Goal: Task Accomplishment & Management: Complete application form

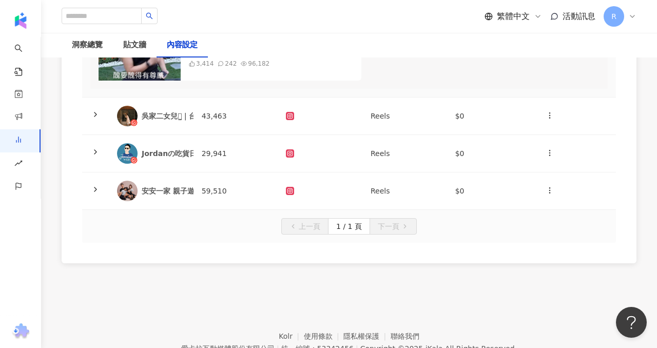
scroll to position [694, 0]
click at [361, 120] on td at bounding box center [320, 115] width 85 height 37
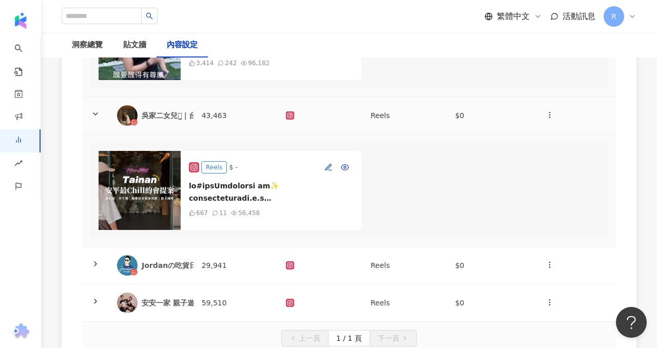
click at [361, 120] on td at bounding box center [320, 115] width 85 height 37
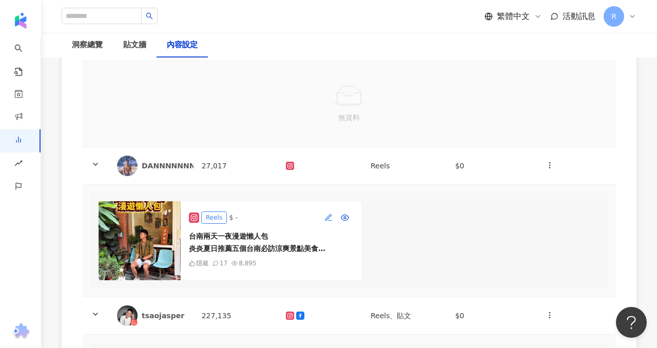
scroll to position [205, 0]
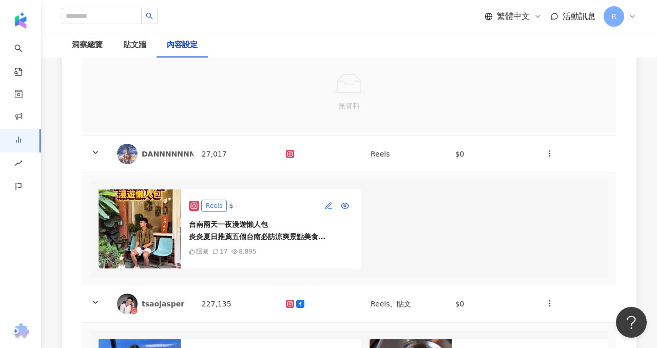
click at [331, 202] on icon "button" at bounding box center [328, 205] width 6 height 6
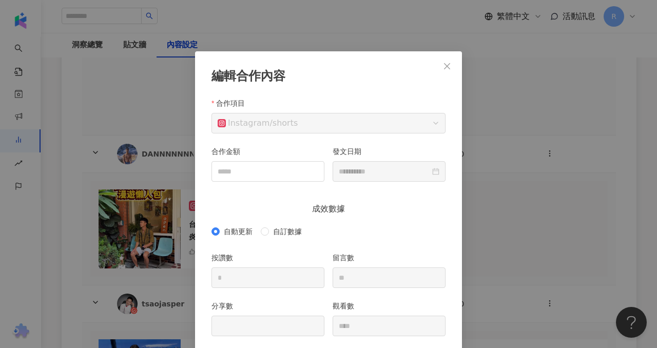
scroll to position [51, 0]
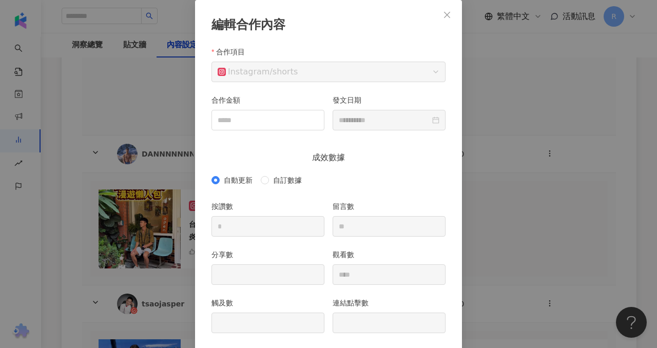
click at [260, 174] on div "自動更新 自訂數據" at bounding box center [329, 180] width 234 height 16
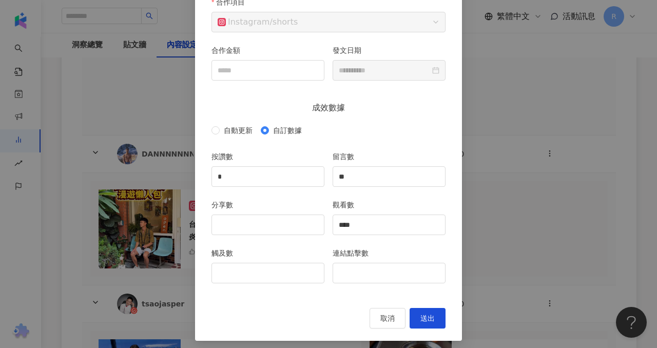
scroll to position [106, 0]
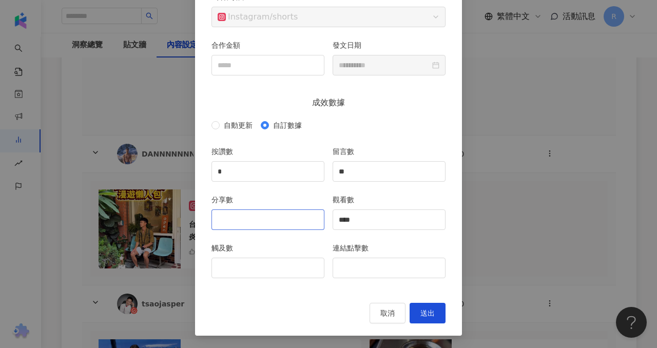
click at [259, 229] on div at bounding box center [268, 219] width 113 height 21
click at [266, 168] on input "*" at bounding box center [268, 172] width 112 height 20
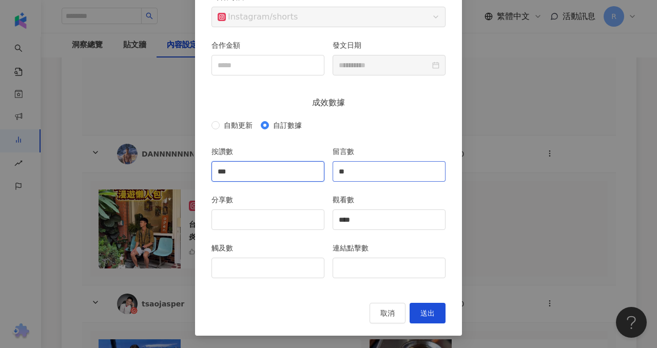
type input "***"
click at [355, 175] on input "**" at bounding box center [389, 172] width 112 height 20
type input "**"
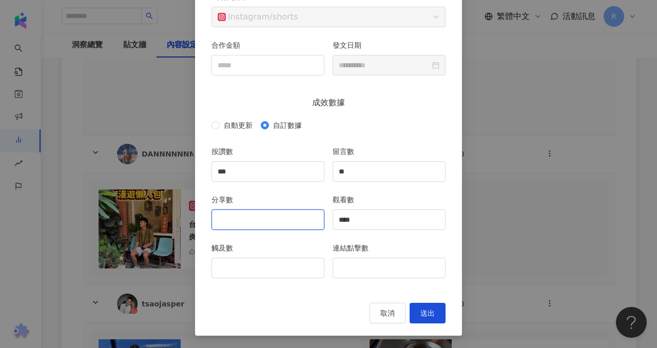
click at [241, 221] on input "分享數" at bounding box center [268, 220] width 112 height 20
type input "**"
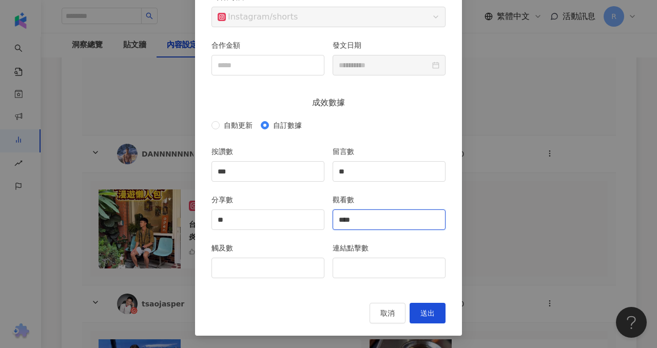
click at [361, 219] on input "****" at bounding box center [389, 220] width 112 height 20
type input "****"
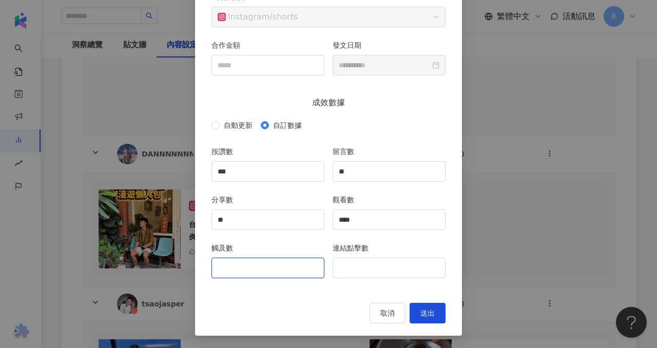
click at [312, 264] on input "觸及數" at bounding box center [268, 268] width 112 height 20
type input "****"
click at [426, 309] on button "送出" at bounding box center [428, 313] width 36 height 21
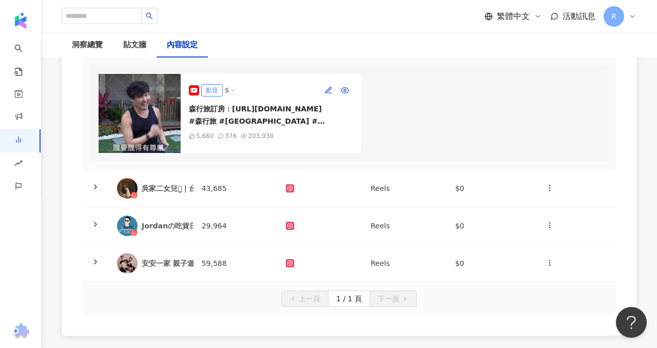
scroll to position [639, 0]
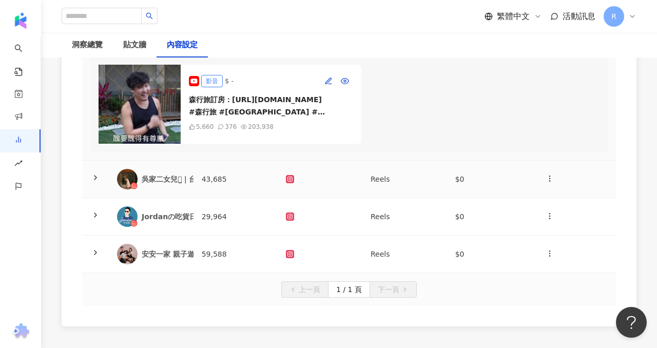
click at [234, 178] on td "43,685" at bounding box center [236, 179] width 85 height 37
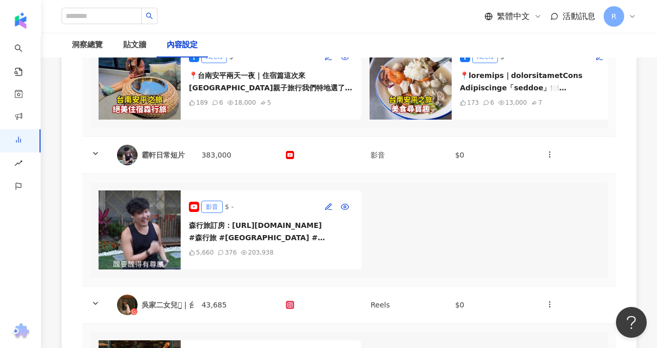
scroll to position [519, 0]
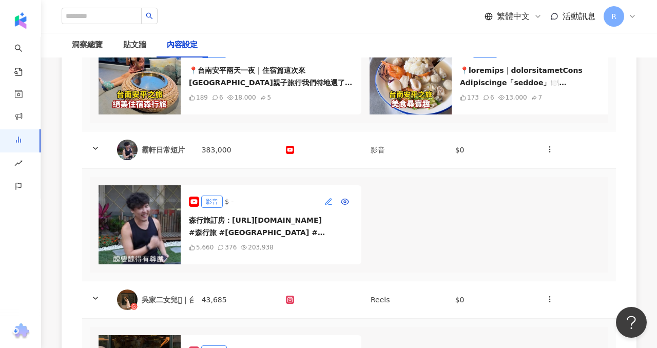
click at [329, 202] on icon "button" at bounding box center [328, 201] width 6 height 6
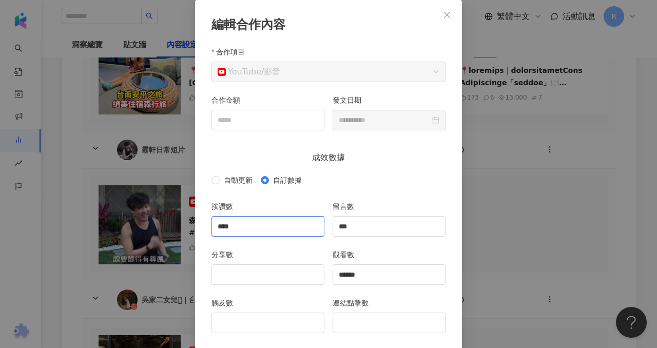
scroll to position [66, 0]
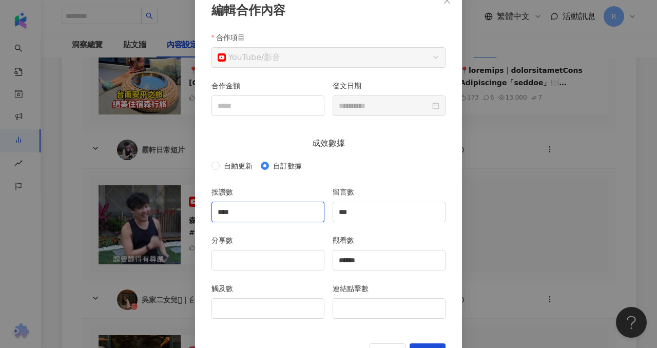
click at [270, 206] on input "****" at bounding box center [268, 212] width 112 height 20
type input "****"
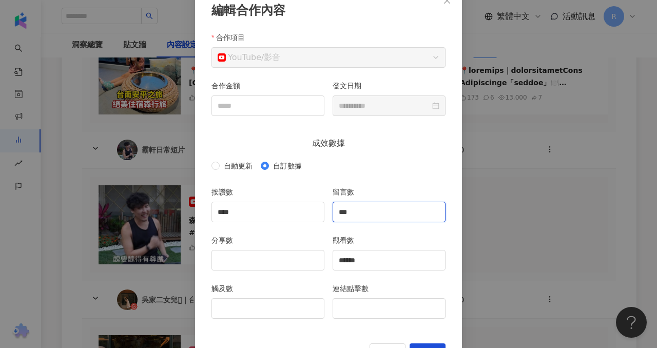
click at [388, 214] on input "***" at bounding box center [389, 212] width 112 height 20
type input "***"
click at [294, 248] on div "分享數" at bounding box center [268, 242] width 113 height 15
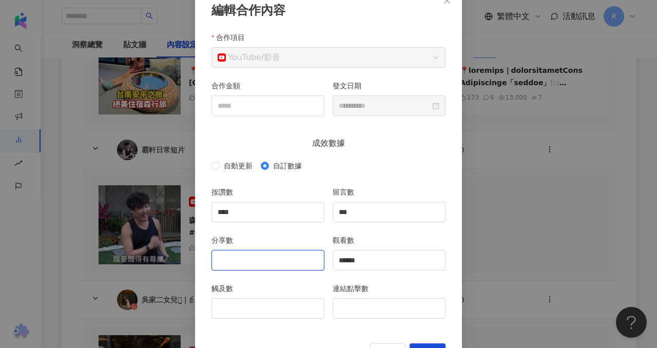
click at [294, 257] on input "分享數" at bounding box center [268, 261] width 112 height 20
drag, startPoint x: 373, startPoint y: 259, endPoint x: 310, endPoint y: 251, distance: 63.7
click at [310, 251] on div "分享數 觀看數 ******" at bounding box center [328, 259] width 242 height 48
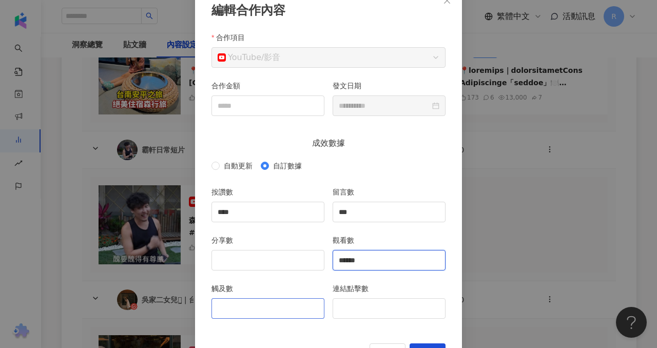
type input "******"
click at [286, 306] on input "觸及數" at bounding box center [268, 309] width 112 height 20
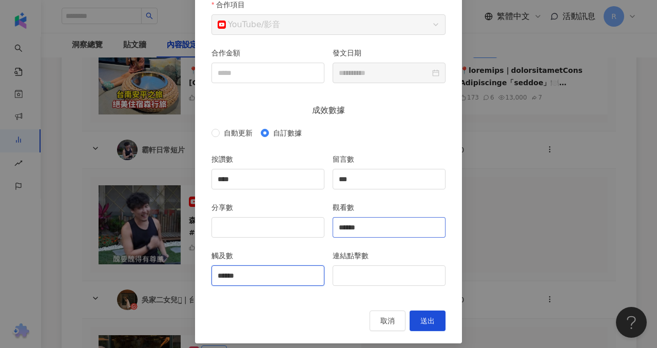
scroll to position [106, 0]
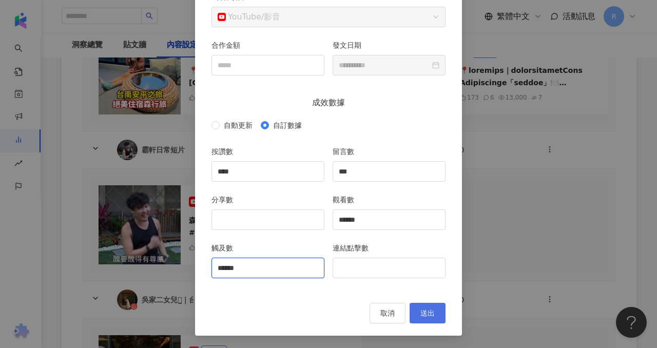
type input "******"
click at [437, 315] on button "送出" at bounding box center [428, 313] width 36 height 21
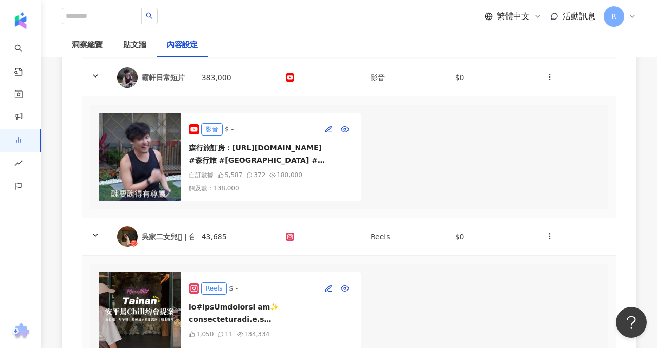
scroll to position [634, 0]
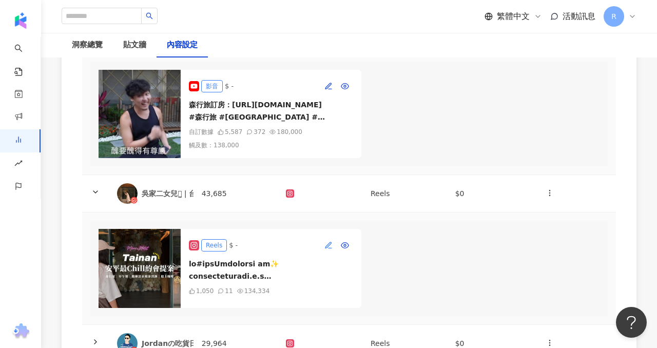
click at [325, 245] on button "button" at bounding box center [328, 245] width 16 height 16
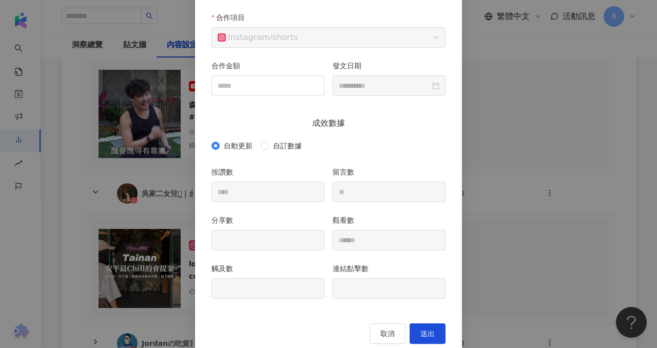
scroll to position [86, 0]
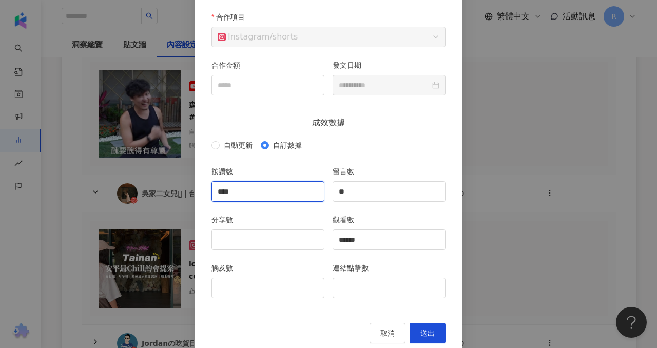
click at [251, 189] on input "****" at bounding box center [268, 192] width 112 height 20
type input "*"
type input "***"
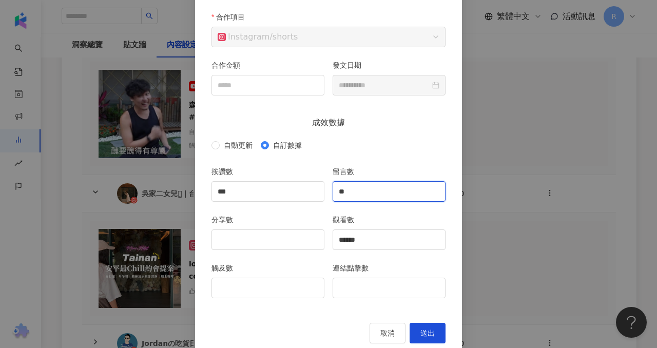
click at [387, 199] on input "**" at bounding box center [389, 192] width 112 height 20
type input "*"
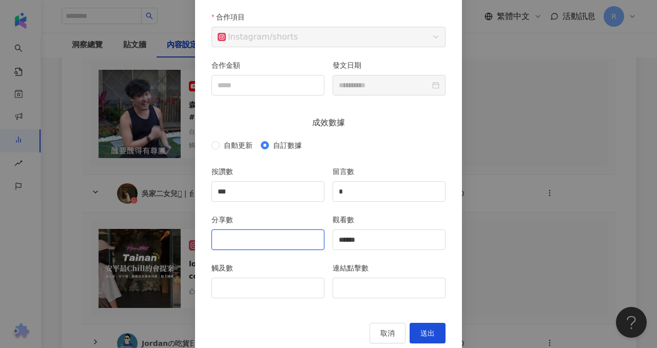
click at [279, 236] on input "分享數" at bounding box center [268, 240] width 112 height 20
type input "***"
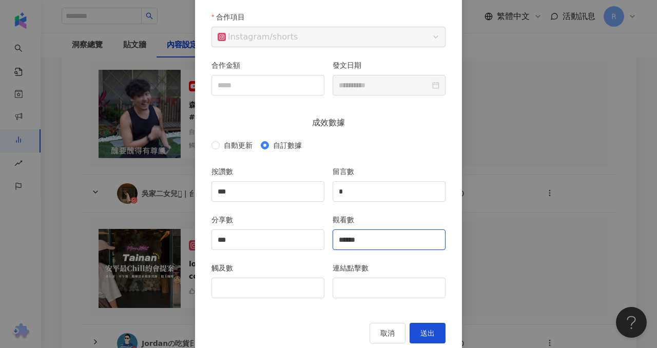
click at [389, 240] on input "******" at bounding box center [389, 240] width 112 height 20
type input "*"
type input "*****"
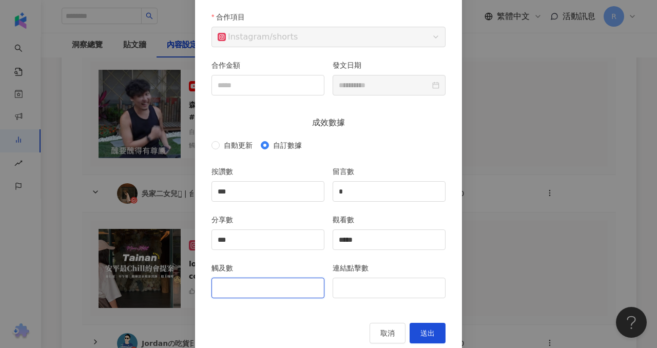
click at [283, 286] on input "觸及數" at bounding box center [268, 288] width 112 height 20
type input "*****"
click at [419, 333] on button "送出" at bounding box center [428, 333] width 36 height 21
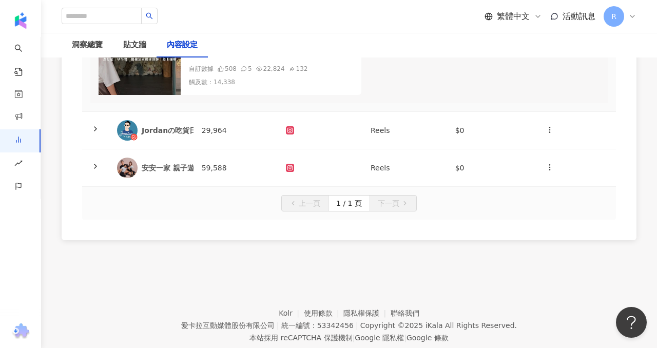
scroll to position [855, 0]
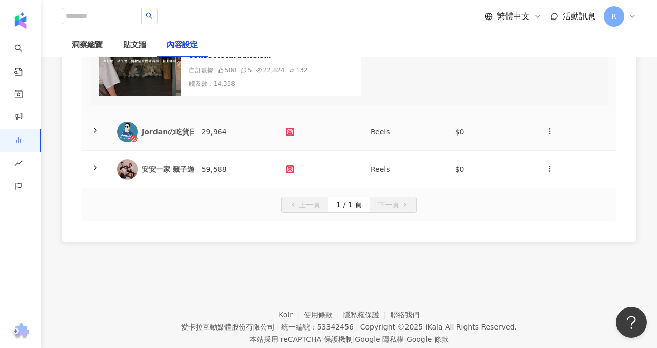
click at [226, 148] on td "29,964" at bounding box center [236, 131] width 85 height 37
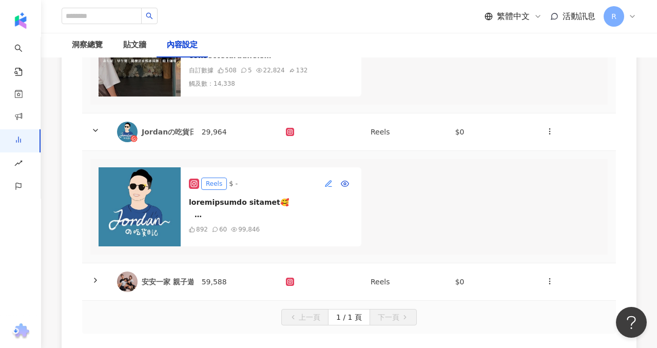
click at [327, 188] on icon "button" at bounding box center [328, 184] width 8 height 8
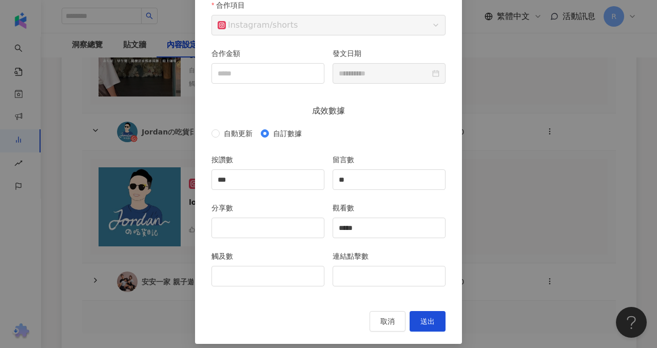
scroll to position [99, 0]
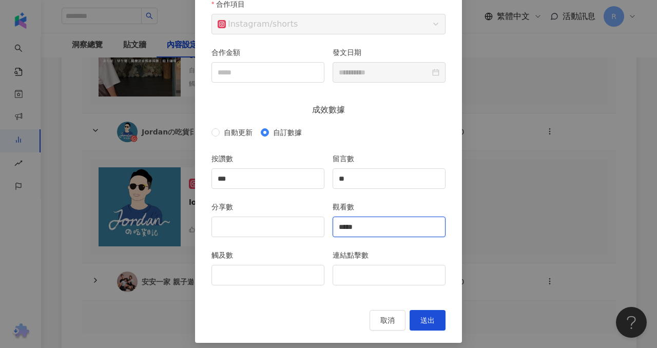
click at [366, 223] on input "*****" at bounding box center [389, 227] width 112 height 20
type input "*"
type input "*****"
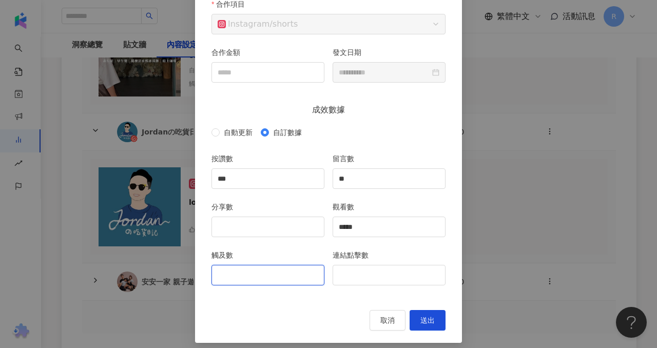
click at [260, 273] on input "觸及數" at bounding box center [268, 275] width 112 height 20
type input "*****"
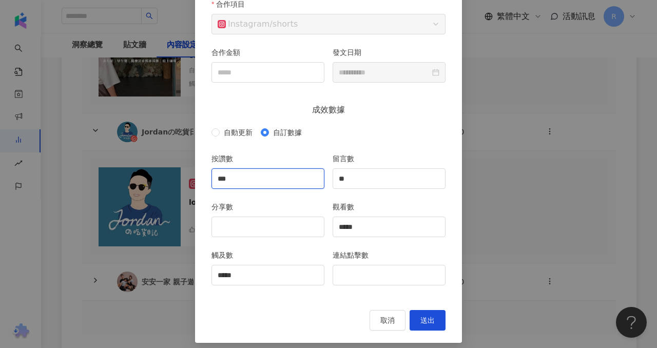
click at [255, 182] on input "***" at bounding box center [268, 179] width 112 height 20
type input "*"
type input "***"
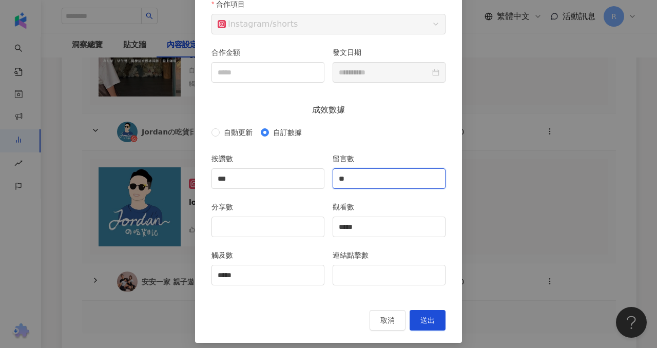
click at [378, 177] on input "**" at bounding box center [389, 179] width 112 height 20
type input "*"
type input "**"
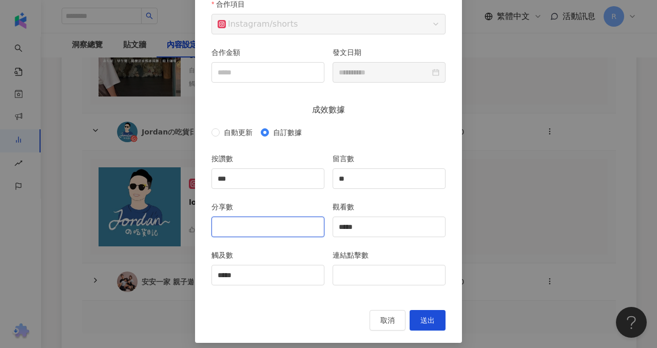
click at [289, 228] on input "分享數" at bounding box center [268, 227] width 112 height 20
type input "***"
click at [425, 310] on button "送出" at bounding box center [428, 320] width 36 height 21
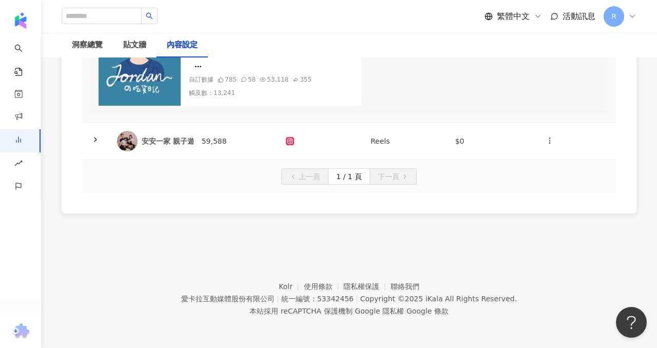
scroll to position [1008, 0]
click at [210, 135] on td "59,588" at bounding box center [236, 141] width 85 height 37
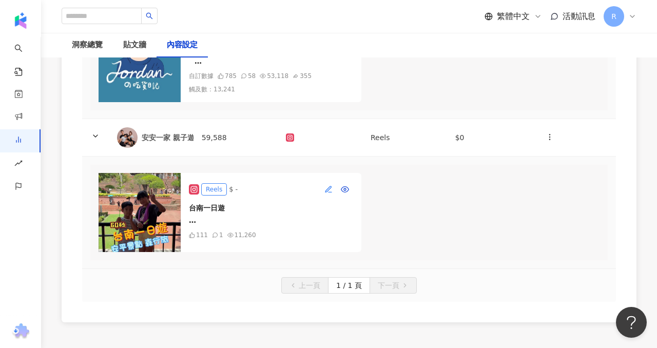
click at [323, 198] on button "button" at bounding box center [328, 189] width 16 height 16
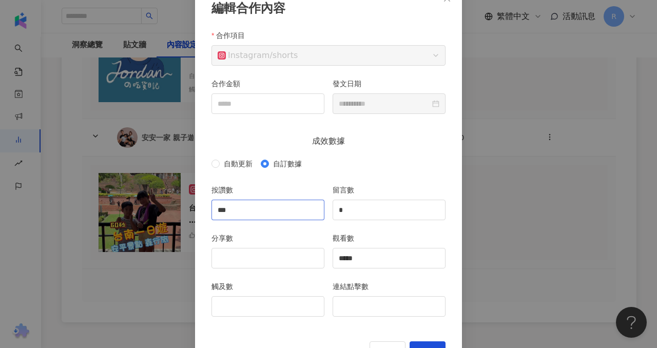
scroll to position [69, 0]
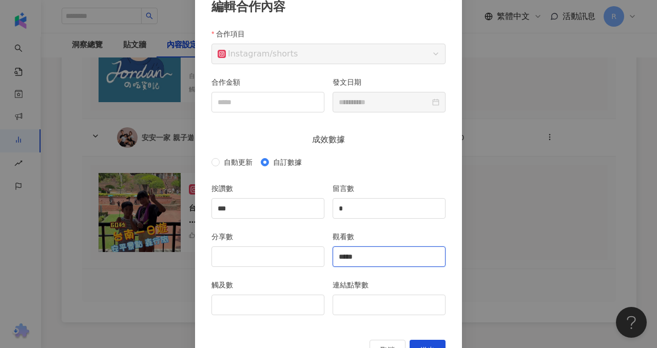
click at [366, 259] on input "*****" at bounding box center [389, 257] width 112 height 20
type input "*****"
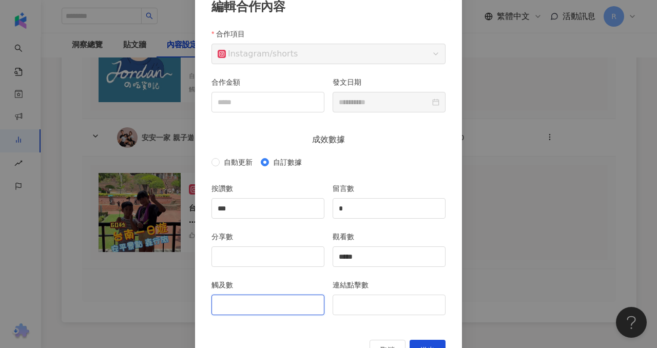
click at [287, 305] on input "觸及數" at bounding box center [268, 305] width 112 height 20
type input "****"
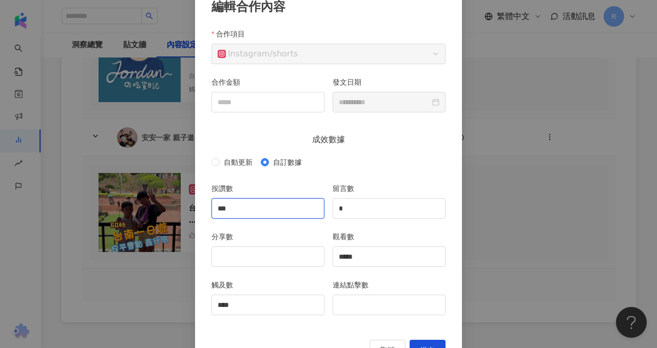
click at [302, 205] on input "***" at bounding box center [268, 209] width 112 height 20
type input "***"
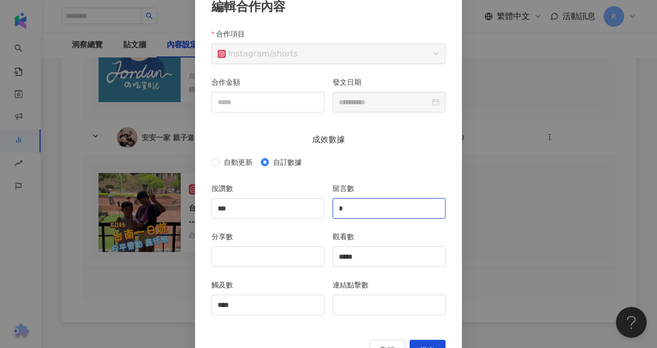
click at [360, 215] on input "*" at bounding box center [389, 209] width 112 height 20
type input "*"
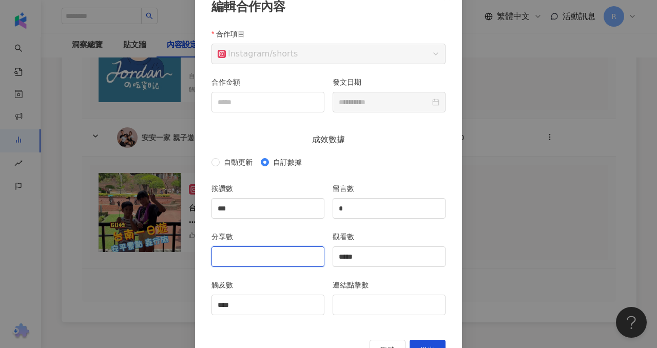
click at [297, 252] on input "分享數" at bounding box center [268, 257] width 112 height 20
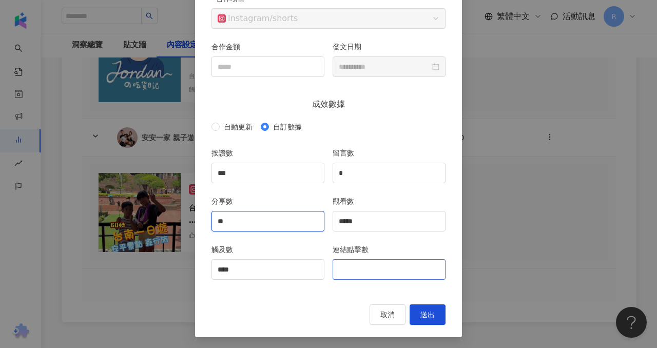
scroll to position [106, 0]
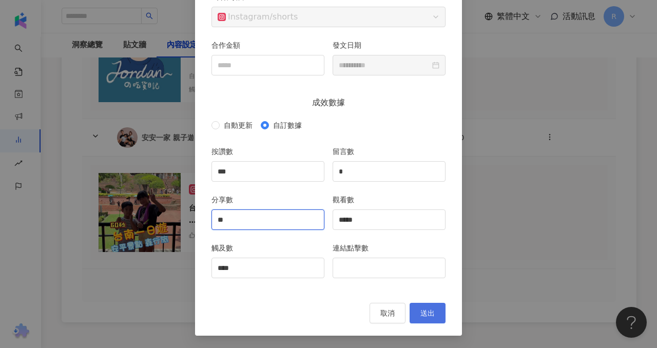
type input "**"
click at [419, 306] on button "送出" at bounding box center [428, 313] width 36 height 21
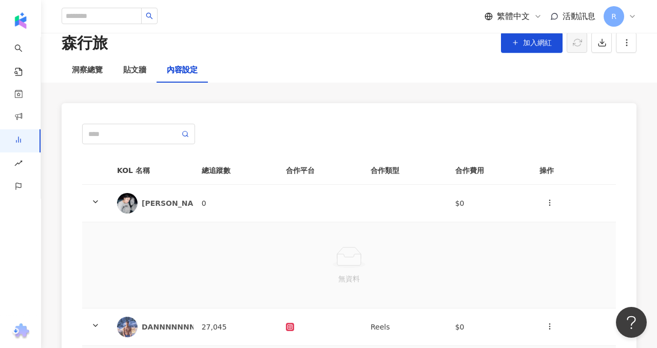
scroll to position [0, 0]
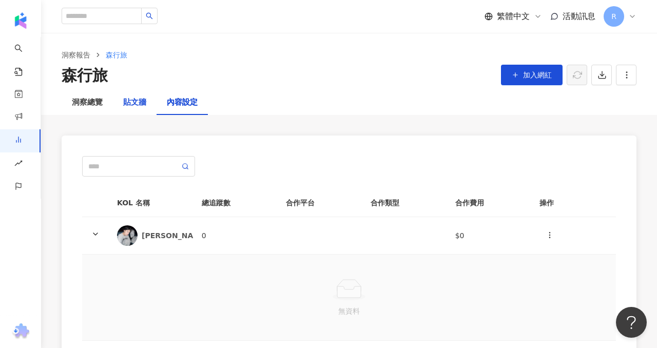
click at [138, 102] on div "貼文牆" at bounding box center [134, 103] width 23 height 12
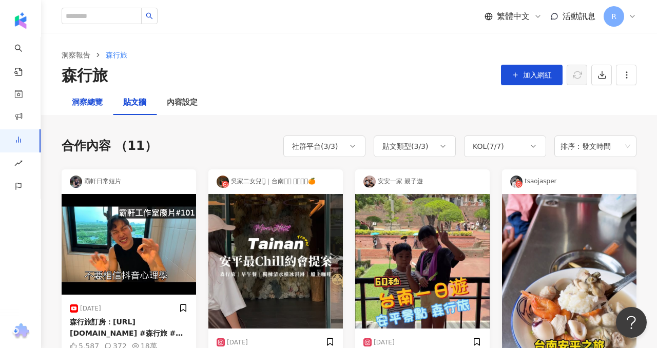
click at [95, 98] on div "洞察總覽" at bounding box center [87, 103] width 31 height 12
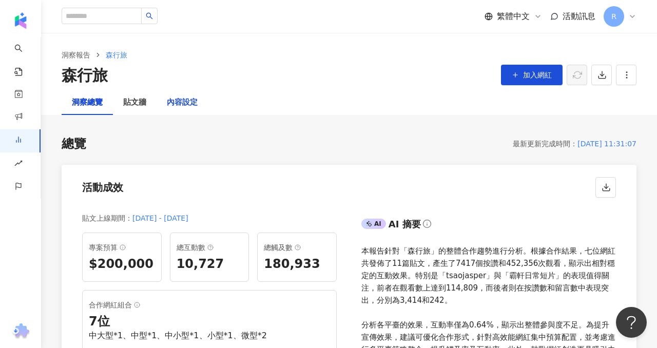
click at [185, 102] on div "內容設定" at bounding box center [182, 103] width 31 height 12
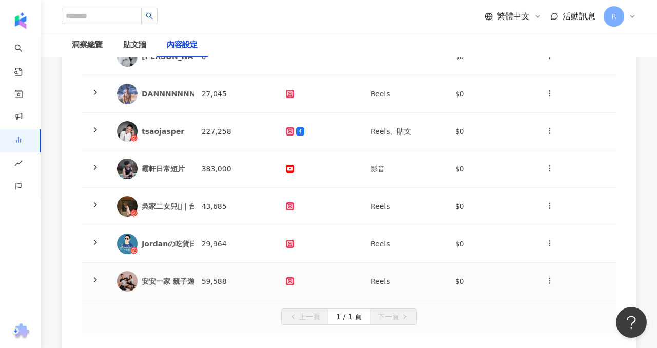
scroll to position [182, 0]
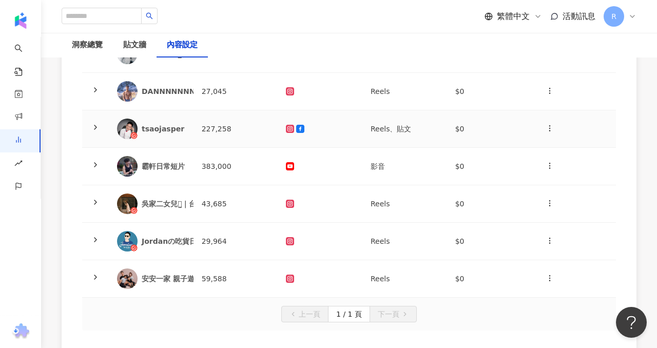
click at [100, 135] on td at bounding box center [95, 128] width 27 height 37
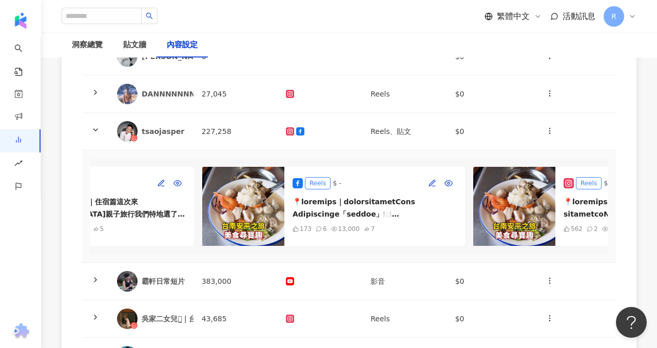
scroll to position [0, 0]
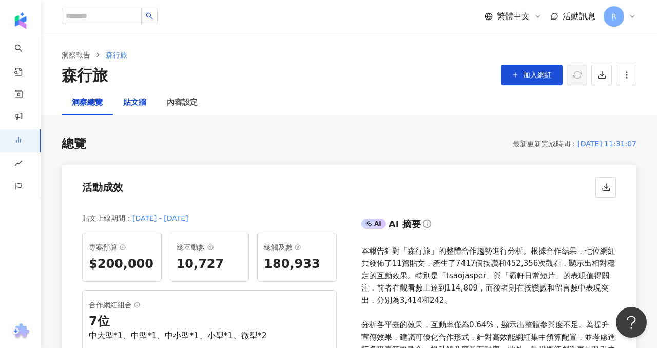
click at [129, 108] on div "貼文牆" at bounding box center [134, 103] width 23 height 12
click at [131, 105] on div "貼文牆" at bounding box center [134, 103] width 23 height 12
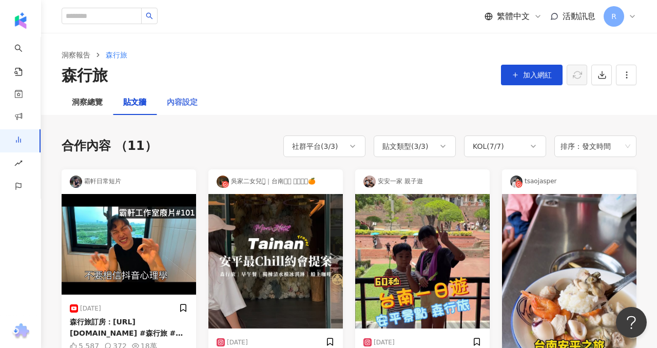
click at [193, 110] on div "內容設定" at bounding box center [182, 102] width 51 height 25
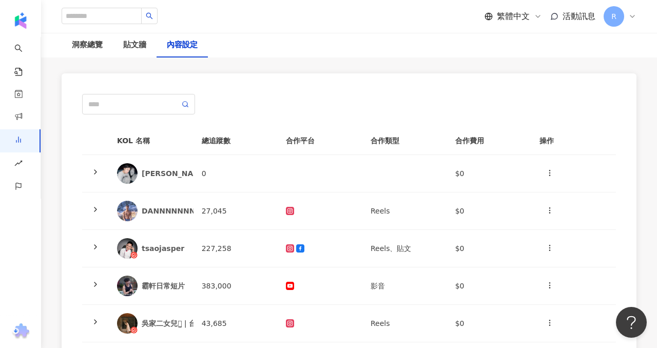
scroll to position [76, 0]
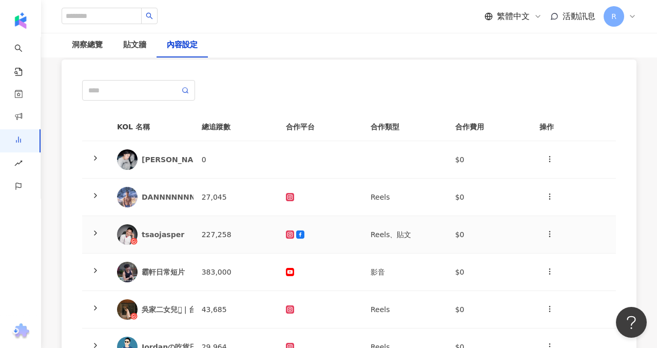
click at [107, 236] on td at bounding box center [95, 234] width 27 height 37
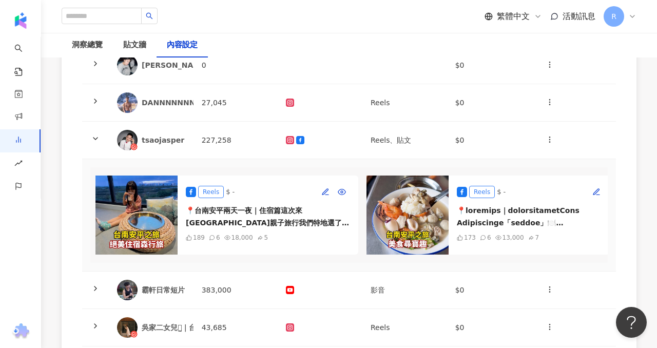
scroll to position [0, 0]
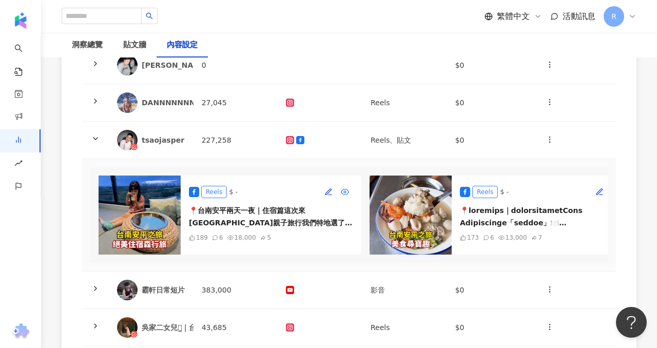
click at [345, 191] on circle "button" at bounding box center [345, 192] width 2 height 2
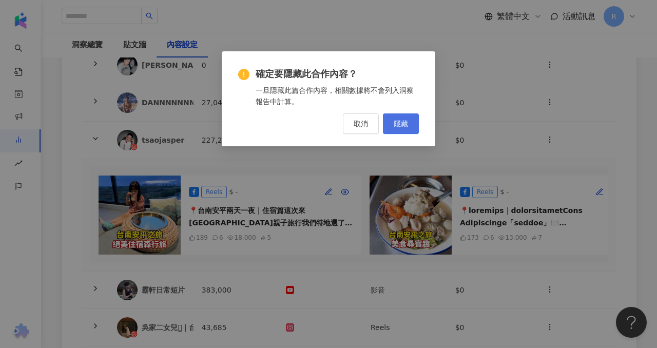
click at [398, 126] on span "隱藏" at bounding box center [401, 124] width 14 height 8
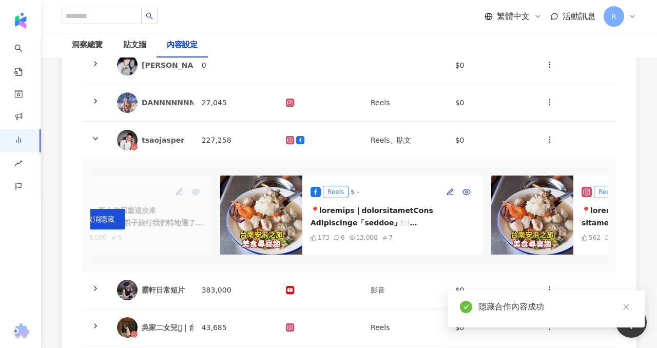
scroll to position [0, 150]
click at [462, 191] on icon "button" at bounding box center [466, 192] width 8 height 8
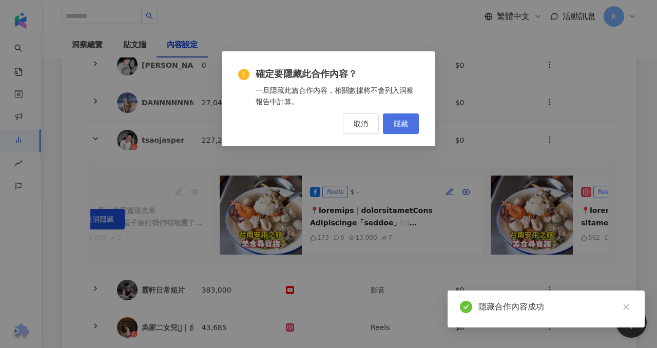
click at [401, 126] on span "隱藏" at bounding box center [401, 124] width 14 height 8
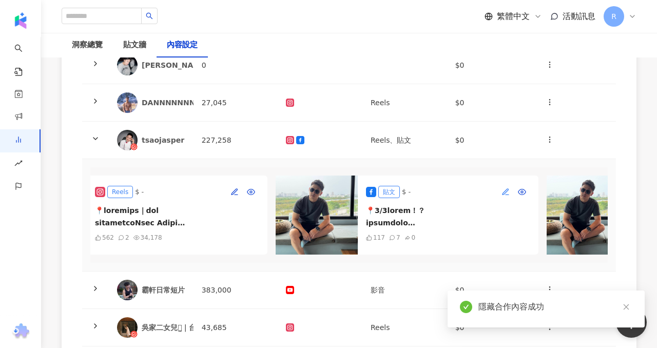
scroll to position [0, 647]
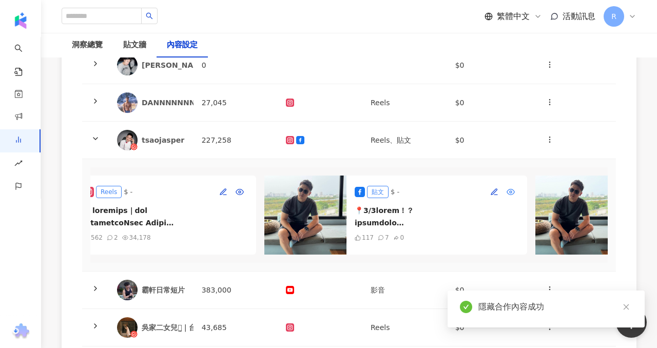
click at [509, 188] on icon "button" at bounding box center [511, 192] width 8 height 8
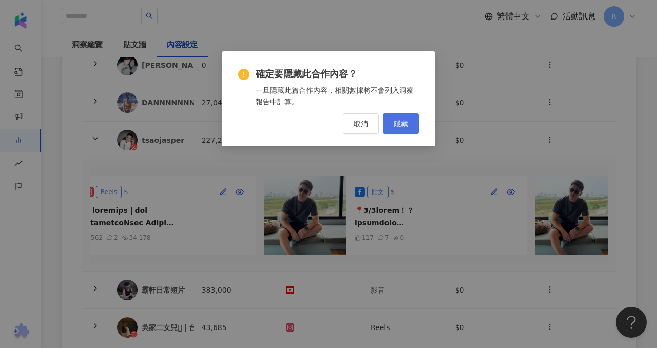
click at [406, 128] on button "隱藏" at bounding box center [401, 123] width 36 height 21
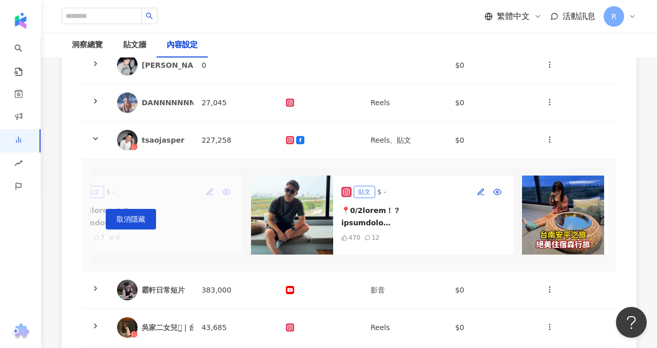
scroll to position [0, 975]
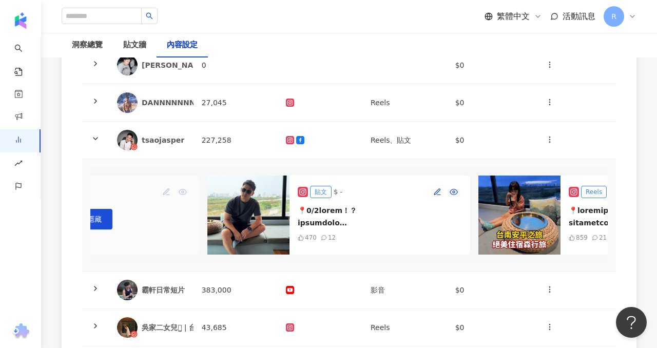
click at [303, 191] on icon at bounding box center [303, 191] width 2 height 2
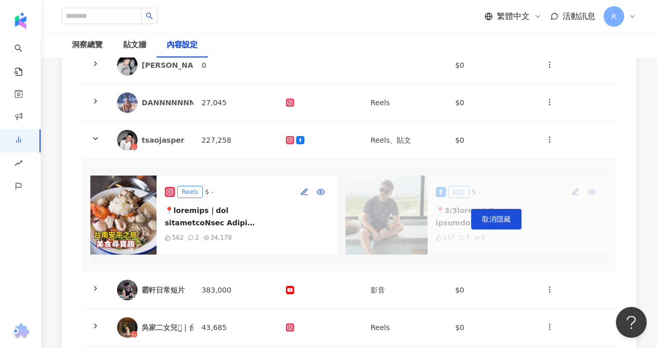
scroll to position [0, 559]
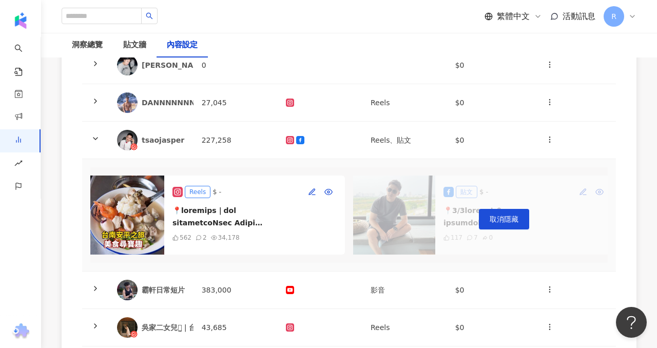
click at [132, 203] on img at bounding box center [123, 215] width 82 height 79
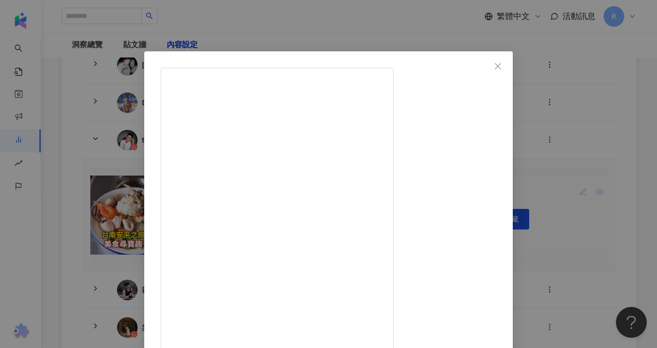
scroll to position [2, 0]
click at [502, 62] on icon "close" at bounding box center [498, 65] width 8 height 8
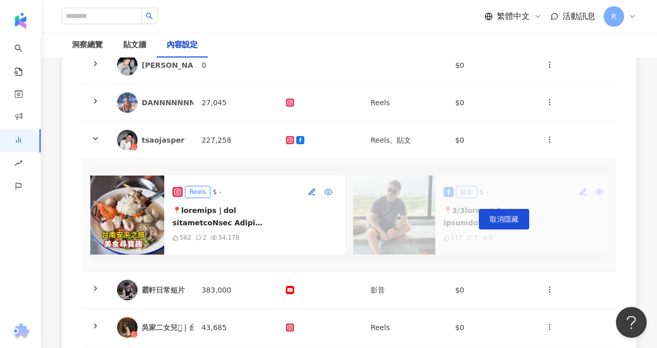
click at [331, 186] on button "button" at bounding box center [328, 192] width 16 height 16
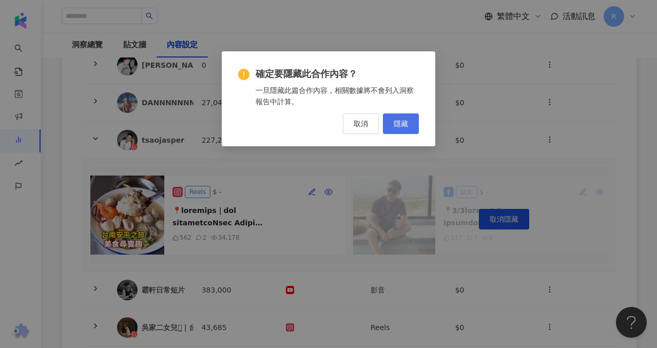
click at [406, 117] on button "隱藏" at bounding box center [401, 123] width 36 height 21
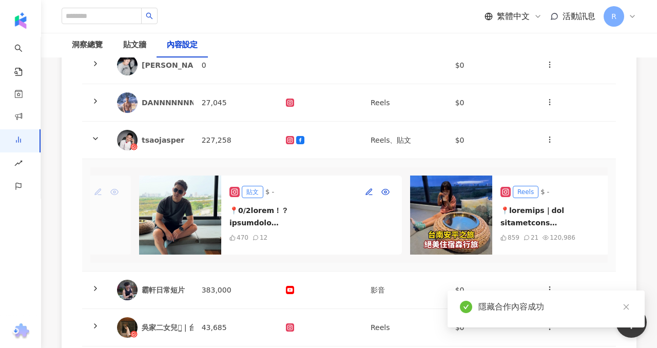
scroll to position [0, 1115]
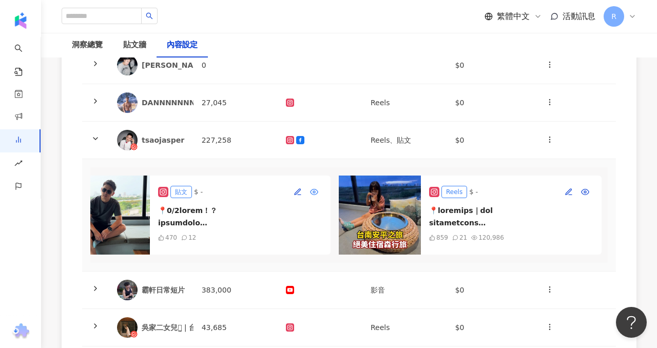
click at [316, 191] on icon "button" at bounding box center [314, 192] width 8 height 8
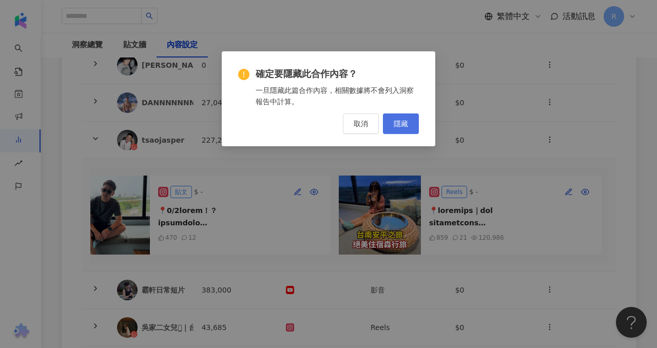
click at [395, 122] on span "隱藏" at bounding box center [401, 124] width 14 height 8
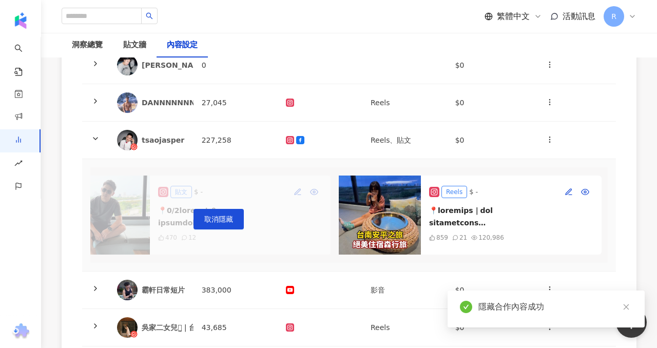
scroll to position [0, 1117]
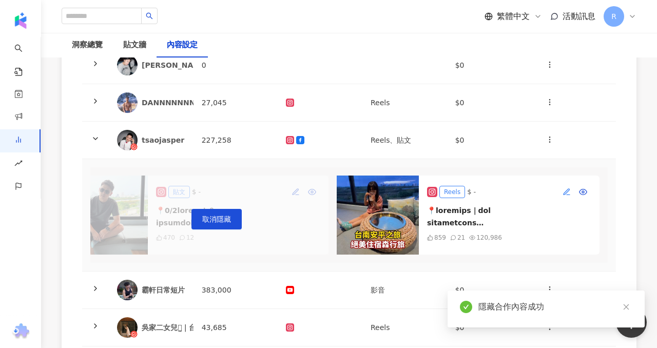
click at [568, 191] on icon "button" at bounding box center [567, 192] width 8 height 8
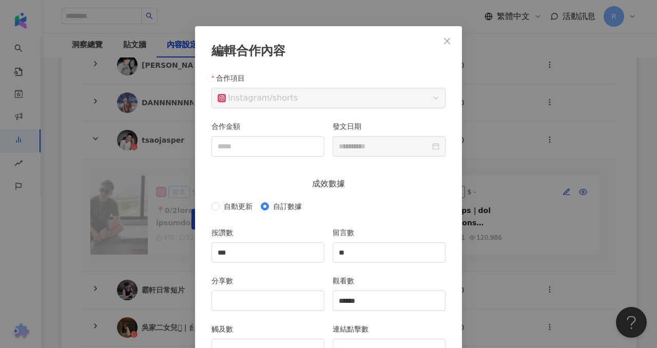
scroll to position [106, 0]
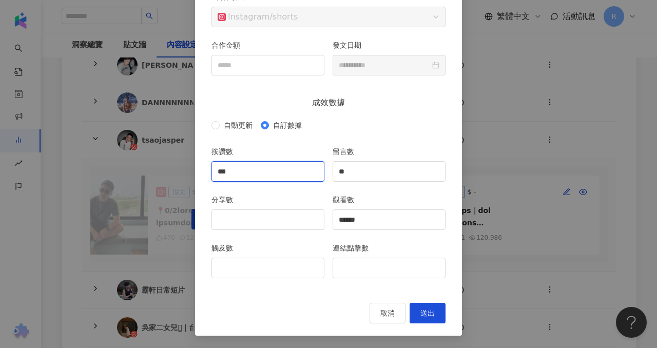
click at [286, 171] on input "***" at bounding box center [268, 172] width 112 height 20
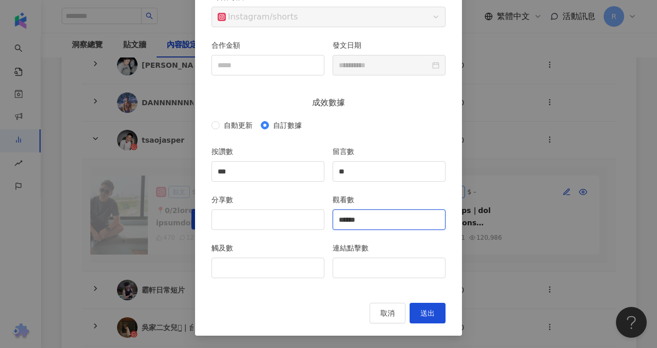
click at [371, 223] on input "******" at bounding box center [389, 220] width 112 height 20
type input "*"
type input "*****"
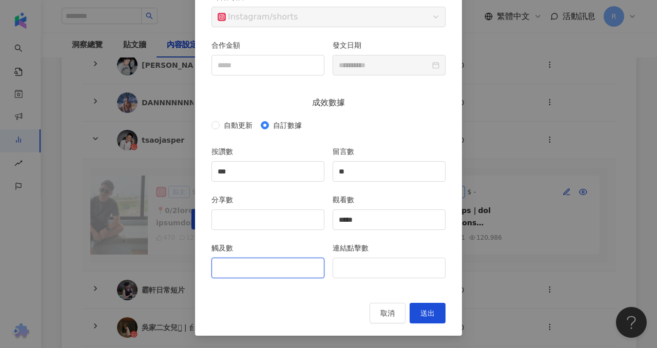
click at [296, 262] on input "觸及數" at bounding box center [268, 268] width 112 height 20
type input "*****"
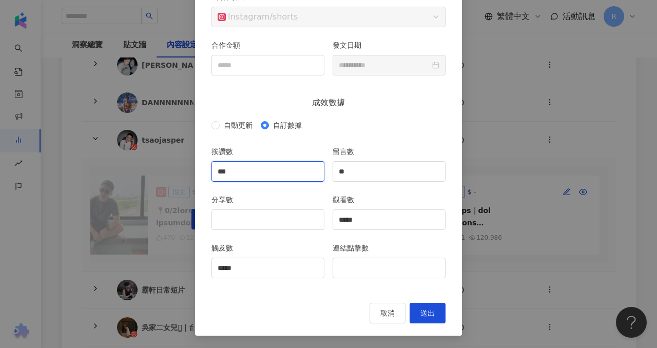
click at [274, 169] on input "***" at bounding box center [268, 172] width 112 height 20
type input "*"
type input "***"
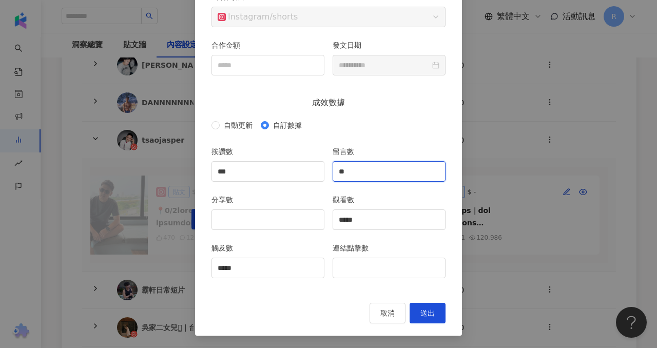
click at [355, 176] on input "**" at bounding box center [389, 172] width 112 height 20
type input "**"
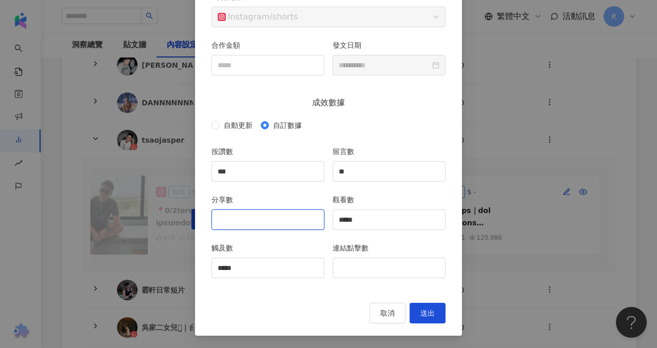
click at [266, 226] on input "分享數" at bounding box center [268, 220] width 112 height 20
type input "**"
click at [430, 313] on span "送出" at bounding box center [427, 313] width 14 height 8
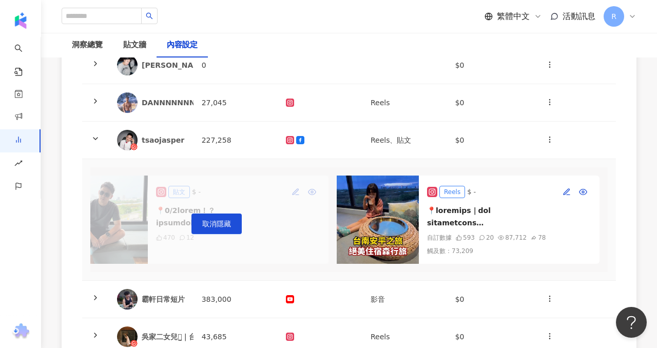
click at [430, 191] on icon at bounding box center [433, 192] width 6 height 6
click at [449, 190] on div "Reels" at bounding box center [452, 192] width 26 height 12
click at [382, 198] on img at bounding box center [378, 220] width 82 height 88
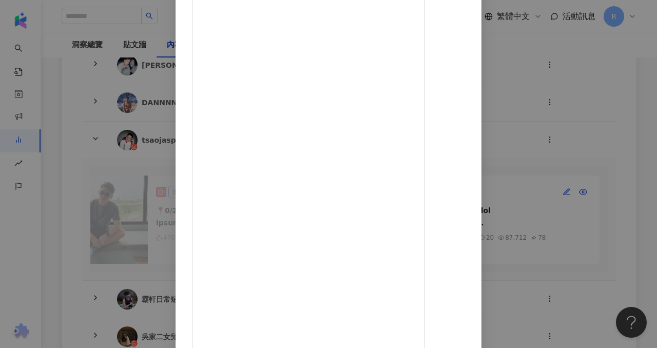
scroll to position [112, 0]
click at [587, 156] on div "tsaojasper [DATE] 859 21 12.1萬 查看原始貼文" at bounding box center [328, 174] width 657 height 348
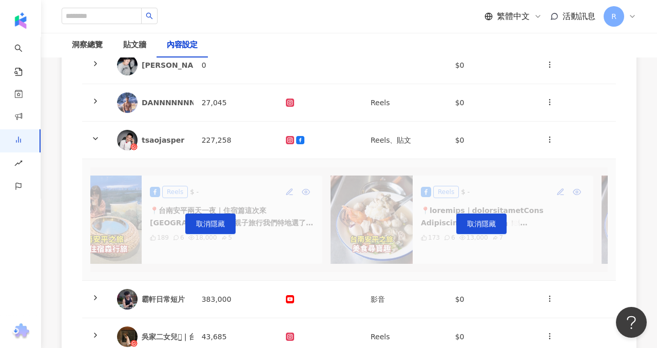
scroll to position [0, 0]
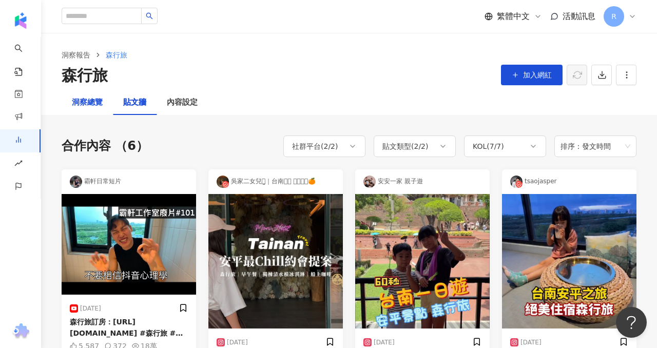
click at [89, 99] on div "洞察總覽" at bounding box center [87, 103] width 31 height 12
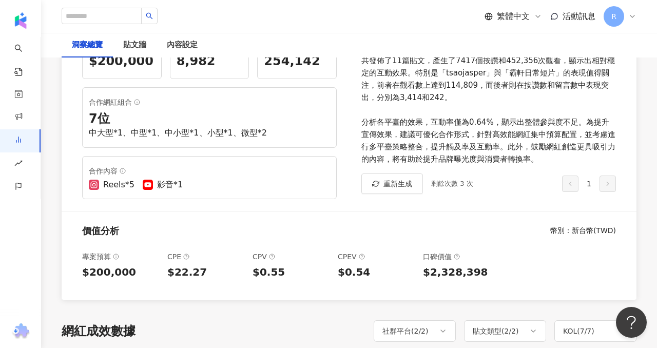
scroll to position [171, 0]
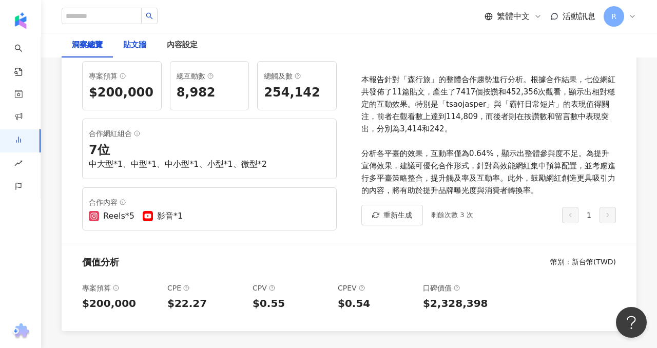
click at [130, 46] on div "貼文牆" at bounding box center [134, 45] width 23 height 12
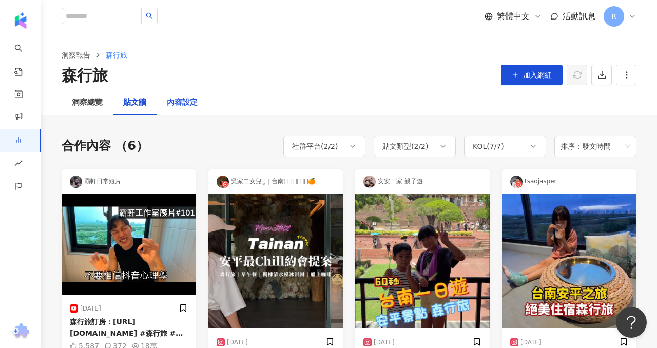
click at [183, 104] on div "內容設定" at bounding box center [182, 103] width 31 height 12
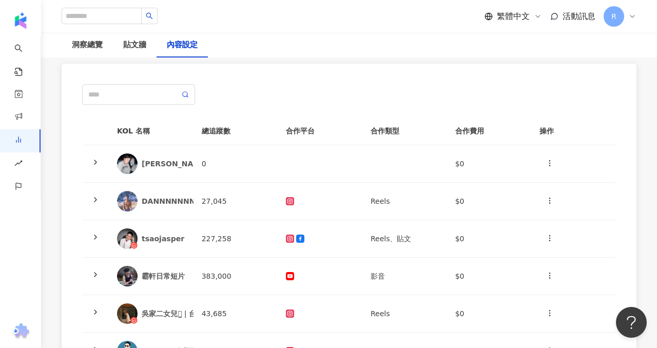
scroll to position [75, 0]
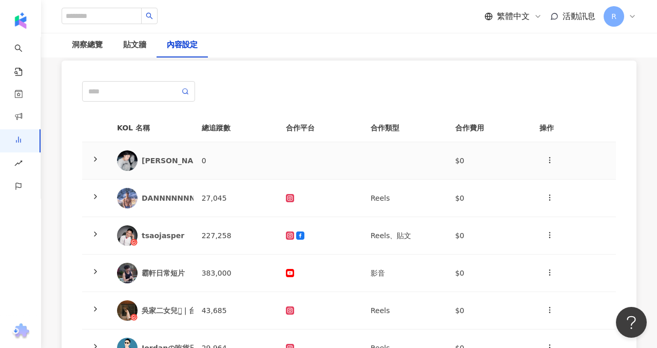
click at [103, 158] on td at bounding box center [95, 160] width 27 height 37
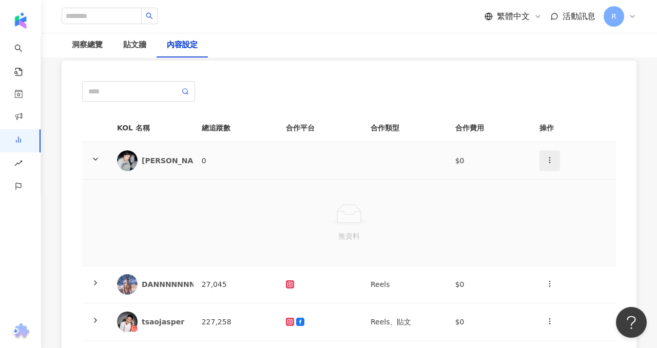
click at [548, 163] on icon "button" at bounding box center [550, 160] width 8 height 8
click at [580, 129] on th "操作" at bounding box center [573, 128] width 85 height 28
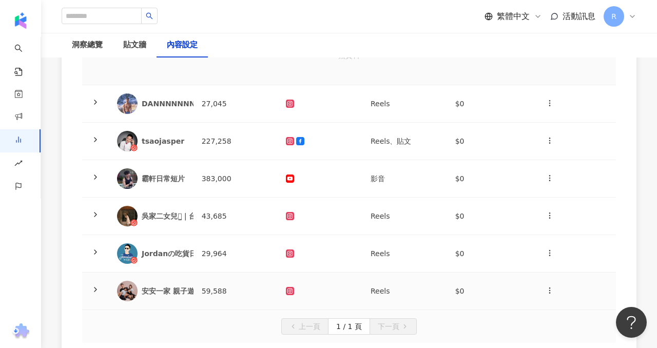
scroll to position [255, 0]
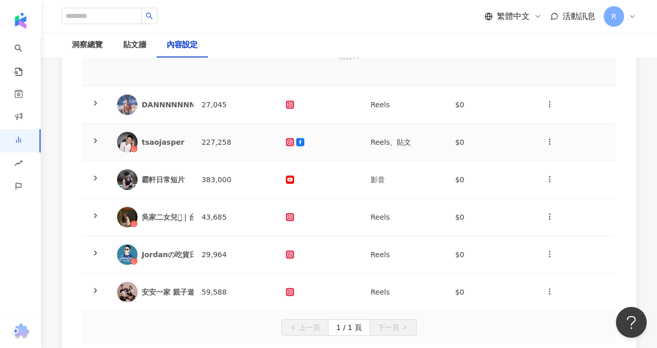
click at [84, 146] on td at bounding box center [95, 142] width 27 height 37
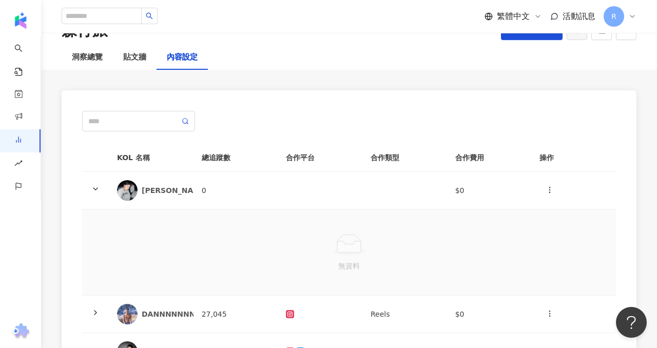
scroll to position [10, 0]
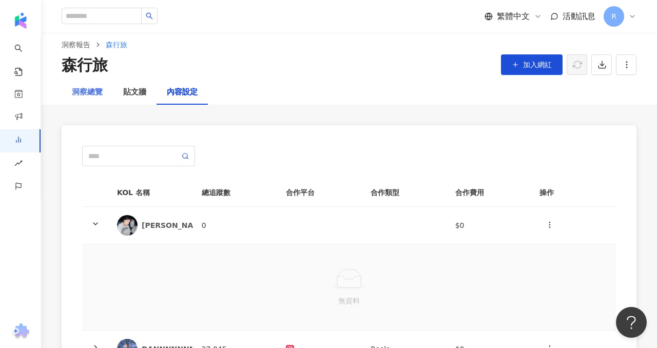
click at [104, 92] on div "洞察總覽" at bounding box center [87, 92] width 51 height 25
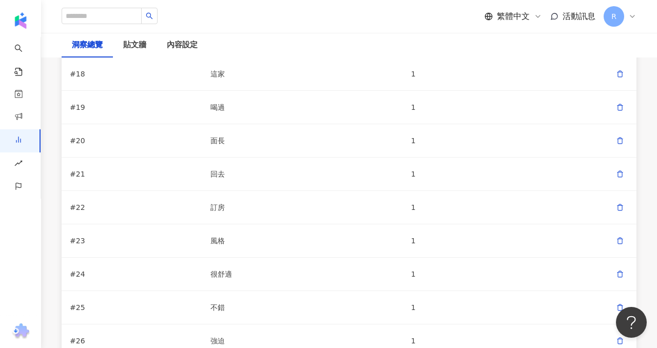
scroll to position [3064, 0]
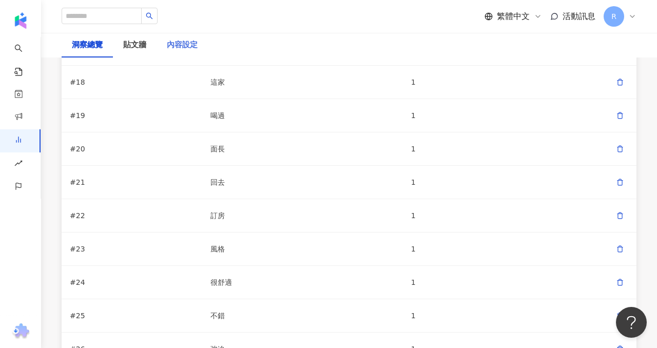
click at [183, 53] on div "內容設定" at bounding box center [182, 45] width 51 height 25
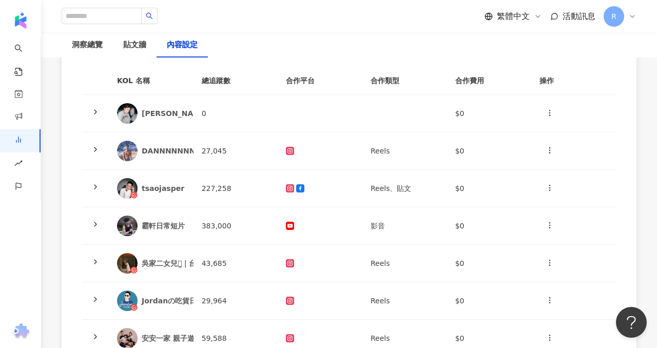
scroll to position [130, 0]
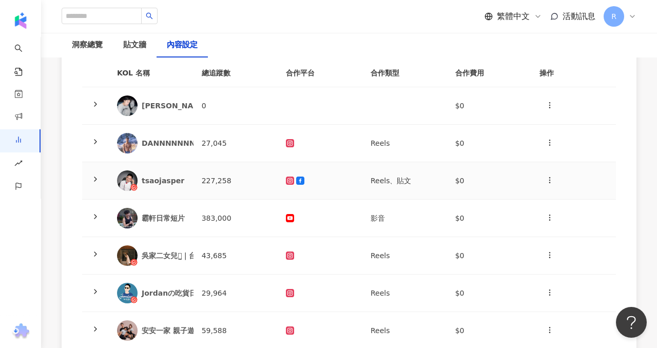
click at [99, 184] on div at bounding box center [95, 180] width 10 height 11
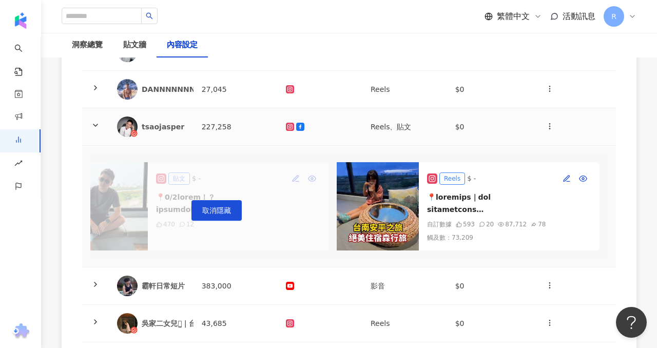
scroll to position [68, 0]
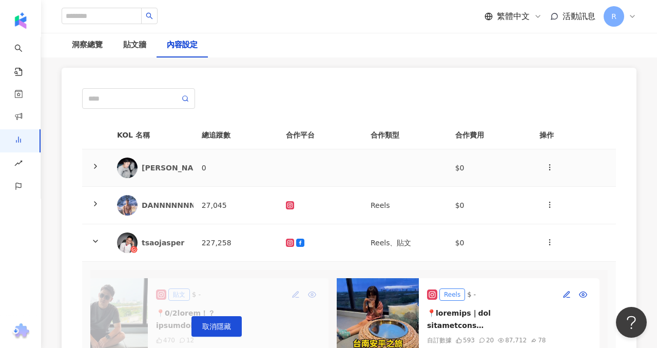
click at [186, 175] on td "[PERSON_NAME] 🦔" at bounding box center [151, 167] width 85 height 37
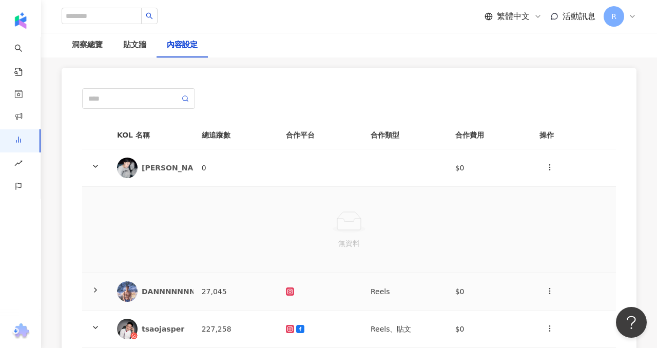
drag, startPoint x: 325, startPoint y: 291, endPoint x: 297, endPoint y: 348, distance: 63.4
click at [419, 201] on div "無資料" at bounding box center [348, 229] width 517 height 69
click at [548, 169] on icon "button" at bounding box center [550, 167] width 8 height 8
click at [563, 189] on div "新增內容" at bounding box center [568, 192] width 40 height 11
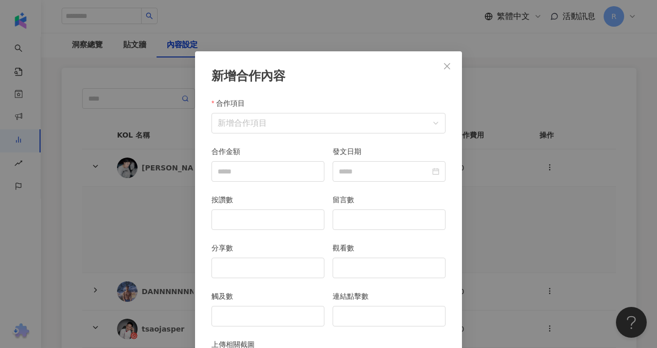
scroll to position [51, 0]
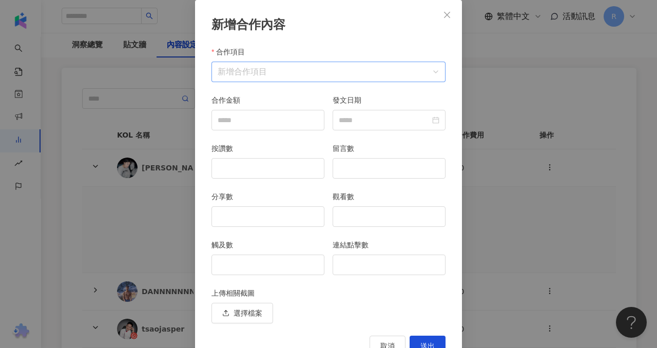
click at [295, 67] on input "合作項目" at bounding box center [329, 72] width 222 height 20
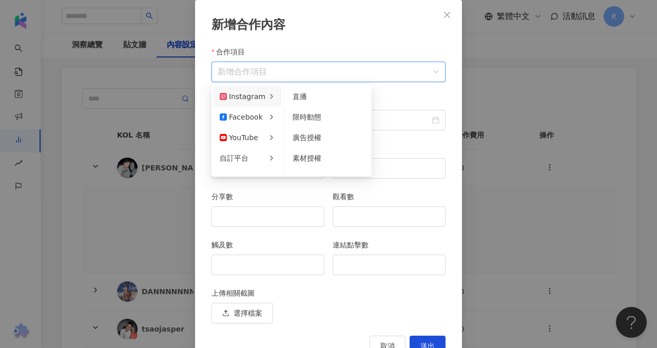
click at [265, 91] on li "Instagram" at bounding box center [248, 96] width 68 height 21
click at [593, 126] on div "新增合作內容 合作項目 新增合作項目 合作項目 合作金額 發文日期 按讚數 留言數 分享數 觀看數 觸及數 連結點擊數 上傳相關截圖 選擇檔案 取消 送出" at bounding box center [328, 174] width 657 height 348
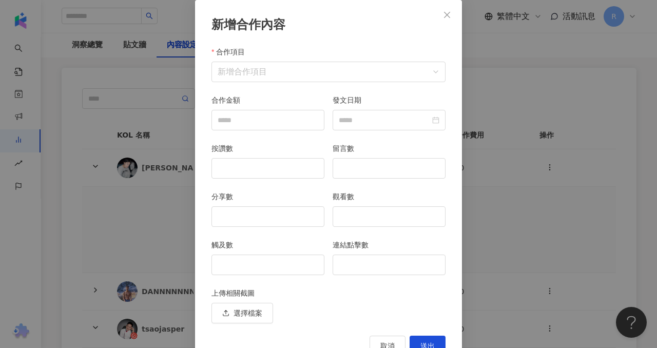
scroll to position [33, 0]
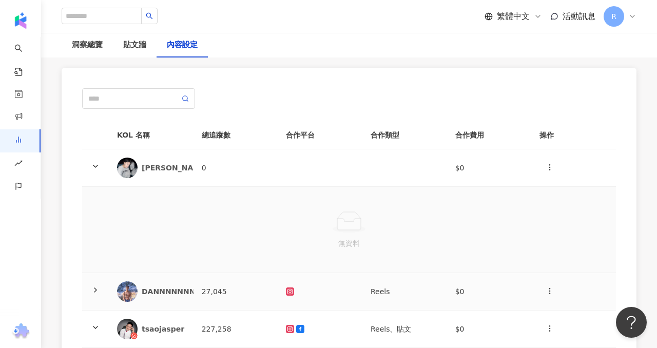
click at [379, 286] on td "Reels" at bounding box center [404, 291] width 85 height 37
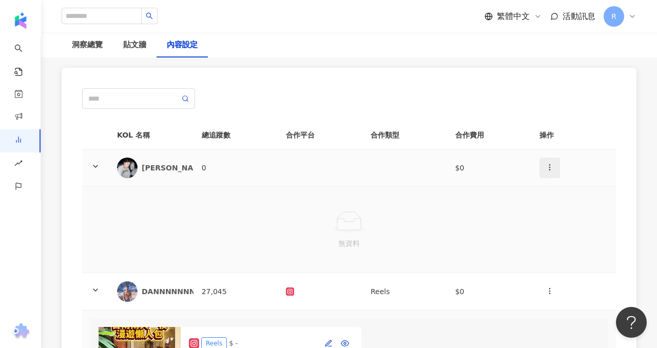
click at [548, 166] on icon "button" at bounding box center [550, 167] width 8 height 8
click at [574, 193] on div "新增內容" at bounding box center [568, 192] width 40 height 11
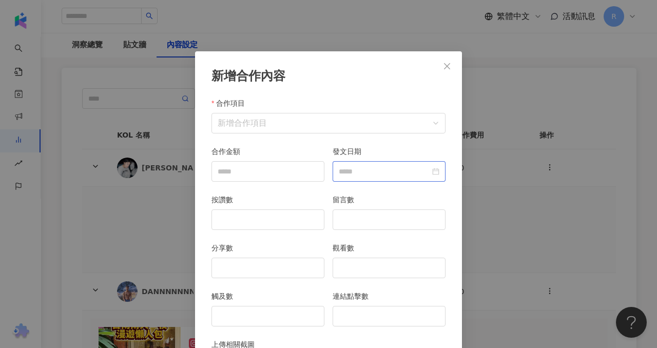
scroll to position [51, 0]
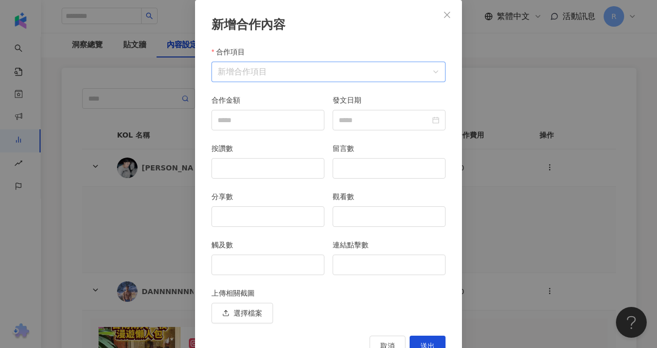
click at [328, 68] on input "合作項目" at bounding box center [329, 72] width 222 height 20
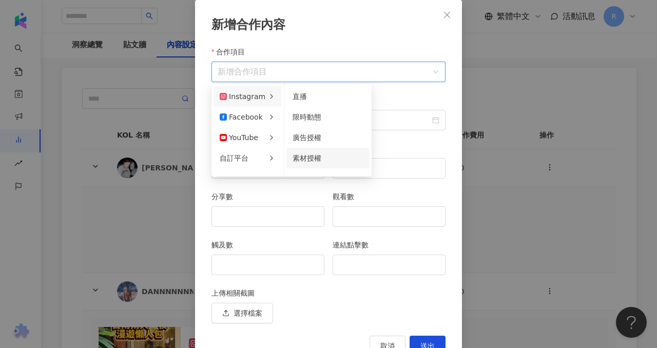
scroll to position [14, 0]
click at [316, 160] on button "新增自訂欄位" at bounding box center [328, 167] width 71 height 16
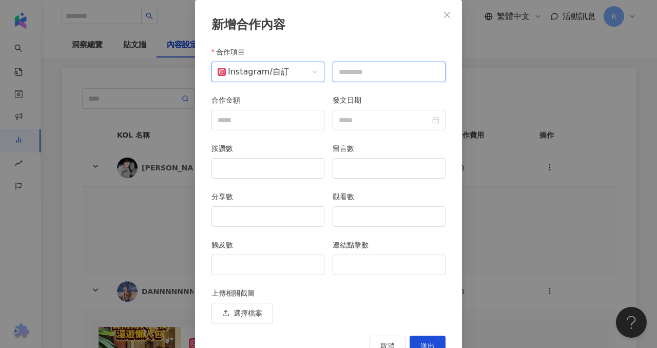
click at [393, 65] on input "text" at bounding box center [389, 72] width 113 height 21
click at [396, 68] on input "text" at bounding box center [389, 72] width 113 height 21
type input "*"
type input "*****"
click at [284, 159] on input "按讚數" at bounding box center [268, 169] width 112 height 20
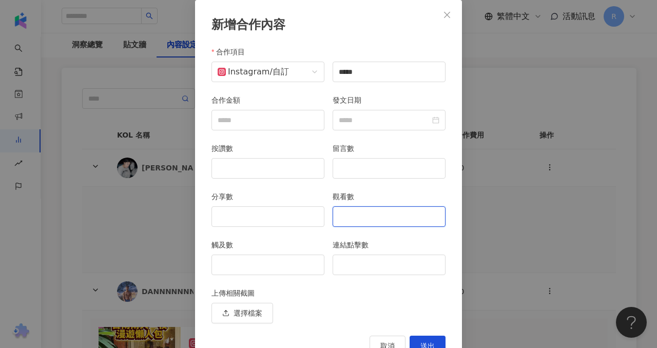
click at [366, 214] on input "觀看數" at bounding box center [389, 217] width 112 height 20
type input "*"
type input "*****"
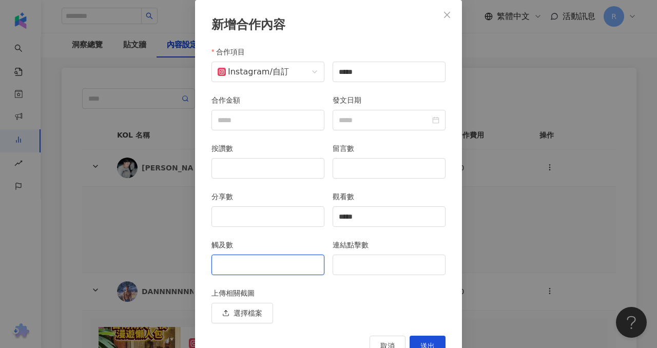
click at [291, 264] on input "觸及數" at bounding box center [268, 265] width 112 height 20
type input "*****"
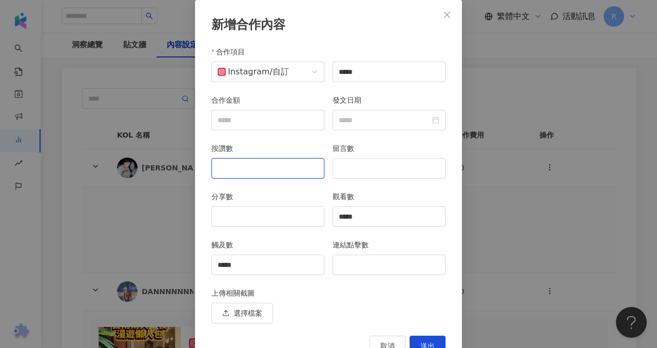
click at [282, 168] on input "按讚數" at bounding box center [268, 169] width 112 height 20
type input "***"
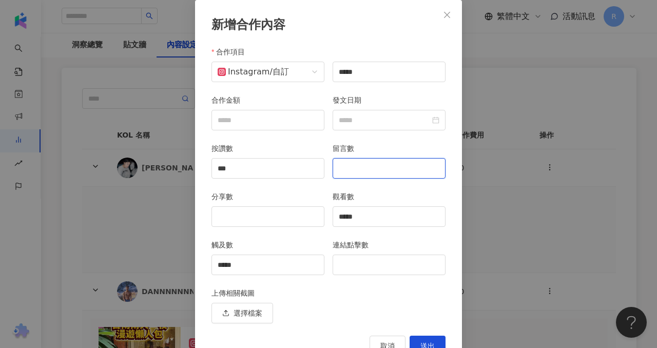
click at [362, 170] on input "留言數" at bounding box center [389, 169] width 112 height 20
type input "*"
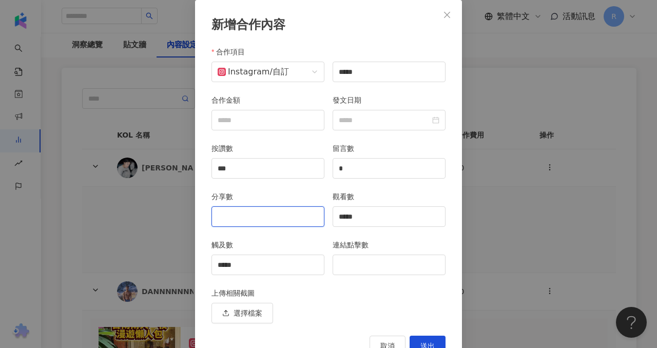
click at [296, 216] on input "分享數" at bounding box center [268, 217] width 112 height 20
type input "***"
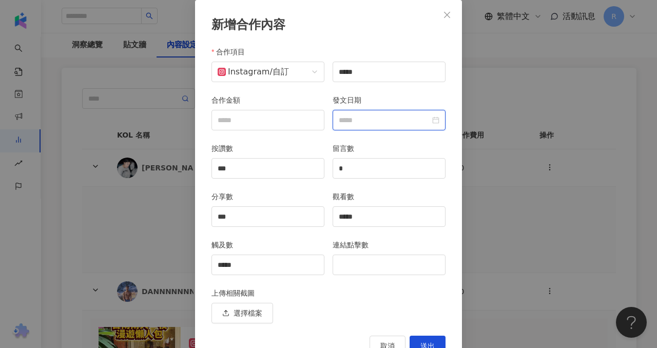
click at [397, 114] on input "發文日期" at bounding box center [384, 119] width 91 height 11
click at [360, 117] on input "發文日期" at bounding box center [384, 119] width 91 height 11
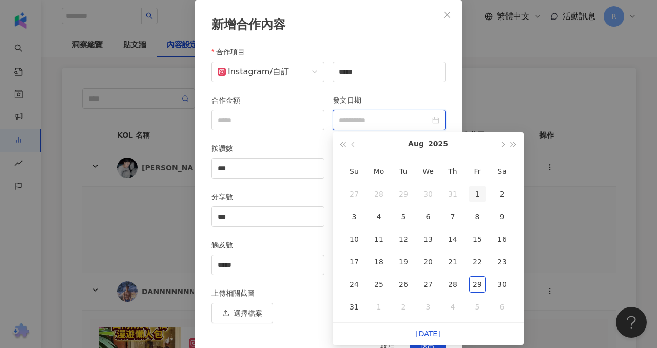
type input "**********"
click at [481, 191] on div "1" at bounding box center [477, 194] width 16 height 16
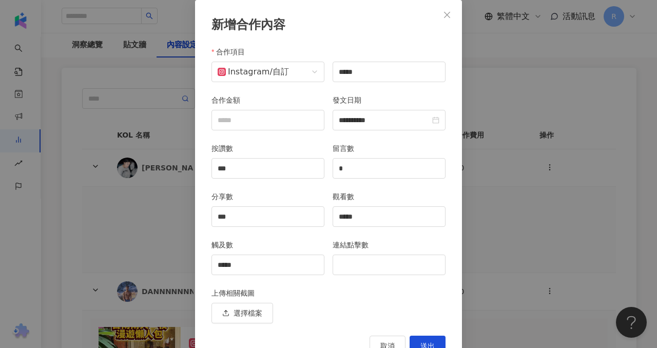
scroll to position [84, 0]
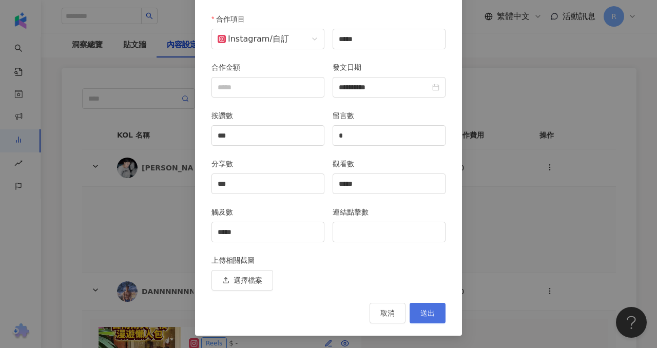
click at [425, 313] on span "送出" at bounding box center [427, 313] width 14 height 8
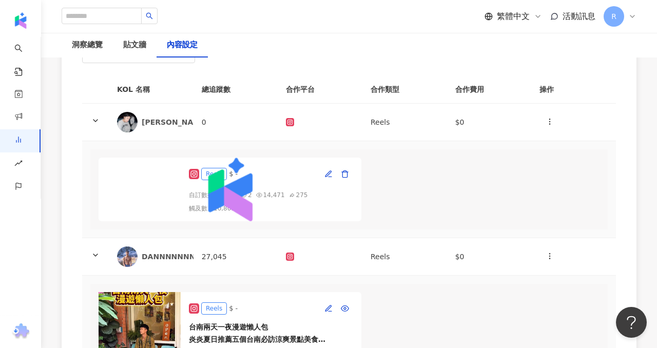
scroll to position [0, 0]
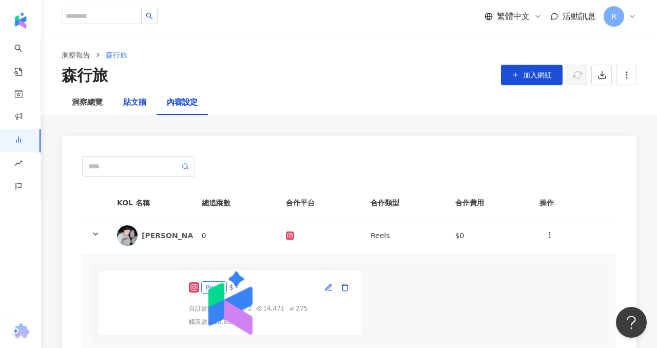
click at [133, 100] on div "貼文牆" at bounding box center [134, 103] width 23 height 12
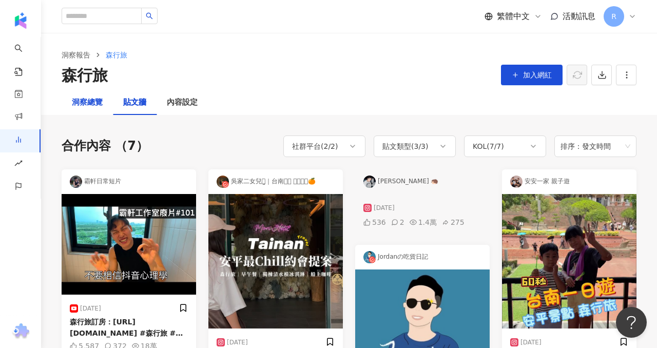
click at [97, 105] on div "洞察總覽" at bounding box center [87, 103] width 31 height 12
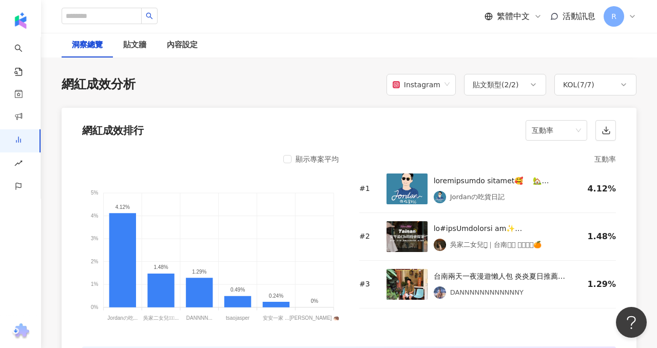
scroll to position [780, 0]
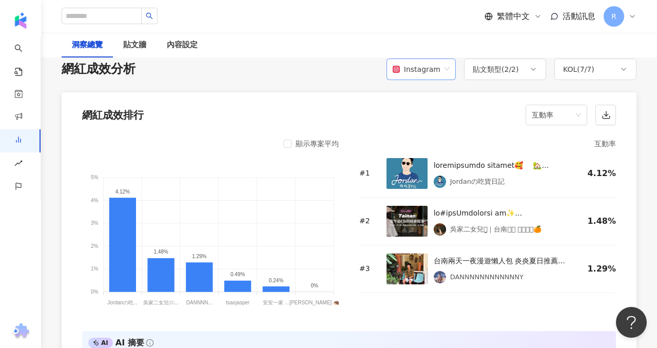
click at [435, 69] on div "Instagram" at bounding box center [417, 70] width 48 height 20
click at [427, 114] on div "YouTube" at bounding box center [424, 110] width 53 height 11
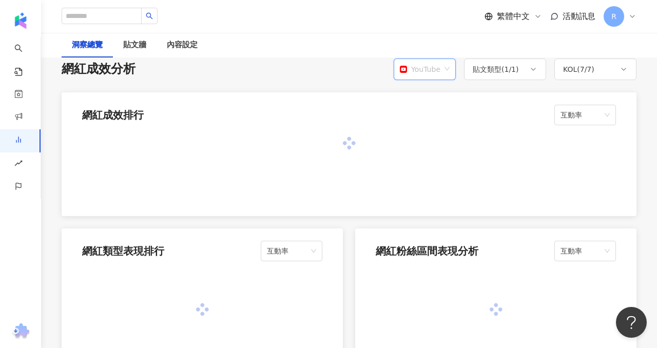
click at [444, 68] on span "YouTube" at bounding box center [425, 70] width 50 height 20
click at [433, 94] on div "Instagram" at bounding box center [427, 92] width 48 height 11
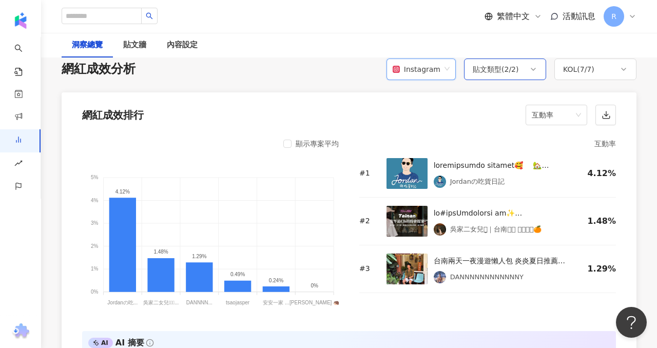
click at [503, 60] on div "貼文類型 ( 2 / 2 )" at bounding box center [505, 70] width 82 height 22
click at [502, 62] on div "貼文類型 ( 2 / 2 )" at bounding box center [505, 70] width 82 height 22
click at [589, 66] on div "KOL ( 7 / 7 )" at bounding box center [578, 69] width 31 height 12
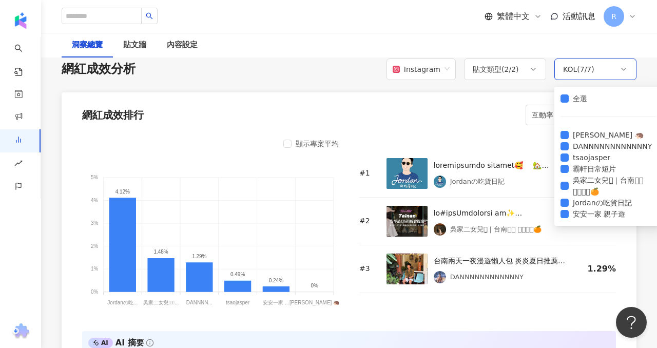
click at [589, 66] on div "KOL ( 7 / 7 )" at bounding box center [578, 69] width 31 height 12
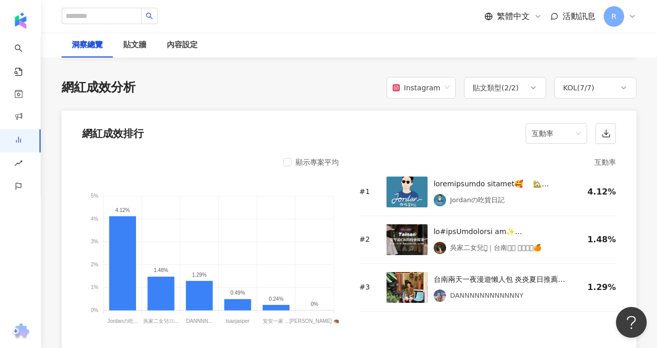
scroll to position [802, 0]
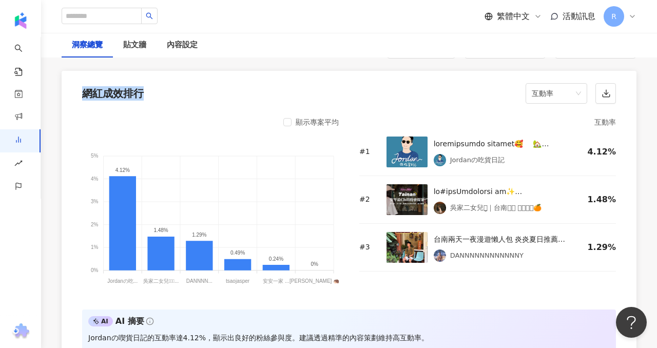
drag, startPoint x: 153, startPoint y: 94, endPoint x: 50, endPoint y: 91, distance: 102.7
copy div "網紅成效排行"
click at [243, 108] on div "網紅成效排行 互動率" at bounding box center [349, 90] width 575 height 39
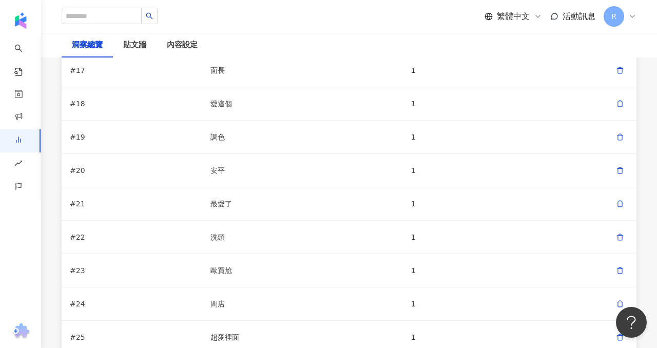
scroll to position [9, 0]
click at [191, 44] on div "內容設定" at bounding box center [182, 45] width 31 height 12
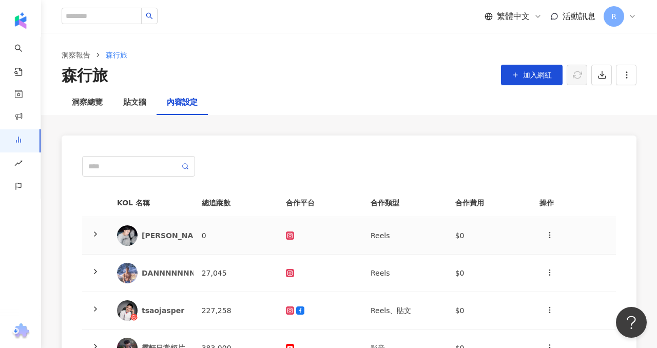
click at [205, 236] on td "0" at bounding box center [236, 235] width 85 height 37
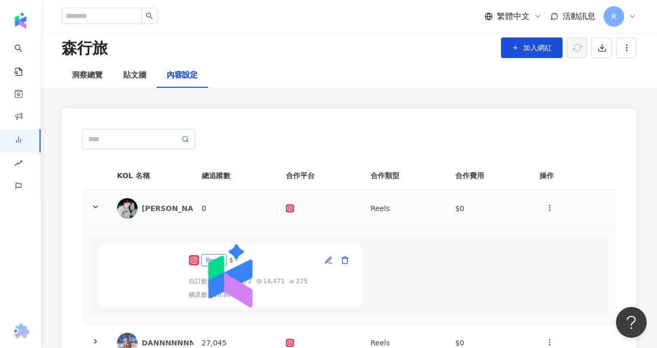
scroll to position [29, 0]
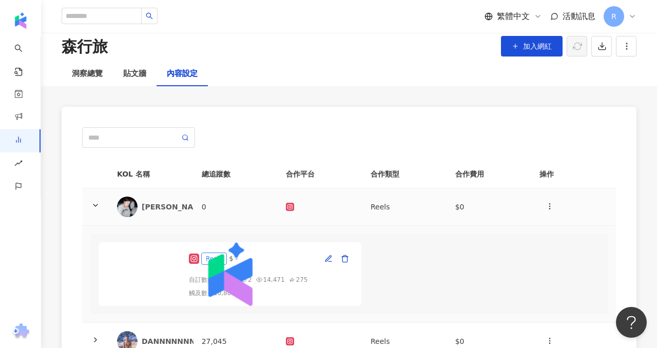
click at [200, 204] on td "0" at bounding box center [236, 206] width 85 height 37
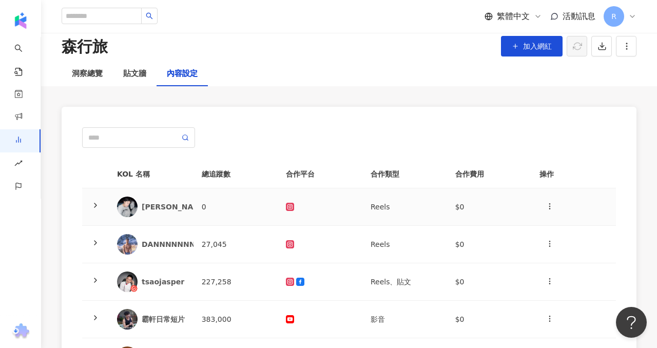
click at [209, 202] on td "0" at bounding box center [236, 206] width 85 height 37
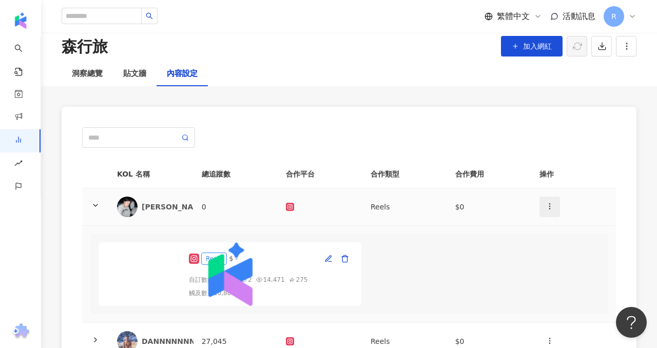
click at [552, 206] on icon "button" at bounding box center [550, 206] width 8 height 8
click at [559, 231] on div "新增內容" at bounding box center [568, 231] width 40 height 11
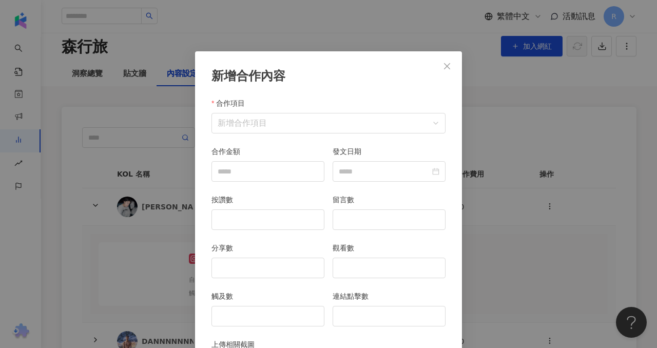
scroll to position [51, 0]
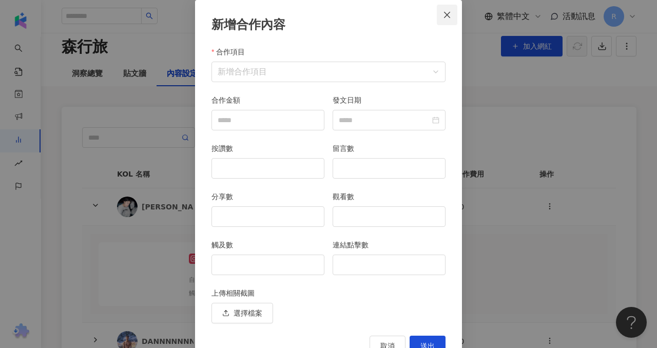
click at [444, 10] on button "Close" at bounding box center [447, 15] width 21 height 21
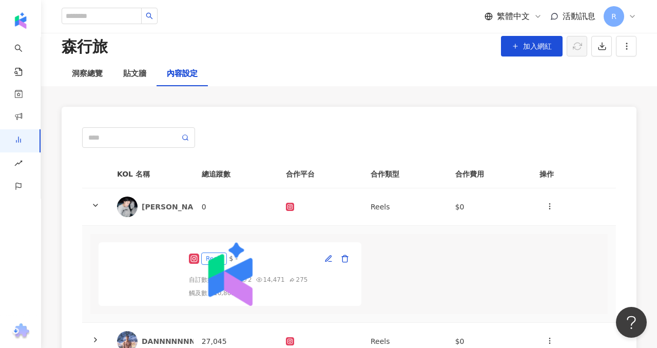
scroll to position [0, 0]
click at [93, 202] on icon at bounding box center [95, 205] width 8 height 8
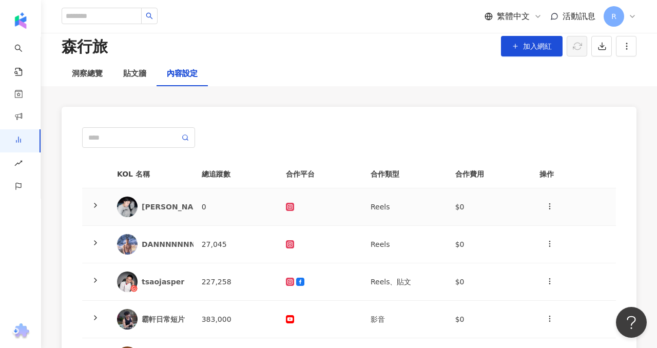
click at [94, 203] on polyline at bounding box center [95, 205] width 2 height 4
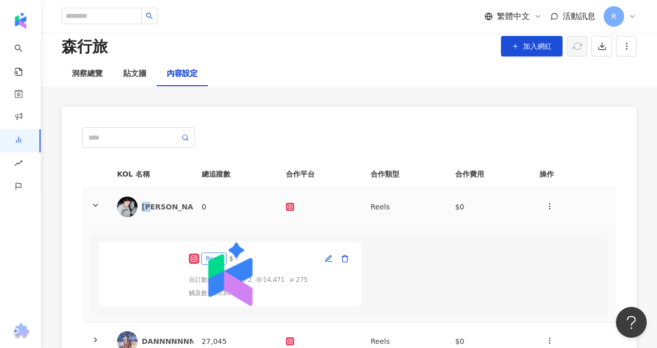
drag, startPoint x: 157, startPoint y: 206, endPoint x: 141, endPoint y: 204, distance: 15.5
click at [142, 205] on div "[PERSON_NAME] 🦔" at bounding box center [181, 207] width 78 height 10
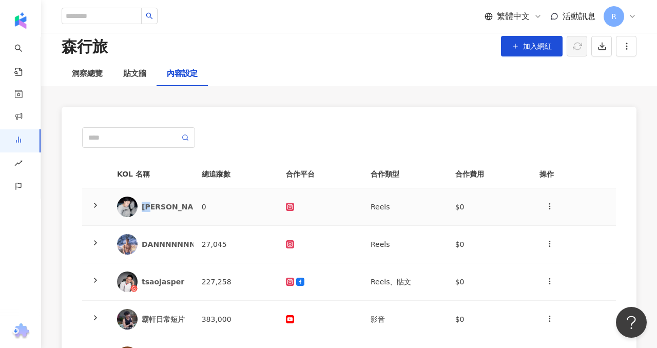
copy div "[PERSON_NAME]"
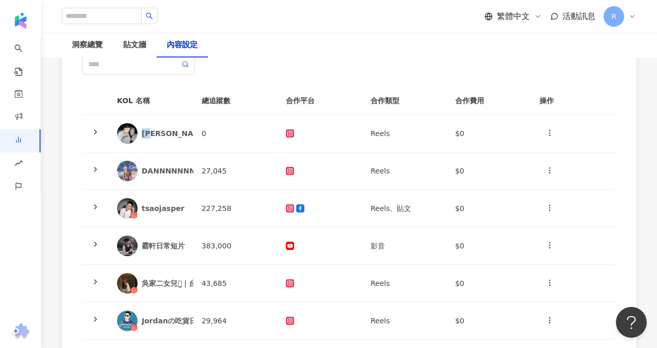
scroll to position [111, 0]
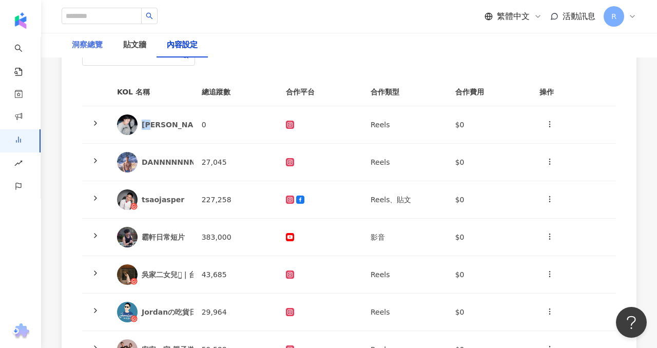
click at [84, 53] on div "洞察總覽" at bounding box center [87, 45] width 51 height 25
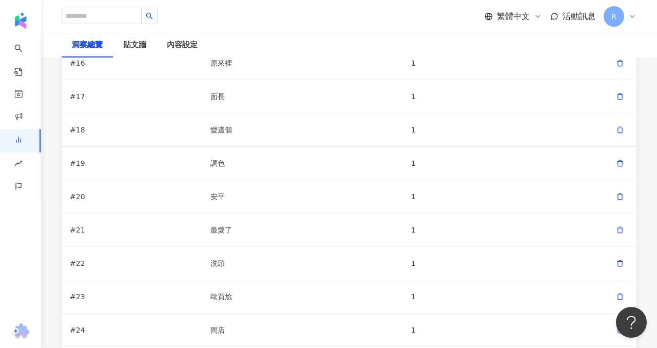
scroll to position [0, 86]
drag, startPoint x: 449, startPoint y: 155, endPoint x: 467, endPoint y: 155, distance: 18.0
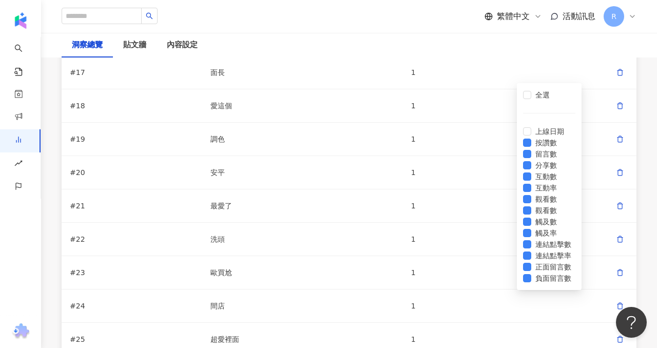
scroll to position [3041, 0]
click at [498, 53] on div "洞察總覽 貼文牆 內容設定" at bounding box center [349, 45] width 616 height 25
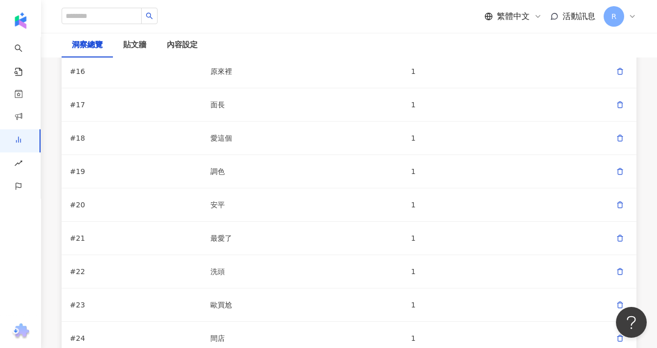
scroll to position [3, 1]
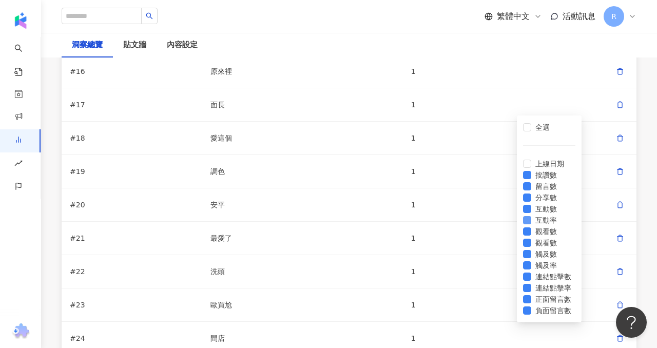
scroll to position [74, 0]
click at [558, 271] on label "連結點擊數" at bounding box center [549, 276] width 52 height 11
click at [556, 282] on span "連結點擊率" at bounding box center [553, 287] width 44 height 11
click at [557, 296] on span "正面留言數" at bounding box center [553, 299] width 44 height 11
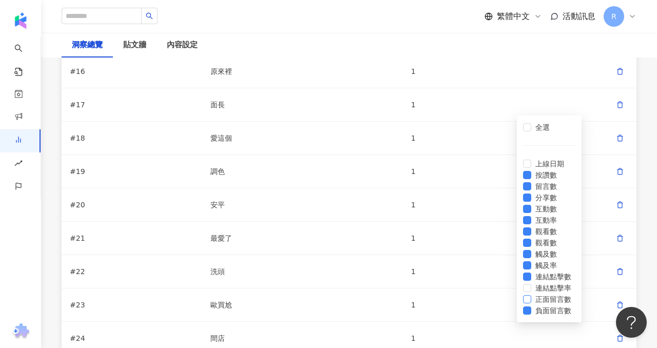
click at [558, 305] on label "正面留言數" at bounding box center [549, 299] width 52 height 11
click at [553, 296] on span "正面留言數" at bounding box center [553, 299] width 44 height 11
click at [556, 316] on span "負面留言數" at bounding box center [553, 310] width 44 height 11
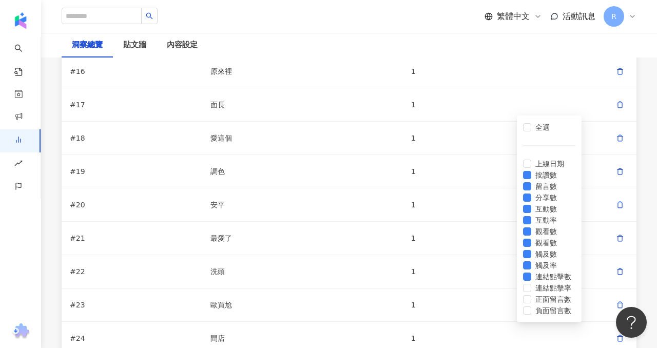
click at [479, 54] on div "洞察總覽 貼文牆 內容設定" at bounding box center [349, 45] width 616 height 25
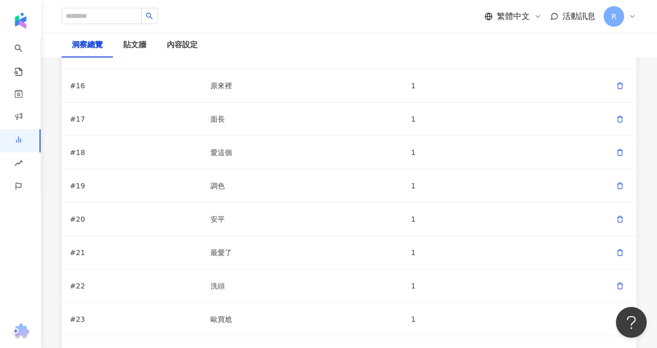
scroll to position [2994, 0]
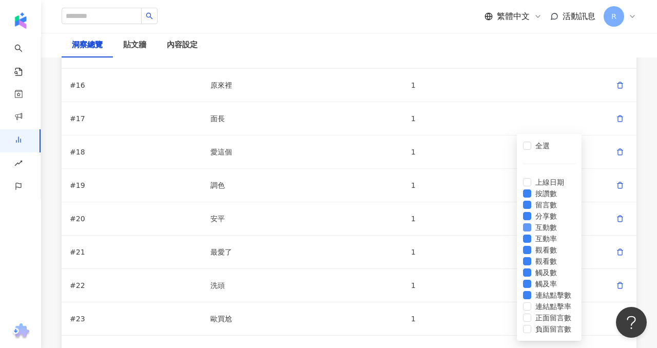
click at [549, 222] on span "互動數" at bounding box center [546, 227] width 30 height 11
click at [548, 233] on label "互動率" at bounding box center [549, 238] width 52 height 11
click at [548, 244] on span "觀看數" at bounding box center [546, 249] width 30 height 11
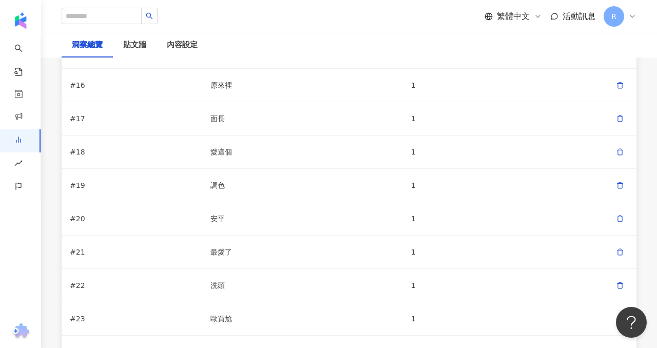
scroll to position [12, 20]
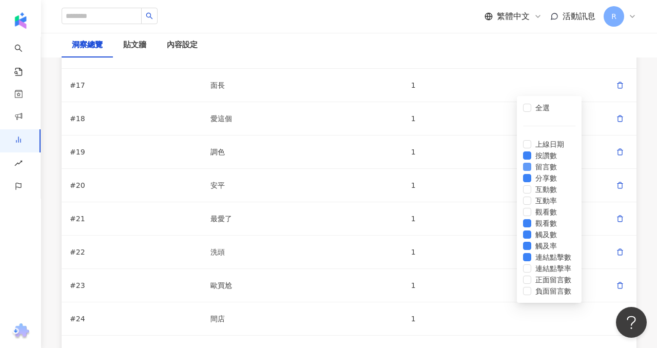
scroll to position [0, 0]
click at [545, 150] on span "按讚數" at bounding box center [546, 155] width 30 height 11
click at [545, 172] on span "留言數" at bounding box center [546, 166] width 30 height 11
click at [545, 184] on span "分享數" at bounding box center [546, 177] width 30 height 11
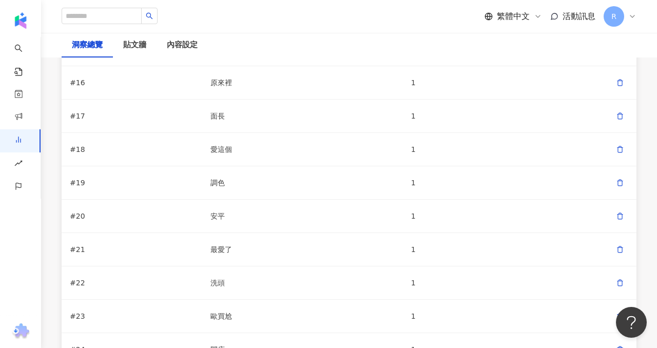
scroll to position [2995, 0]
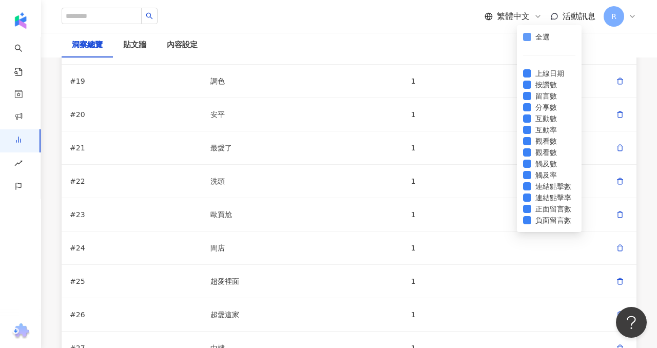
scroll to position [3238, 0]
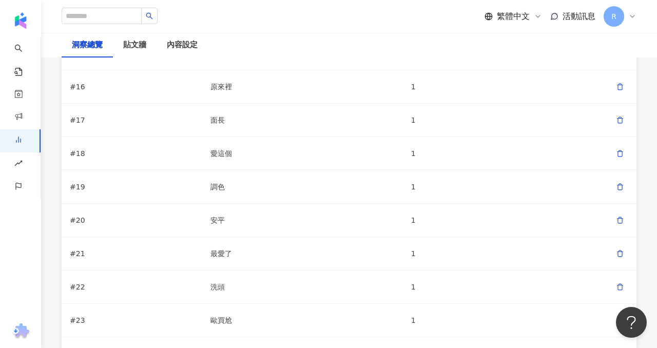
scroll to position [2981, 0]
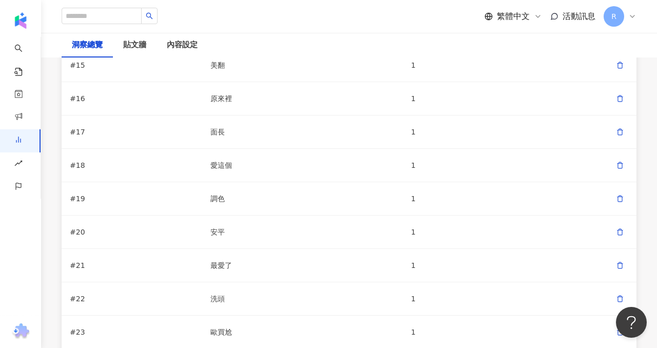
drag, startPoint x: 363, startPoint y: 189, endPoint x: 378, endPoint y: 188, distance: 14.9
copy div "∞%"
click at [182, 49] on div "內容設定" at bounding box center [182, 45] width 31 height 12
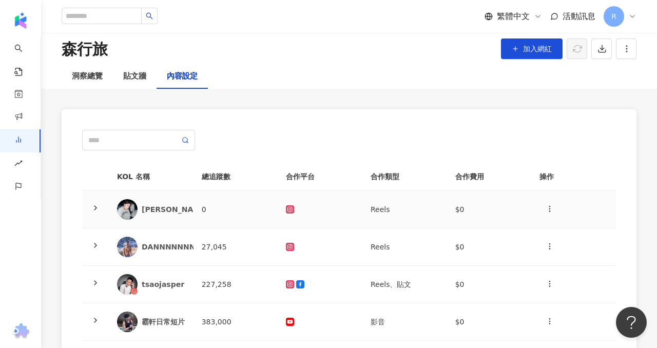
click at [170, 210] on div "[PERSON_NAME] 🦔" at bounding box center [181, 209] width 78 height 10
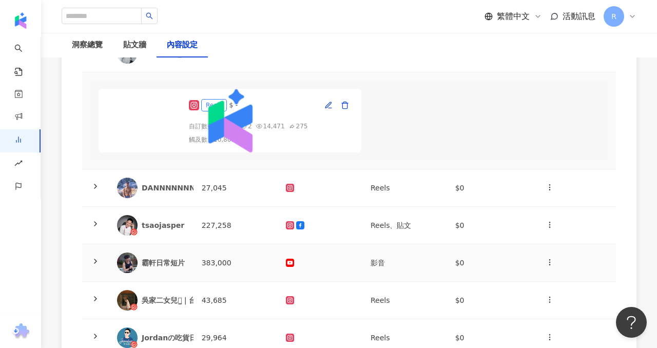
scroll to position [204, 0]
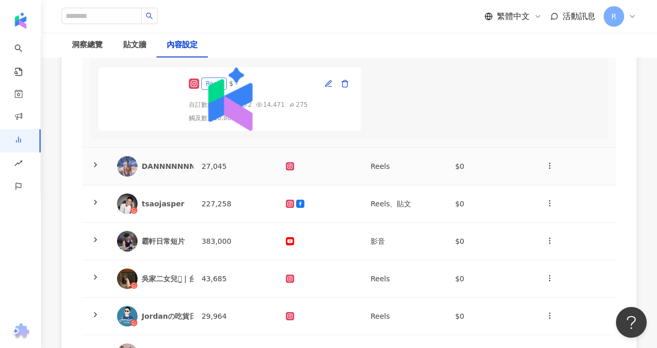
click at [151, 181] on td "DANNNNNNNNNNNNY" at bounding box center [151, 166] width 85 height 37
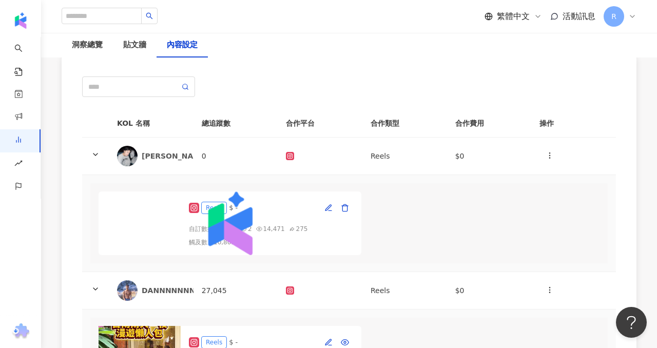
scroll to position [0, 0]
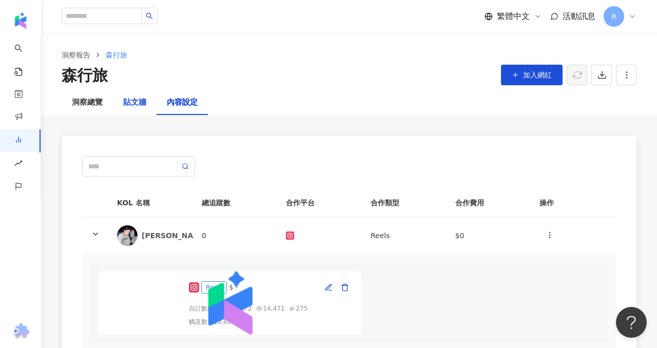
click at [140, 103] on div "貼文牆" at bounding box center [134, 103] width 23 height 12
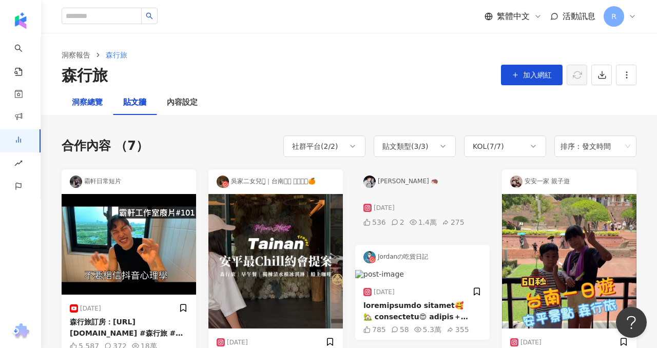
click at [77, 98] on div "洞察總覽" at bounding box center [87, 103] width 31 height 12
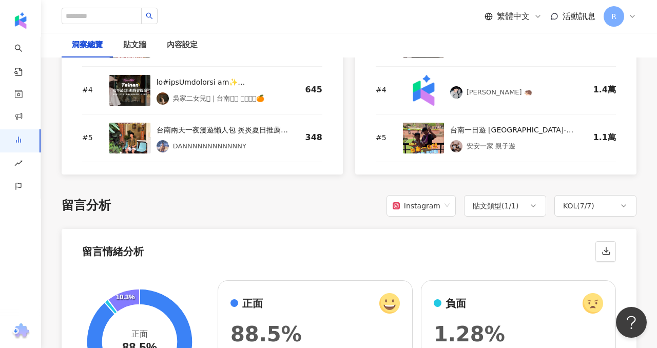
scroll to position [1523, 0]
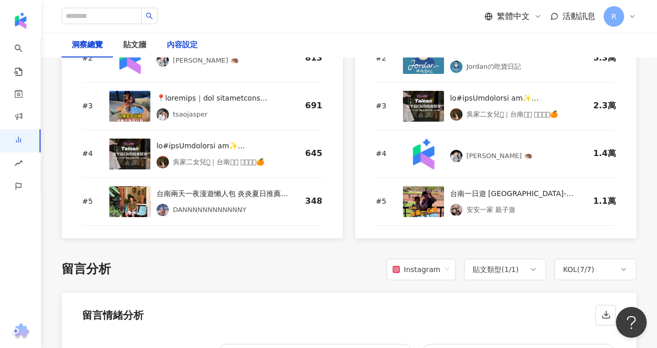
click at [184, 43] on div "內容設定" at bounding box center [182, 45] width 31 height 12
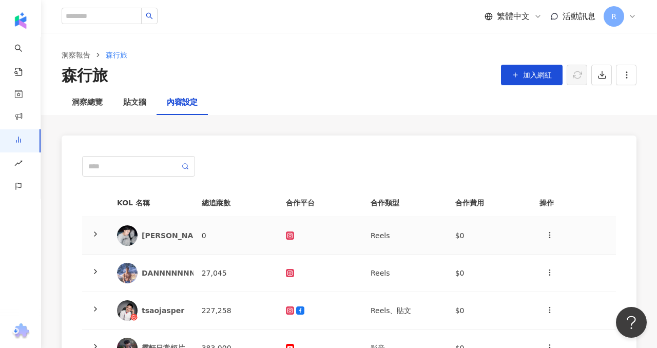
click at [164, 238] on div "[PERSON_NAME] 🦔" at bounding box center [181, 236] width 78 height 10
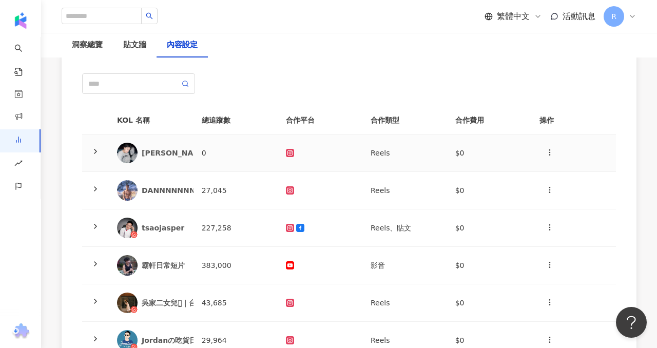
scroll to position [84, 0]
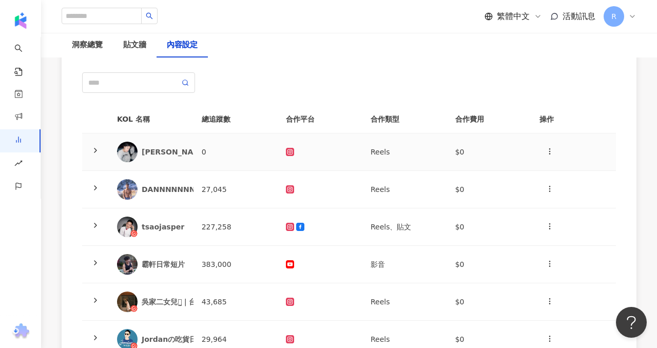
click at [129, 145] on img at bounding box center [127, 152] width 21 height 21
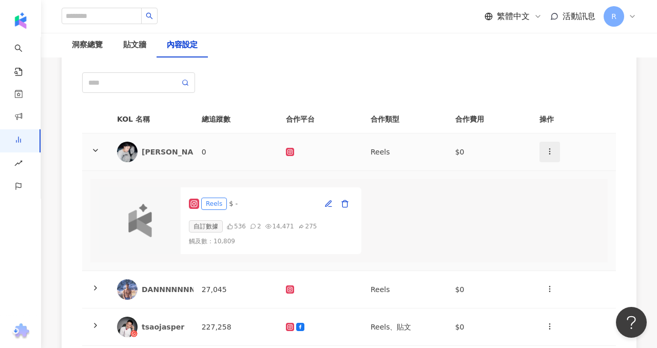
click at [549, 150] on icon "button" at bounding box center [550, 151] width 8 height 8
click at [566, 171] on div "新增內容" at bounding box center [568, 176] width 40 height 11
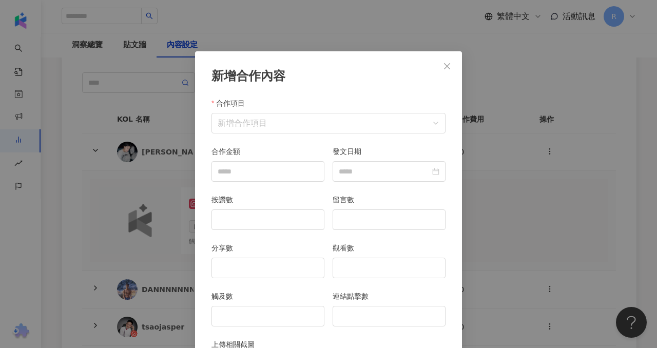
scroll to position [51, 0]
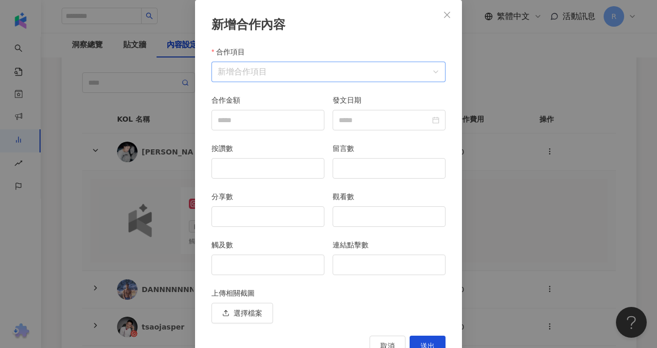
click at [319, 69] on input "合作項目" at bounding box center [329, 72] width 222 height 20
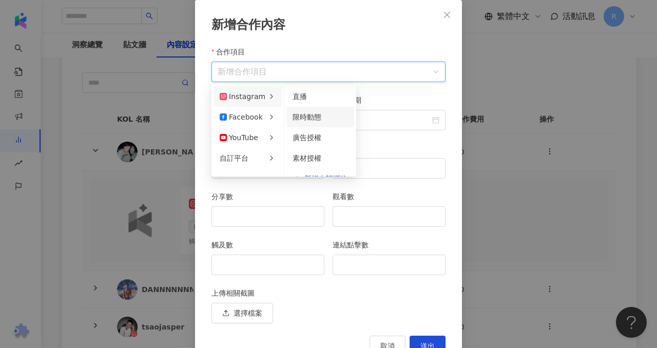
click at [308, 121] on div "限時動態" at bounding box center [320, 116] width 55 height 11
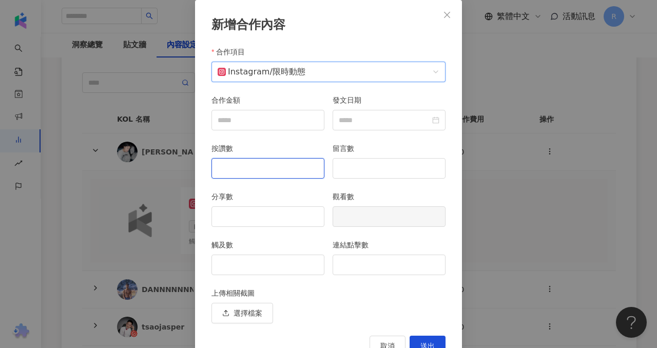
click at [275, 160] on input "按讚數" at bounding box center [268, 169] width 112 height 20
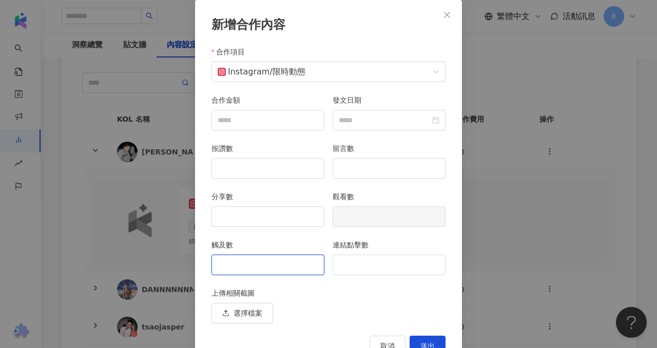
click at [279, 271] on input "觸及數" at bounding box center [268, 265] width 112 height 20
type input "****"
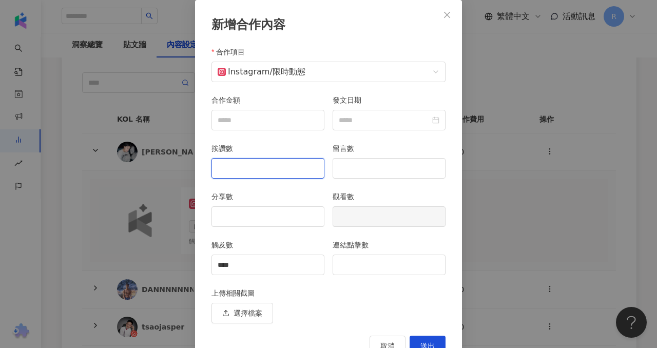
click at [272, 165] on input "按讚數" at bounding box center [268, 169] width 112 height 20
type input "*"
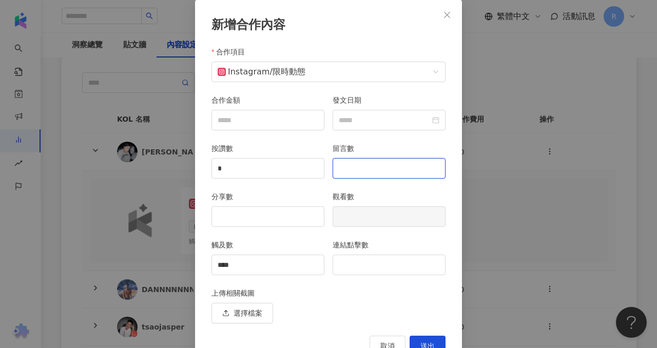
click at [358, 171] on input "留言數" at bounding box center [389, 169] width 112 height 20
type input "*"
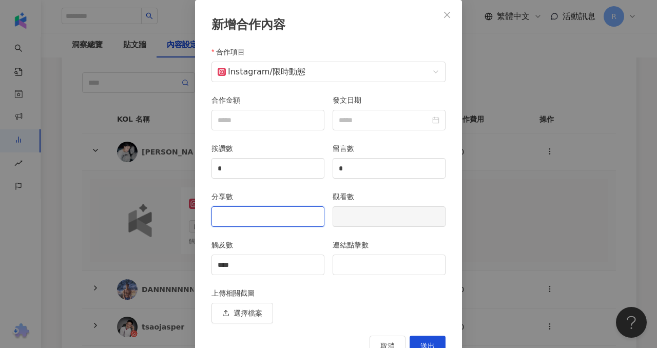
click at [281, 221] on input "分享數" at bounding box center [268, 217] width 112 height 20
type input "*"
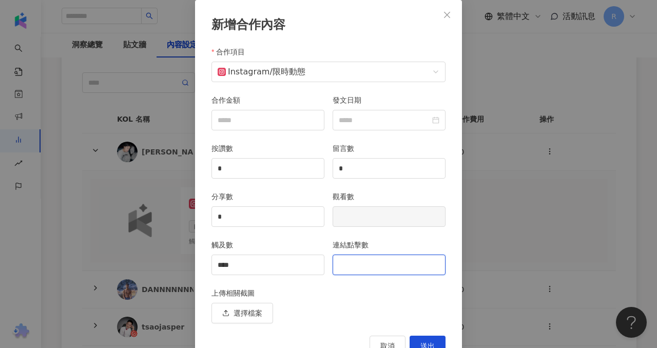
click at [356, 262] on input "連結點擊數" at bounding box center [389, 265] width 112 height 20
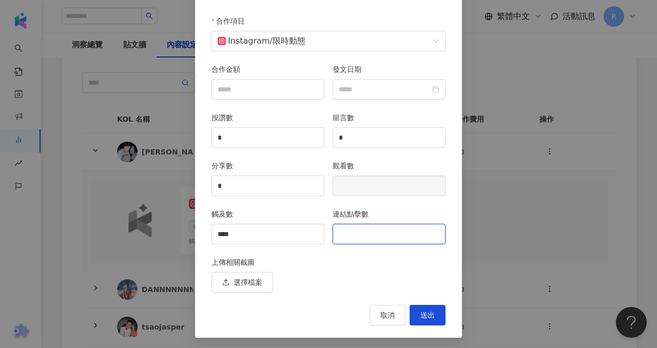
scroll to position [83, 0]
type input "*"
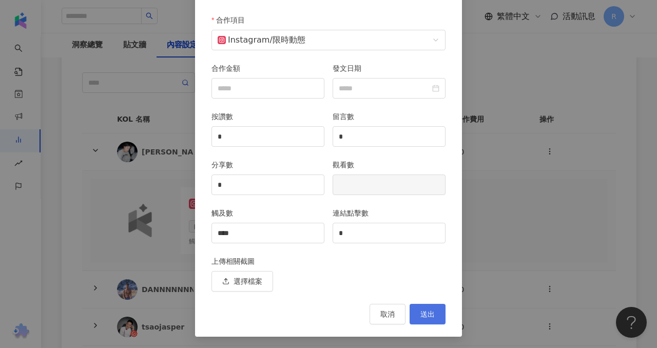
click at [424, 307] on button "送出" at bounding box center [428, 314] width 36 height 21
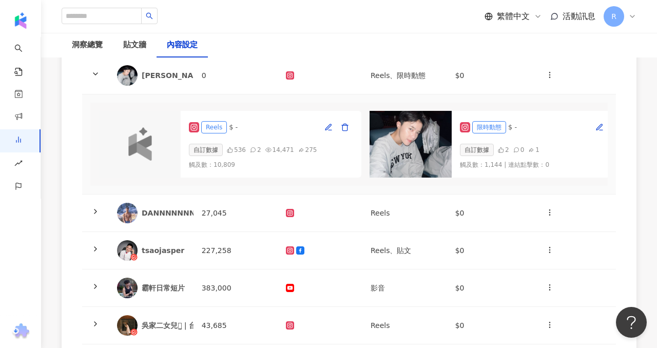
scroll to position [170, 0]
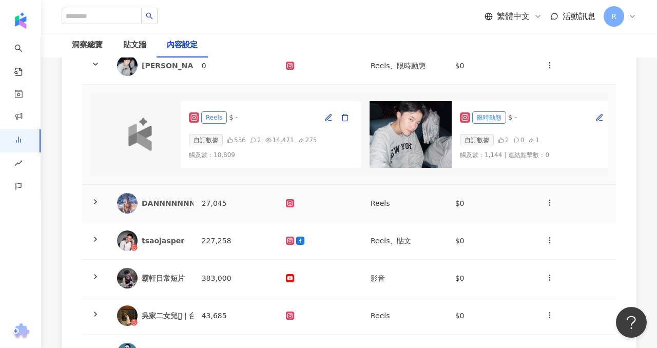
click at [88, 200] on td at bounding box center [95, 203] width 27 height 37
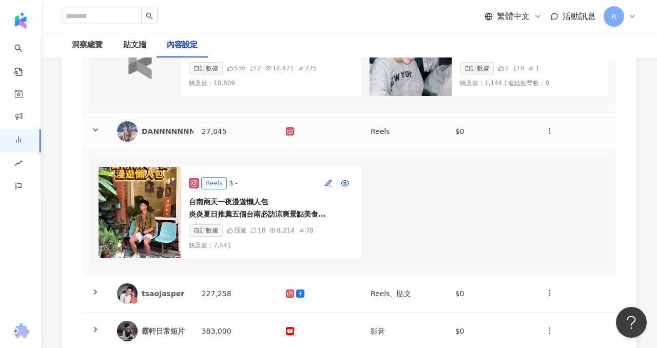
scroll to position [243, 0]
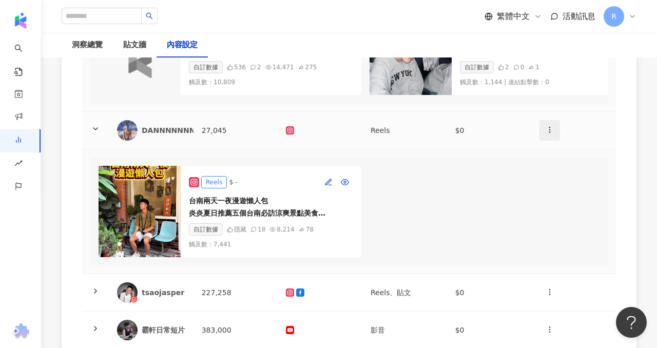
click at [548, 131] on icon "button" at bounding box center [550, 130] width 8 height 8
click at [558, 150] on div "新增內容" at bounding box center [568, 154] width 40 height 11
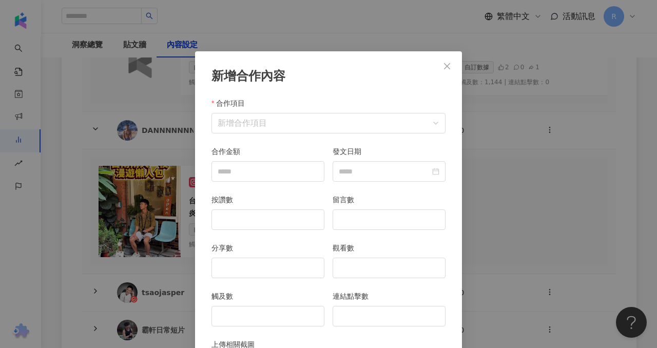
scroll to position [51, 0]
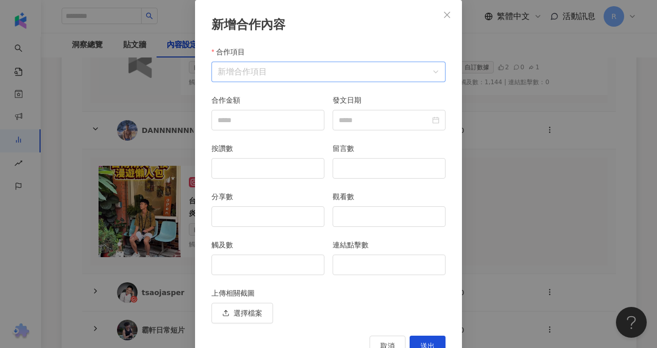
click at [285, 76] on input "合作項目" at bounding box center [329, 72] width 222 height 20
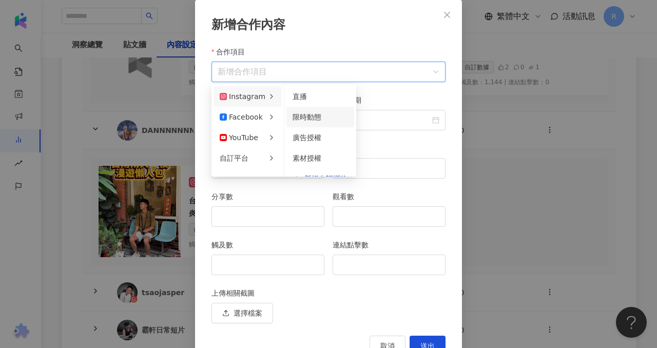
click at [308, 119] on span "限時動態" at bounding box center [307, 117] width 29 height 8
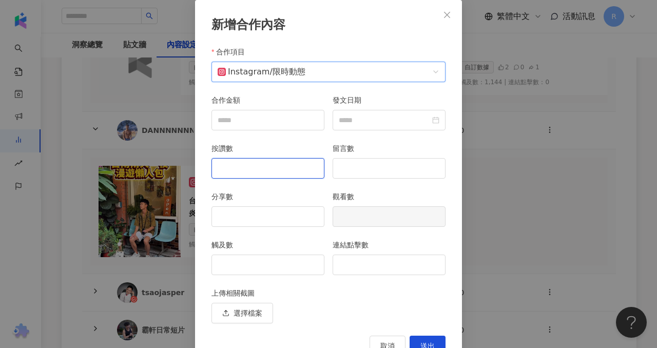
click at [276, 163] on input "按讚數" at bounding box center [268, 169] width 112 height 20
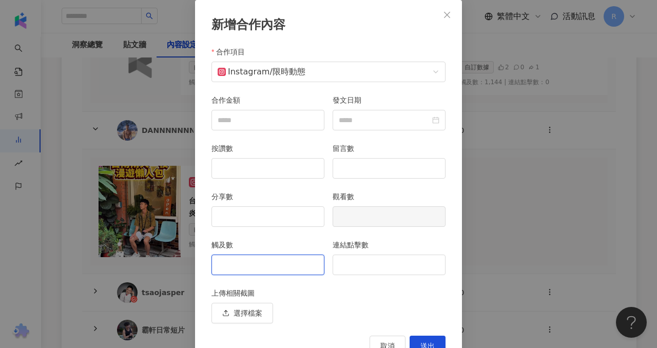
click at [279, 261] on input "觸及數" at bounding box center [268, 265] width 112 height 20
type input "****"
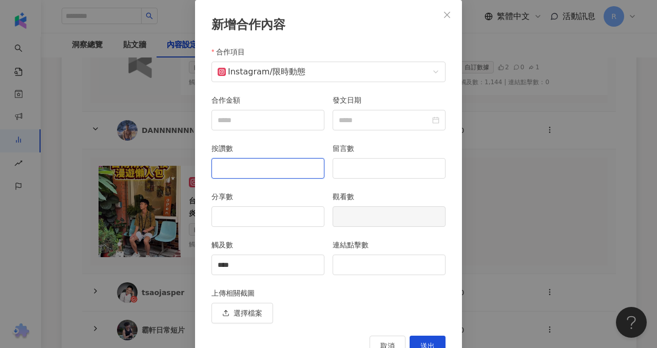
click at [263, 172] on input "按讚數" at bounding box center [268, 169] width 112 height 20
type input "*"
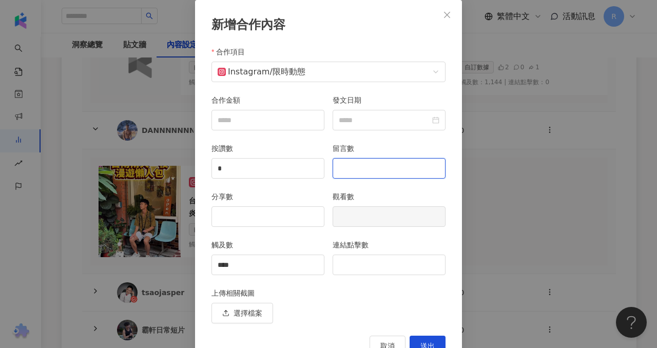
click at [348, 163] on input "留言數" at bounding box center [389, 169] width 112 height 20
type input "*"
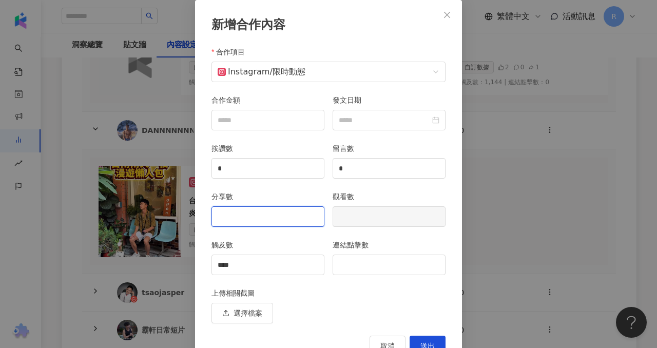
click at [277, 213] on input "分享數" at bounding box center [268, 217] width 112 height 20
type input "*"
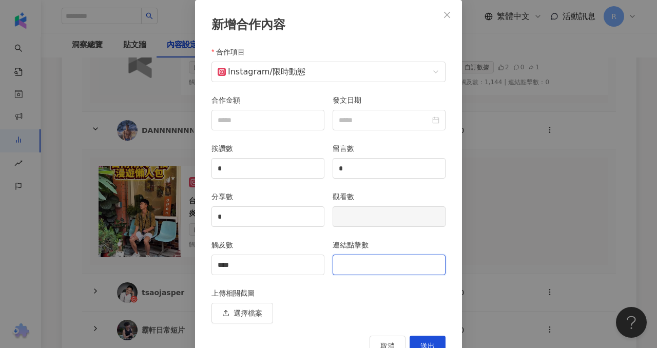
click at [377, 268] on input "連結點擊數" at bounding box center [389, 265] width 112 height 20
type input "**"
click at [427, 340] on button "送出" at bounding box center [428, 346] width 36 height 21
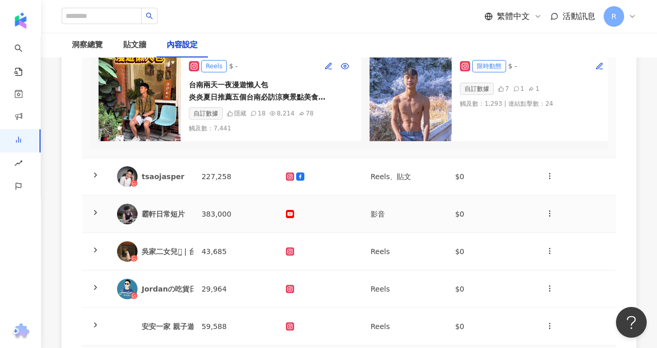
scroll to position [374, 0]
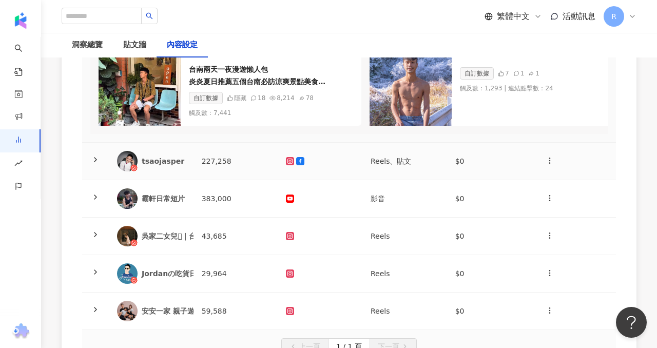
click at [95, 152] on td at bounding box center [95, 161] width 27 height 37
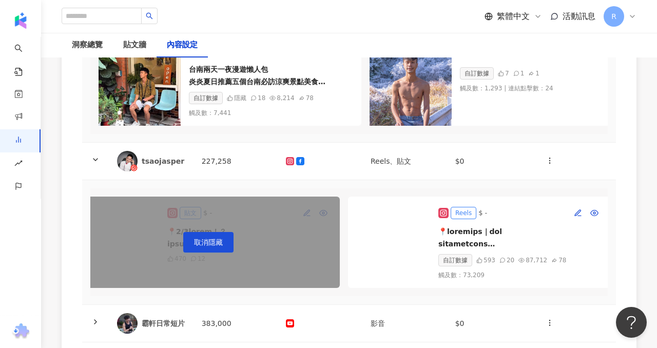
scroll to position [0, 1117]
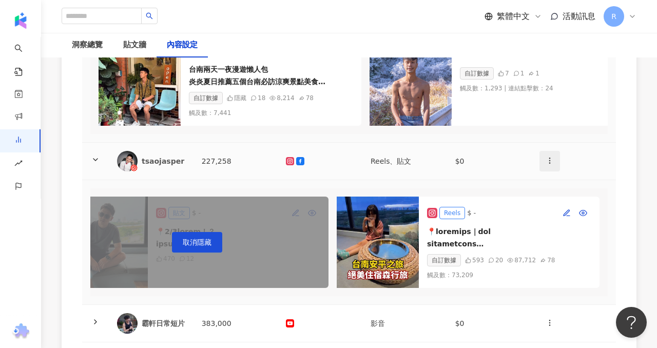
click at [550, 164] on icon "button" at bounding box center [550, 161] width 8 height 8
click at [559, 181] on div "新增內容" at bounding box center [568, 185] width 40 height 11
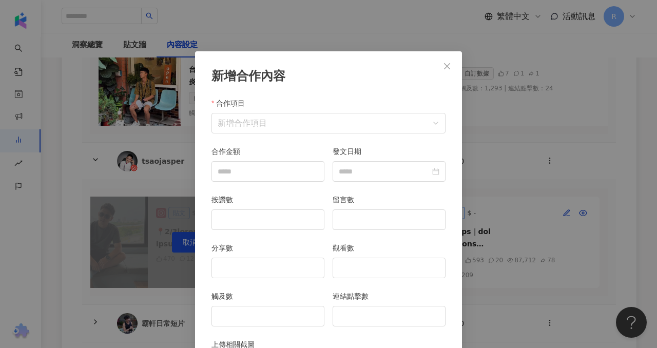
scroll to position [51, 0]
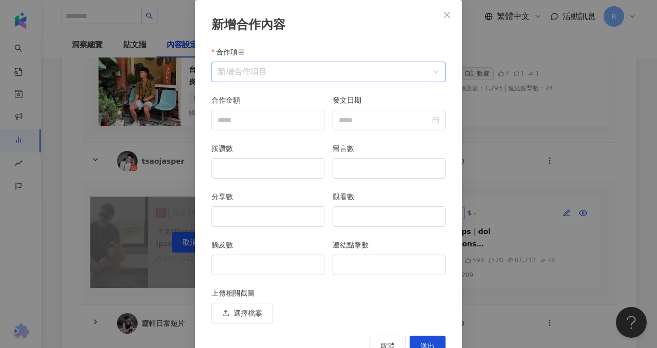
click at [259, 72] on input "合作項目" at bounding box center [329, 72] width 222 height 20
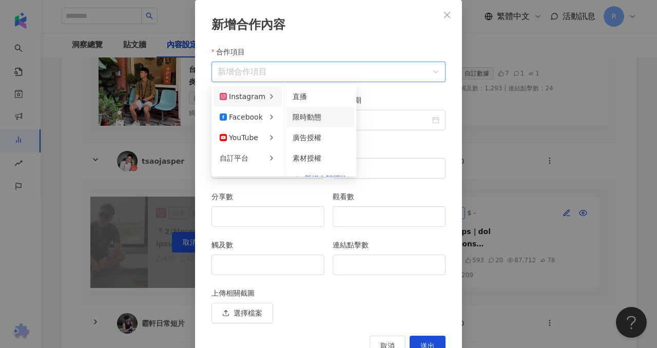
click at [305, 121] on div "限時動態" at bounding box center [320, 116] width 55 height 11
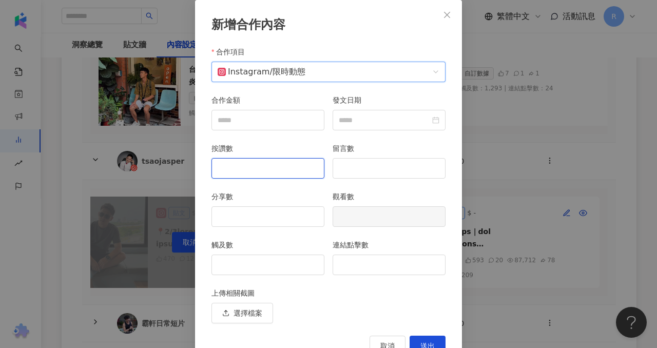
click at [276, 166] on input "按讚數" at bounding box center [268, 169] width 112 height 20
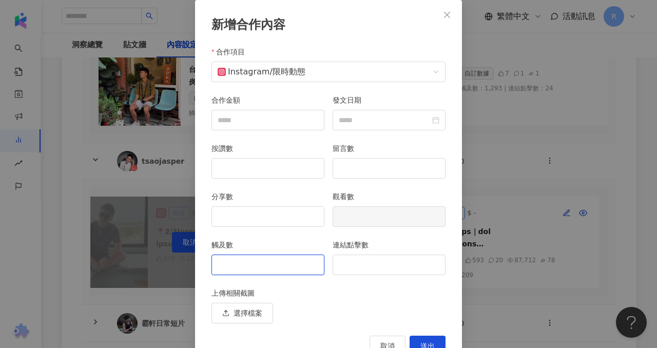
click at [289, 265] on input "觸及數" at bounding box center [268, 265] width 112 height 20
type input "****"
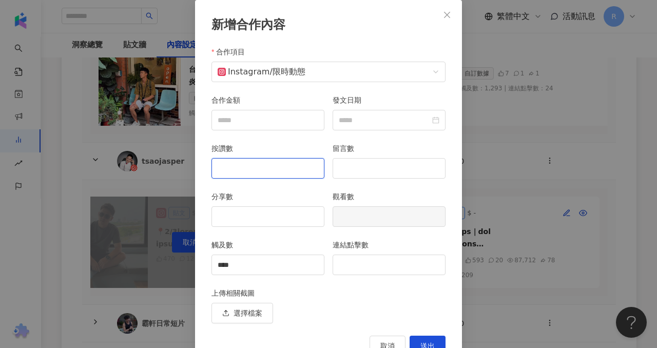
click at [281, 167] on input "按讚數" at bounding box center [268, 169] width 112 height 20
type input "**"
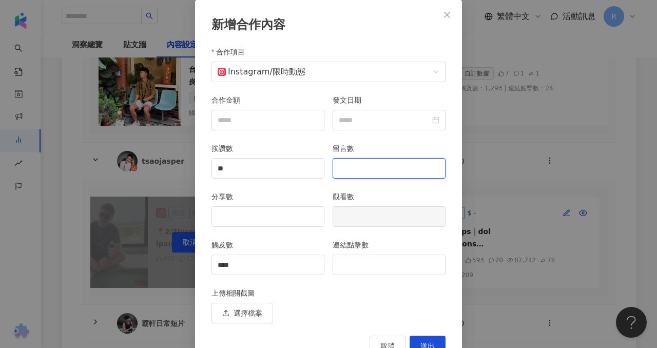
click at [353, 166] on input "留言數" at bounding box center [389, 169] width 112 height 20
type input "*"
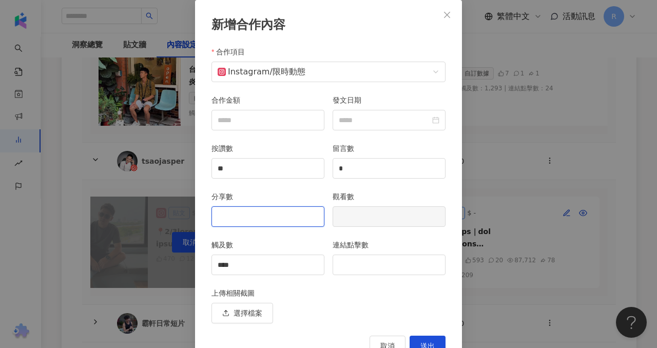
click at [278, 217] on input "分享數" at bounding box center [268, 217] width 112 height 20
type input "*"
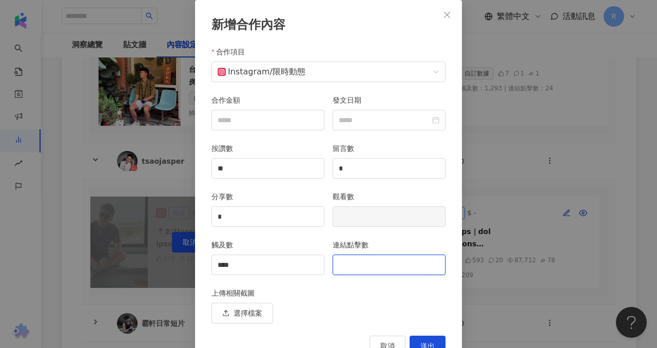
click at [369, 267] on input "連結點擊數" at bounding box center [389, 265] width 112 height 20
type input "*"
click at [429, 342] on span "送出" at bounding box center [427, 346] width 14 height 8
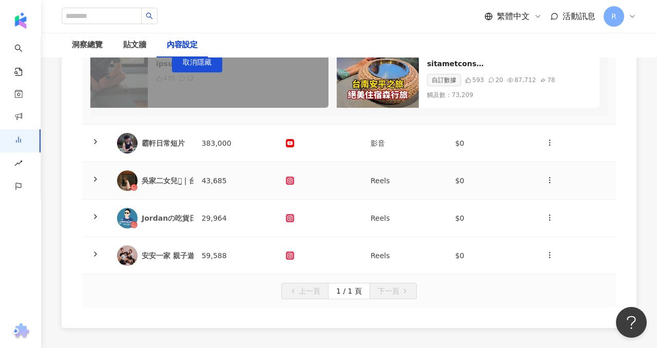
scroll to position [567, 0]
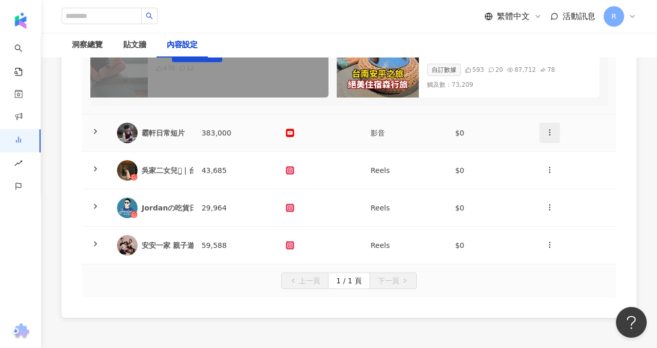
click at [546, 132] on icon "button" at bounding box center [550, 132] width 8 height 8
click at [555, 149] on li "新增內容" at bounding box center [568, 157] width 52 height 21
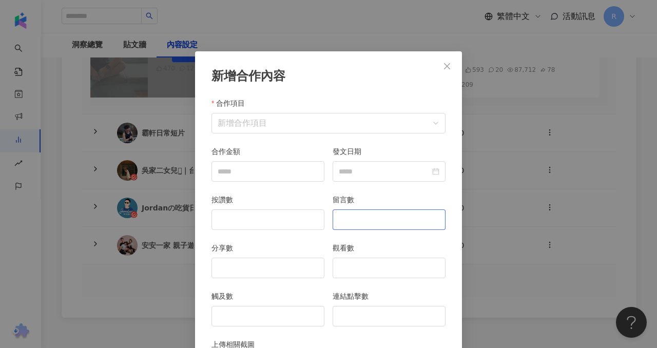
scroll to position [51, 0]
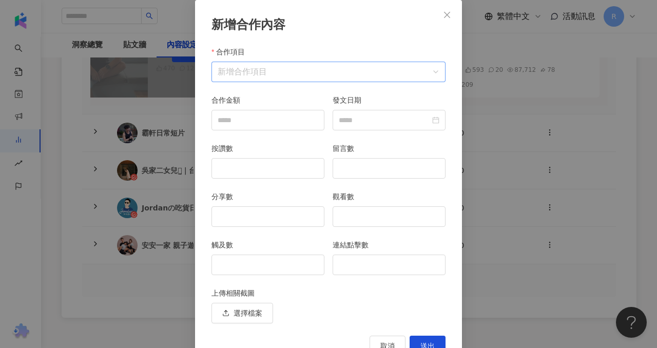
click at [300, 70] on input "合作項目" at bounding box center [329, 72] width 222 height 20
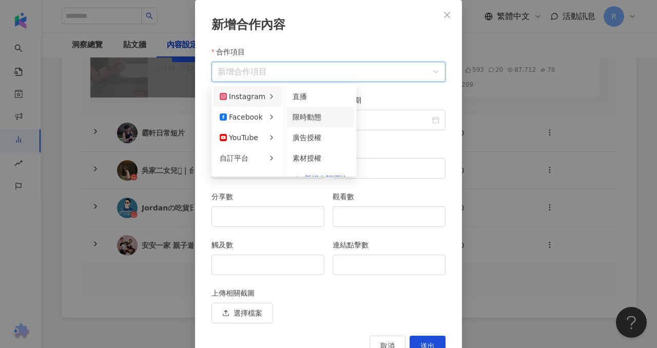
click at [308, 121] on div "限時動態" at bounding box center [320, 116] width 55 height 11
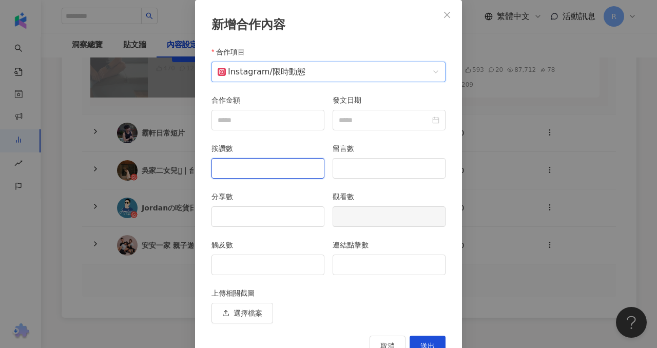
click at [281, 168] on input "按讚數" at bounding box center [268, 169] width 112 height 20
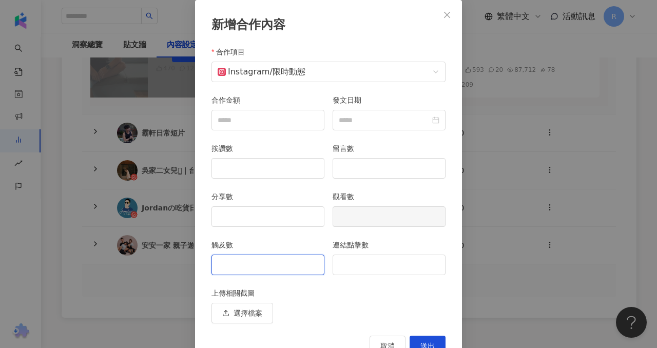
click at [262, 261] on input "觸及數" at bounding box center [268, 265] width 112 height 20
type input "*****"
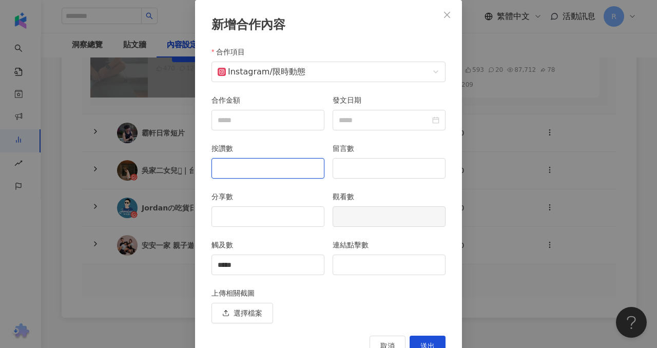
click at [248, 165] on input "按讚數" at bounding box center [268, 169] width 112 height 20
type input "***"
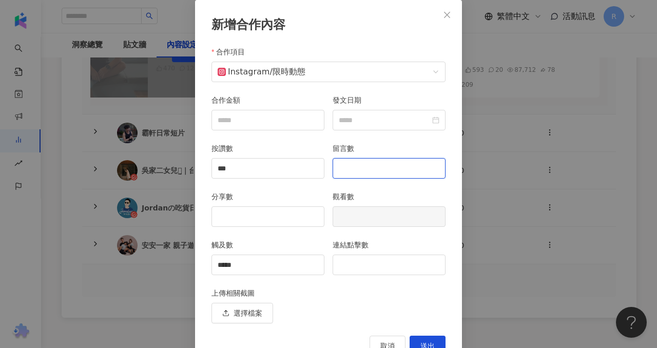
click at [369, 171] on input "留言數" at bounding box center [389, 169] width 112 height 20
type input "**"
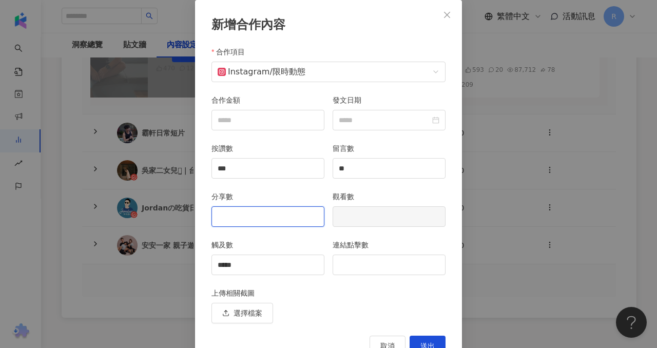
click at [274, 218] on input "分享數" at bounding box center [268, 217] width 112 height 20
type input "**"
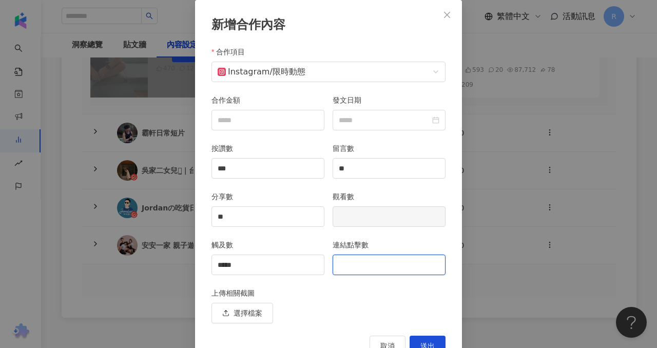
click at [370, 262] on input "連結點擊數" at bounding box center [389, 265] width 112 height 20
type input "***"
click at [439, 342] on button "送出" at bounding box center [428, 346] width 36 height 21
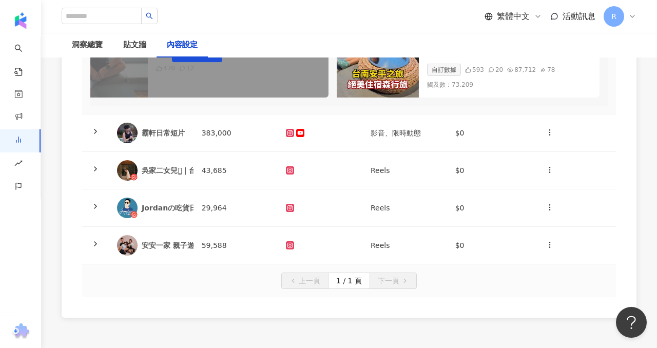
scroll to position [0, 0]
click at [551, 162] on button "button" at bounding box center [550, 170] width 21 height 21
click at [552, 201] on li "新增內容" at bounding box center [568, 195] width 52 height 21
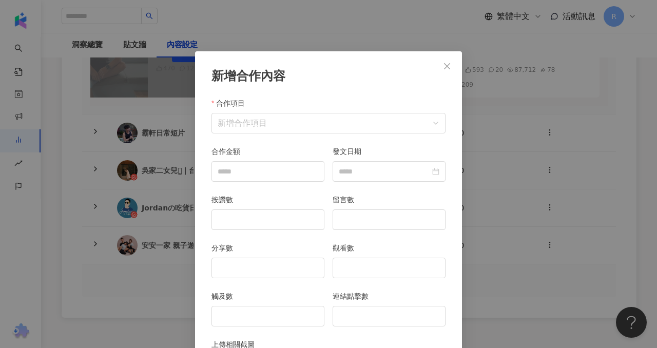
scroll to position [51, 0]
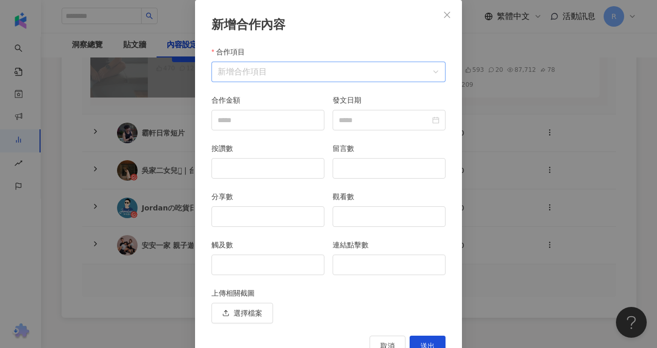
click at [338, 74] on input "合作項目" at bounding box center [329, 72] width 222 height 20
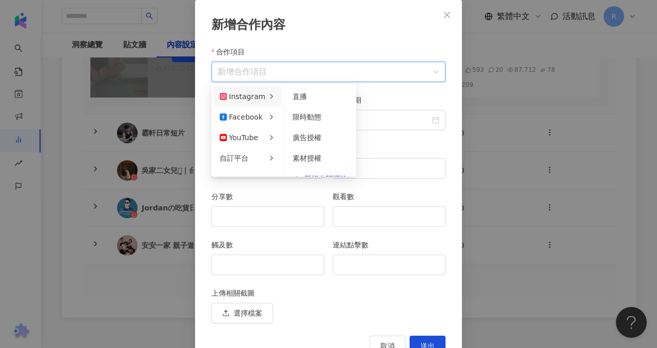
click at [261, 97] on div "Instagram" at bounding box center [243, 96] width 46 height 11
click at [308, 119] on span "限時動態" at bounding box center [307, 117] width 29 height 8
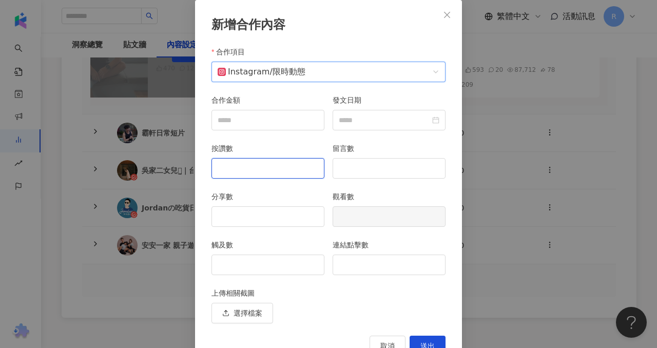
click at [271, 170] on input "按讚數" at bounding box center [268, 169] width 112 height 20
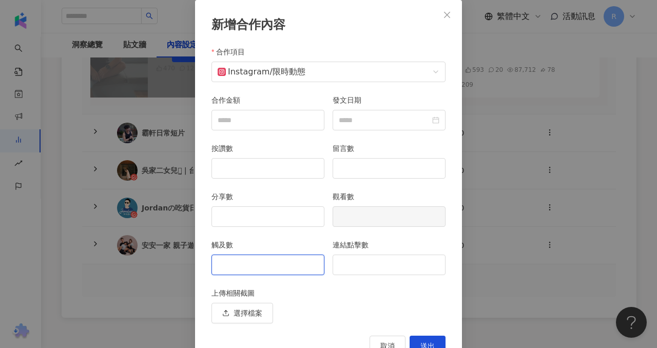
click at [277, 264] on input "觸及數" at bounding box center [268, 265] width 112 height 20
type input "****"
click at [277, 156] on div "按讚數" at bounding box center [268, 150] width 113 height 15
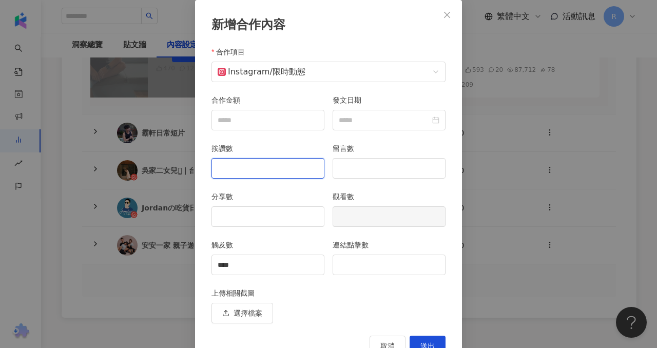
click at [292, 169] on input "按讚數" at bounding box center [268, 169] width 112 height 20
type input "**"
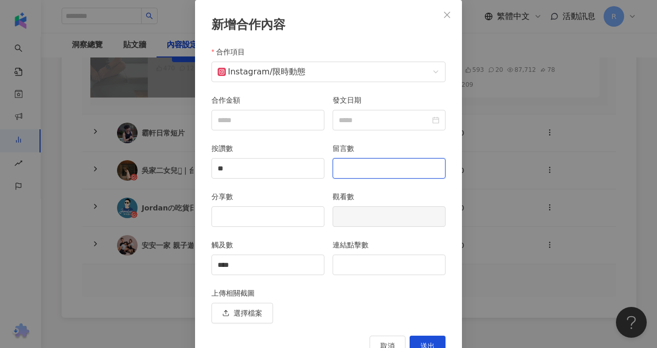
click at [370, 173] on input "留言數" at bounding box center [389, 169] width 112 height 20
type input "*"
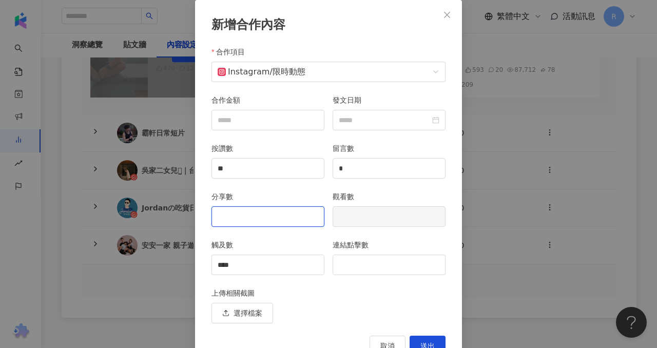
click at [255, 217] on input "分享數" at bounding box center [268, 217] width 112 height 20
type input "*"
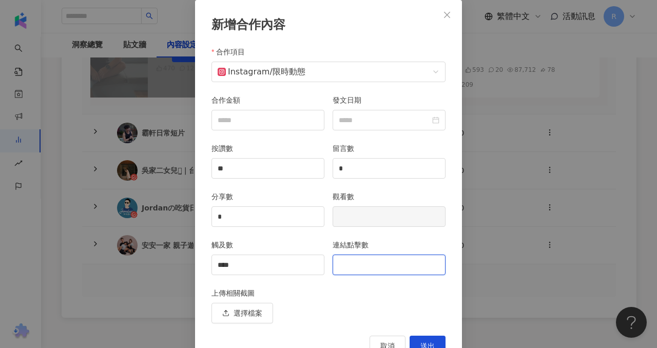
click at [344, 263] on input "連結點擊數" at bounding box center [389, 265] width 112 height 20
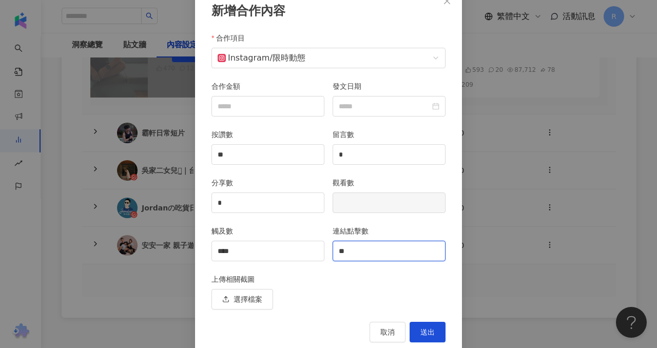
scroll to position [82, 0]
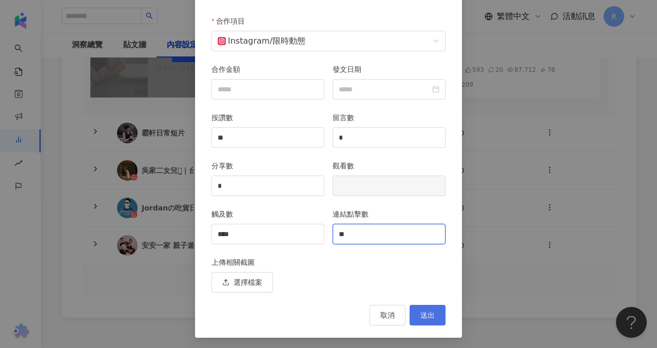
type input "**"
click at [431, 316] on span "送出" at bounding box center [427, 315] width 14 height 8
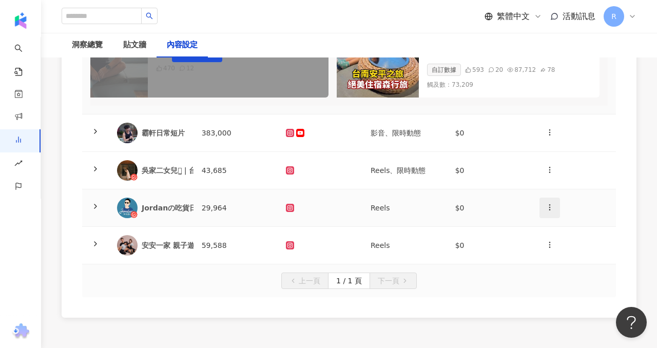
click at [544, 204] on button "button" at bounding box center [550, 208] width 21 height 21
click at [552, 228] on div "新增內容" at bounding box center [568, 232] width 40 height 11
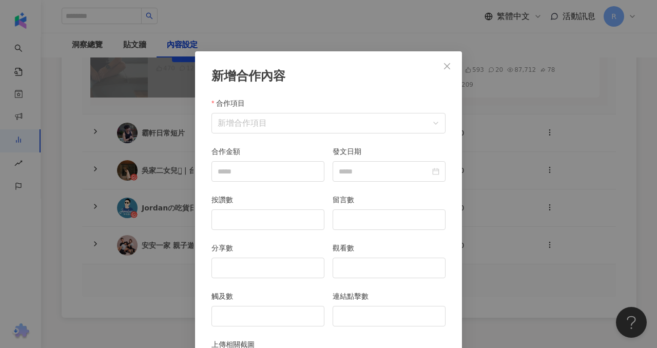
scroll to position [51, 0]
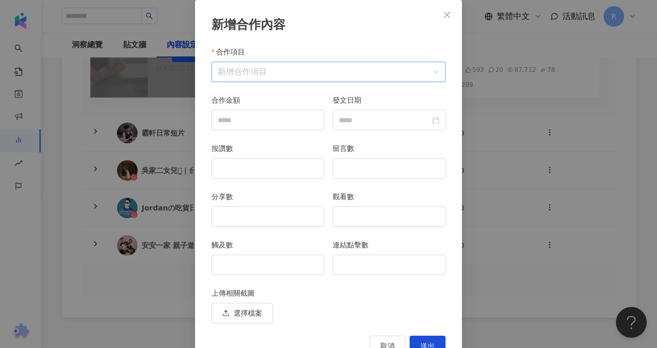
click at [370, 73] on input "合作項目" at bounding box center [329, 72] width 222 height 20
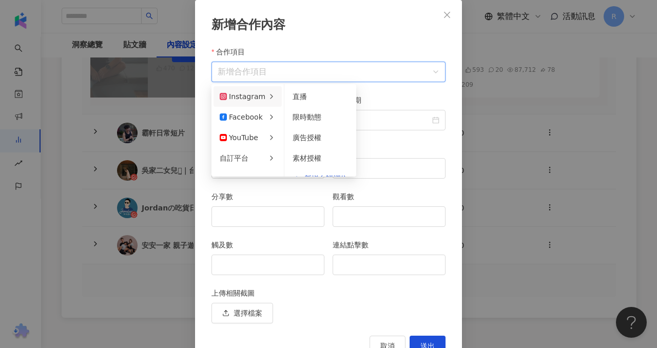
click at [267, 92] on icon at bounding box center [271, 96] width 8 height 8
click at [310, 121] on div "限時動態" at bounding box center [320, 116] width 55 height 11
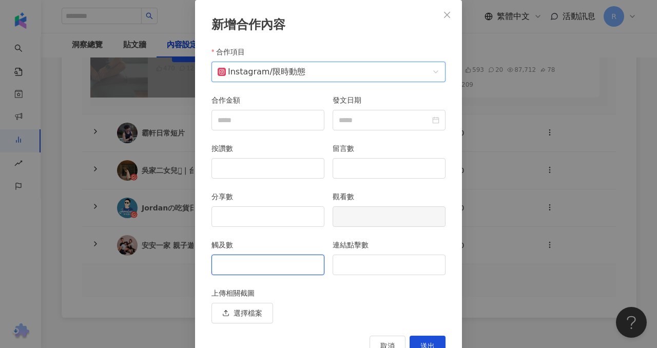
click at [286, 265] on input "觸及數" at bounding box center [268, 265] width 112 height 20
type input "***"
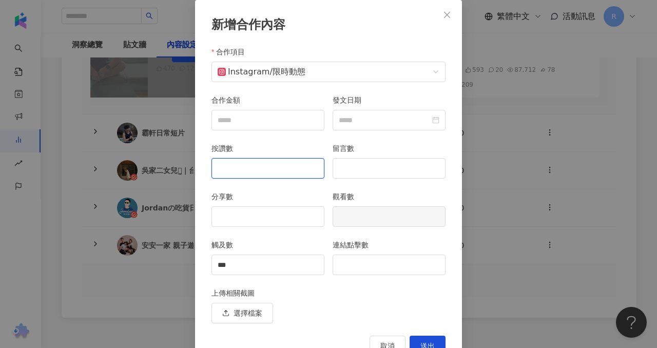
click at [286, 164] on input "按讚數" at bounding box center [268, 169] width 112 height 20
type input "*"
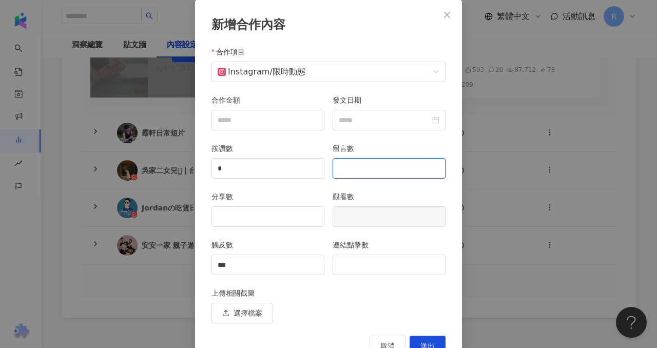
click at [353, 164] on input "留言數" at bounding box center [389, 169] width 112 height 20
type input "*"
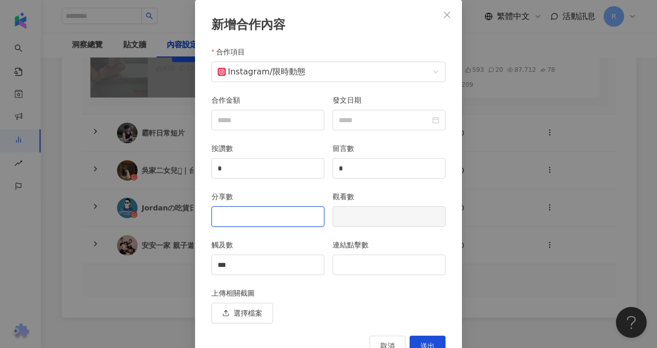
click at [277, 212] on input "分享數" at bounding box center [268, 217] width 112 height 20
type input "*"
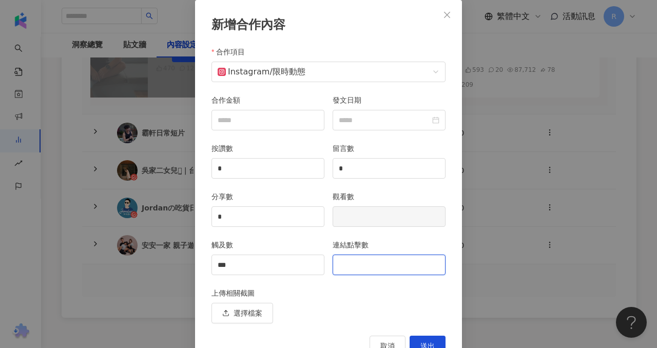
click at [349, 264] on input "連結點擊數" at bounding box center [389, 265] width 112 height 20
type input "*"
click at [436, 338] on button "送出" at bounding box center [428, 346] width 36 height 21
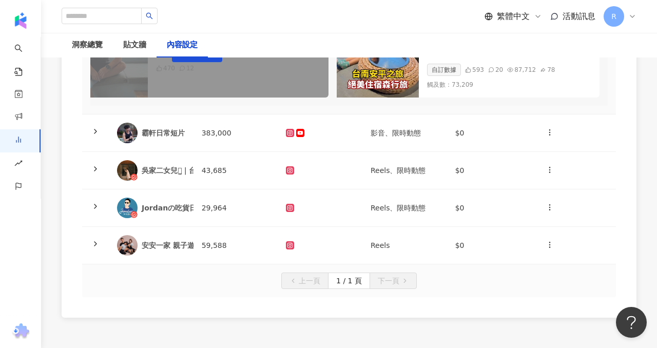
scroll to position [0, 0]
click at [553, 246] on icon "button" at bounding box center [550, 245] width 8 height 8
click at [562, 266] on div "新增內容" at bounding box center [568, 269] width 40 height 11
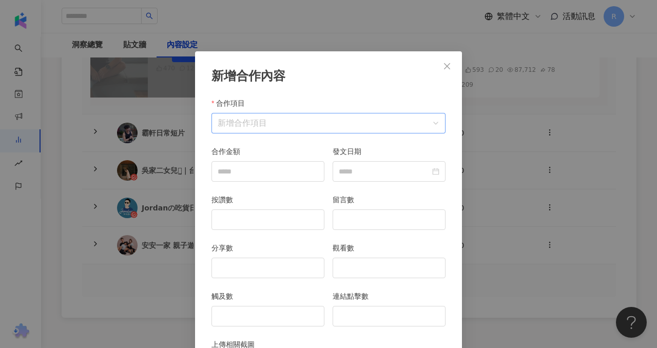
scroll to position [51, 0]
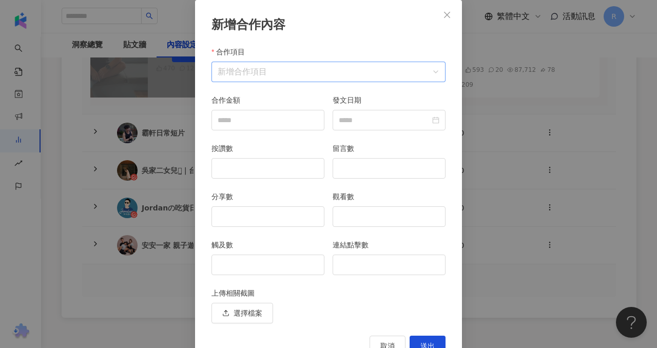
click at [381, 79] on input "合作項目" at bounding box center [329, 72] width 222 height 20
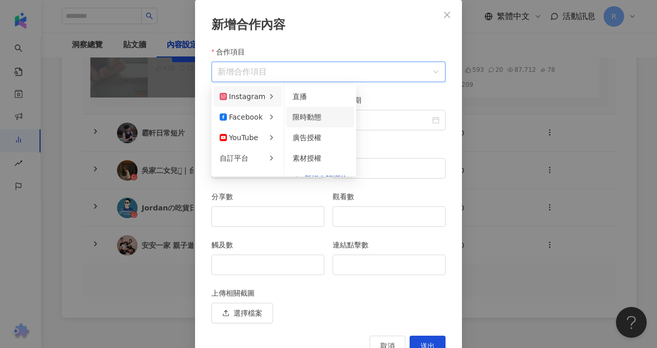
click at [324, 115] on div "限時動態" at bounding box center [320, 116] width 55 height 11
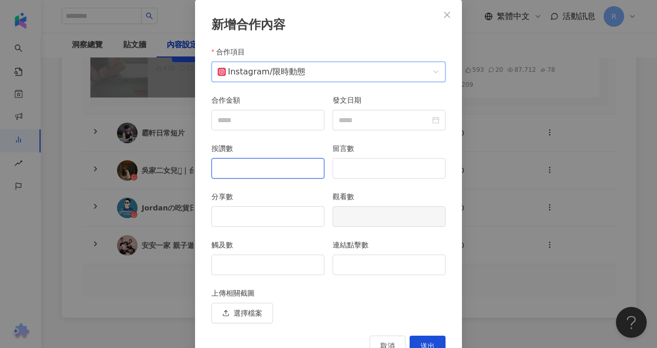
click at [287, 160] on input "按讚數" at bounding box center [268, 169] width 112 height 20
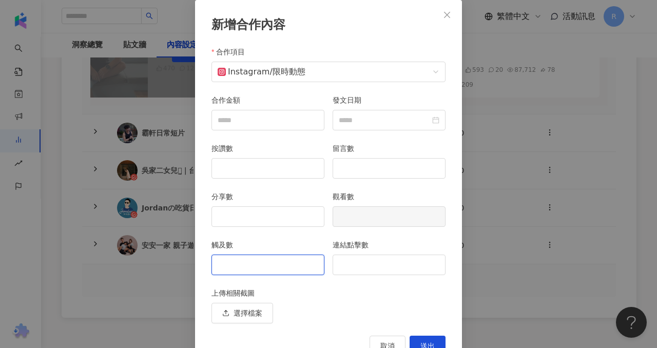
click at [296, 259] on input "觸及數" at bounding box center [268, 265] width 112 height 20
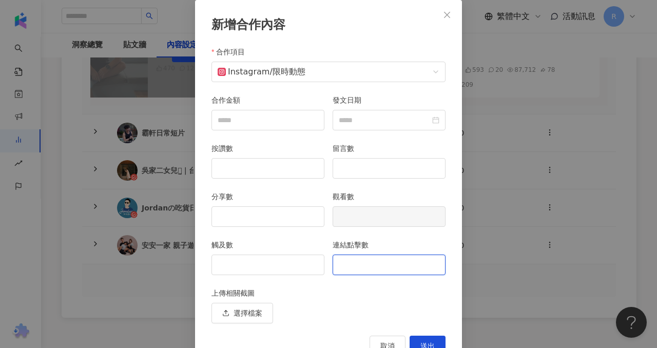
click at [397, 259] on input "連結點擊數" at bounding box center [389, 265] width 112 height 20
type input "*"
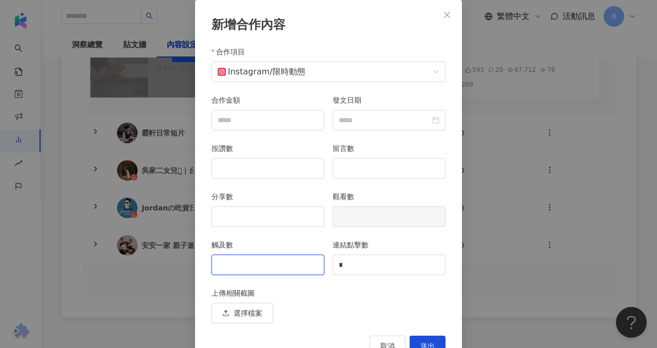
click at [281, 266] on input "觸及數" at bounding box center [268, 265] width 112 height 20
type input "***"
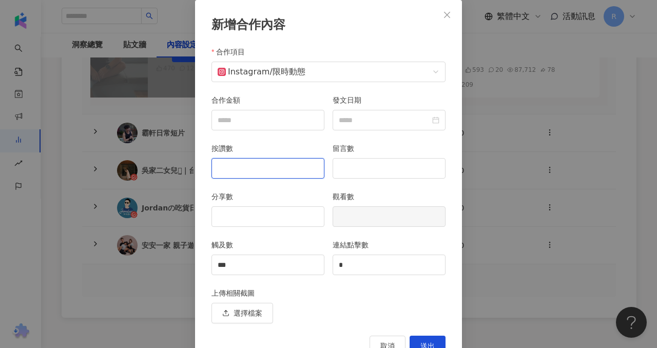
click at [265, 166] on input "按讚數" at bounding box center [268, 169] width 112 height 20
type input "*"
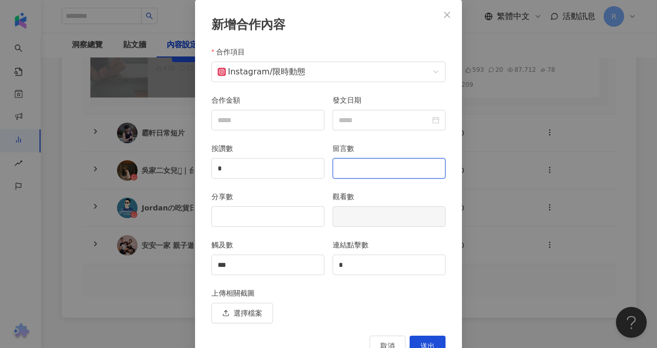
click at [351, 176] on input "留言數" at bounding box center [389, 169] width 112 height 20
type input "*"
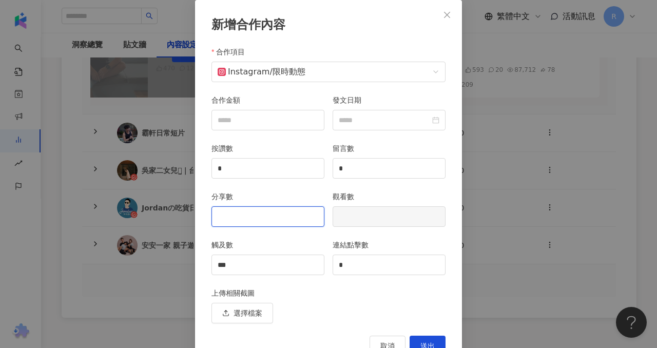
click at [295, 216] on input "分享數" at bounding box center [268, 217] width 112 height 20
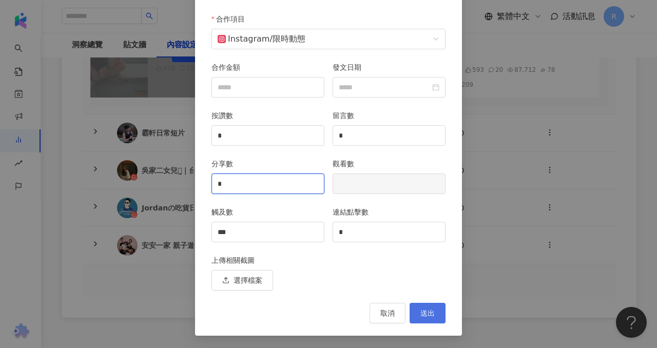
type input "*"
click at [434, 316] on span "送出" at bounding box center [427, 313] width 14 height 8
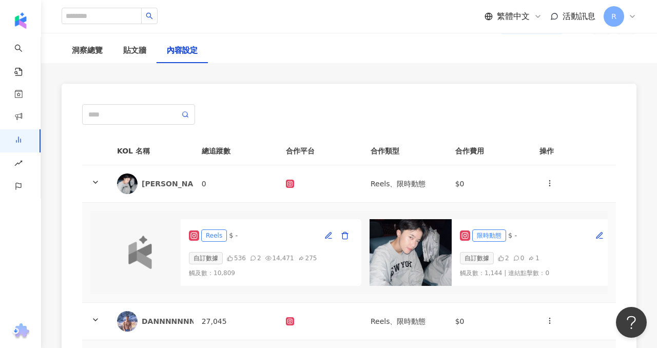
scroll to position [0, 0]
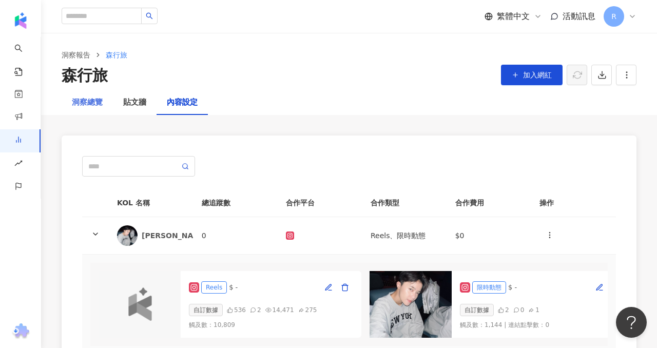
click at [62, 103] on div "洞察總覽" at bounding box center [87, 102] width 51 height 25
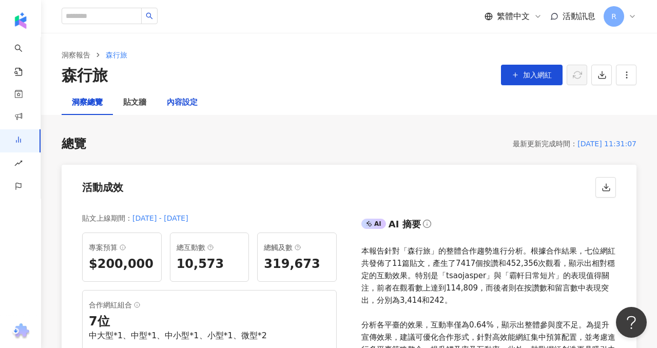
click at [188, 100] on div "內容設定" at bounding box center [182, 103] width 31 height 12
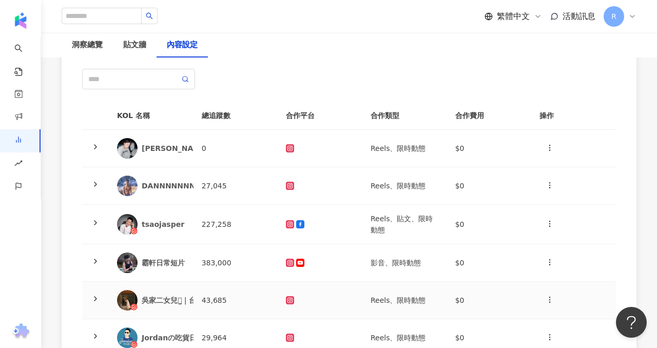
scroll to position [12, 0]
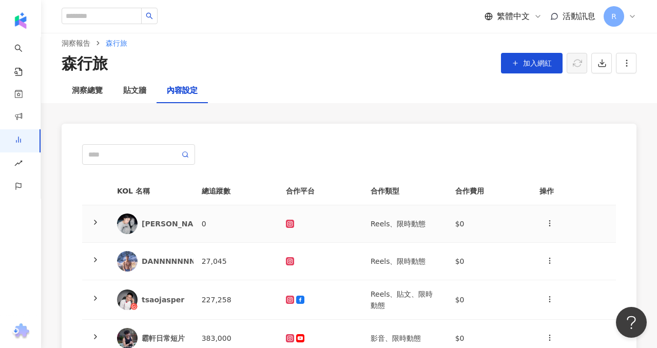
click at [232, 216] on td "0" at bounding box center [236, 223] width 85 height 37
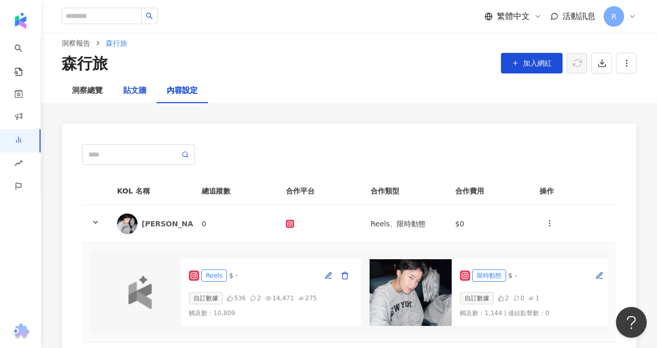
click at [126, 94] on div "貼文牆" at bounding box center [134, 91] width 23 height 12
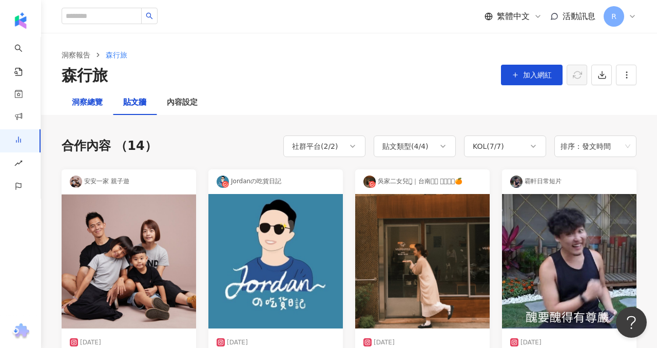
click at [89, 99] on div "洞察總覽" at bounding box center [87, 103] width 31 height 12
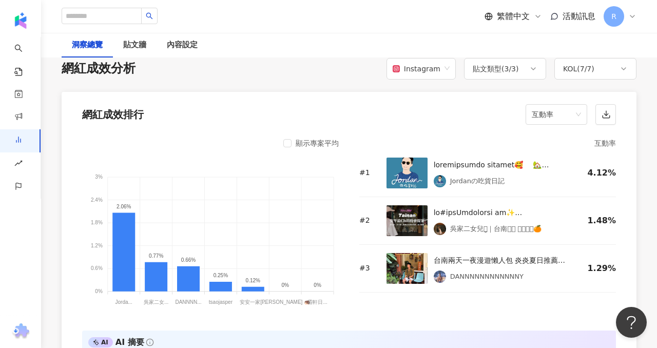
scroll to position [776, 0]
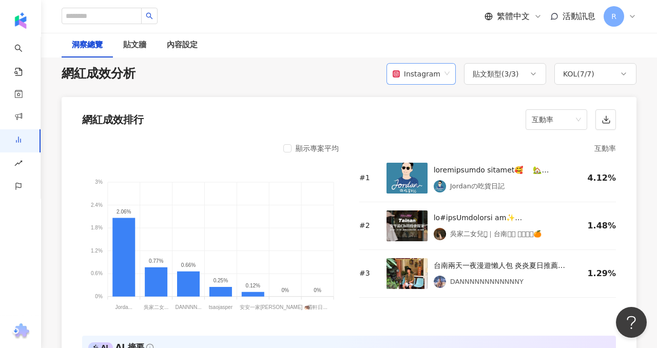
click at [446, 73] on span "Instagram" at bounding box center [421, 74] width 57 height 20
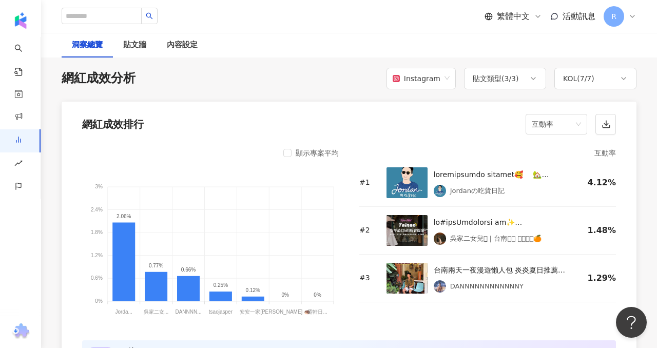
scroll to position [773, 0]
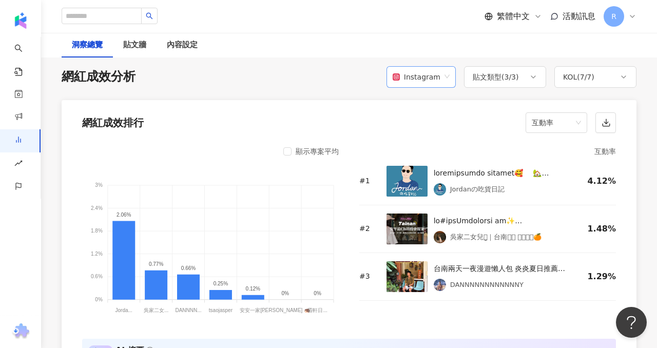
click at [410, 79] on div "Instagram" at bounding box center [417, 77] width 48 height 20
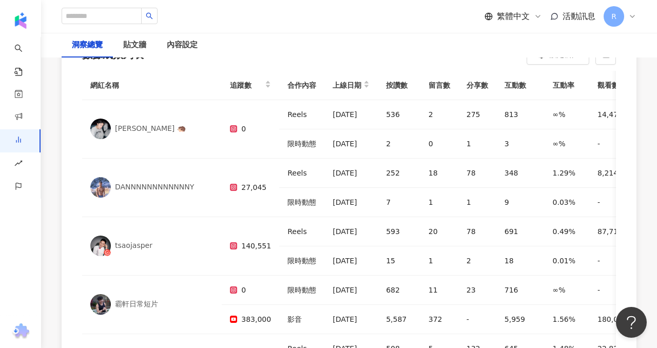
scroll to position [3065, 0]
click at [263, 79] on div "追蹤數" at bounding box center [250, 85] width 41 height 12
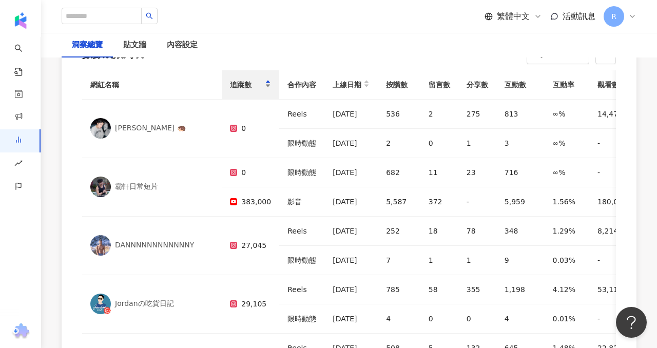
click at [265, 79] on div "追蹤數" at bounding box center [250, 85] width 41 height 12
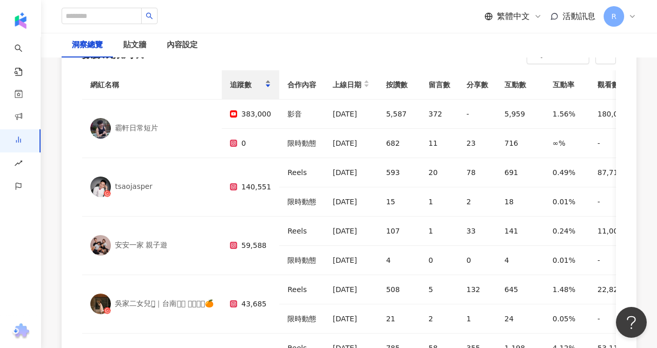
click at [265, 79] on div "追蹤數" at bounding box center [250, 85] width 41 height 12
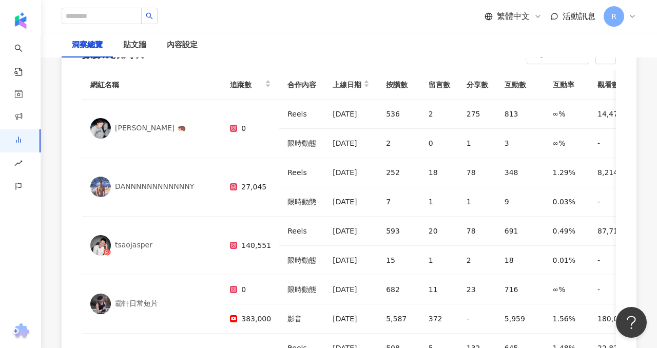
click at [300, 44] on div "洞察總覽 貼文牆 內容設定" at bounding box center [349, 45] width 616 height 25
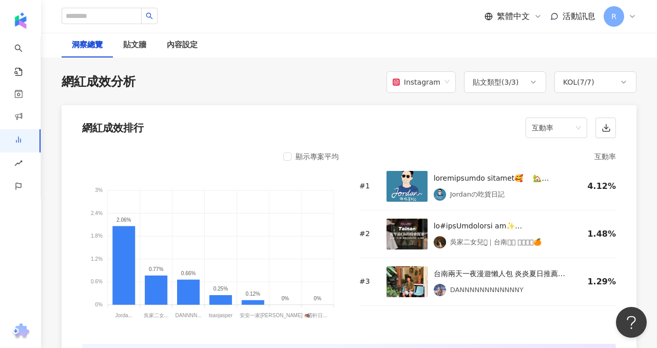
scroll to position [768, 0]
click at [438, 84] on div "Instagram" at bounding box center [417, 82] width 48 height 20
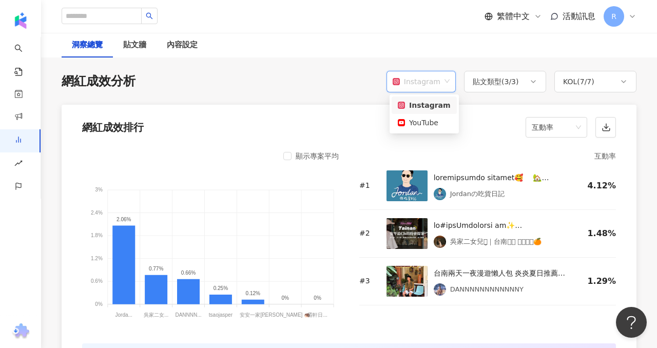
click at [438, 84] on div "Instagram" at bounding box center [417, 82] width 48 height 20
click at [577, 124] on span "互動率" at bounding box center [556, 128] width 49 height 20
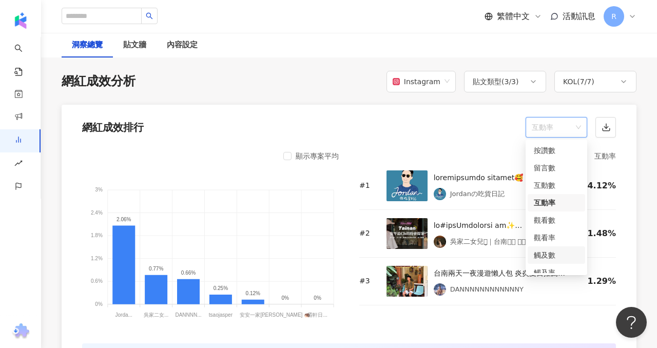
scroll to position [43, 0]
click at [542, 253] on div "連結點擊數" at bounding box center [556, 246] width 57 height 17
